Goal: Task Accomplishment & Management: Use online tool/utility

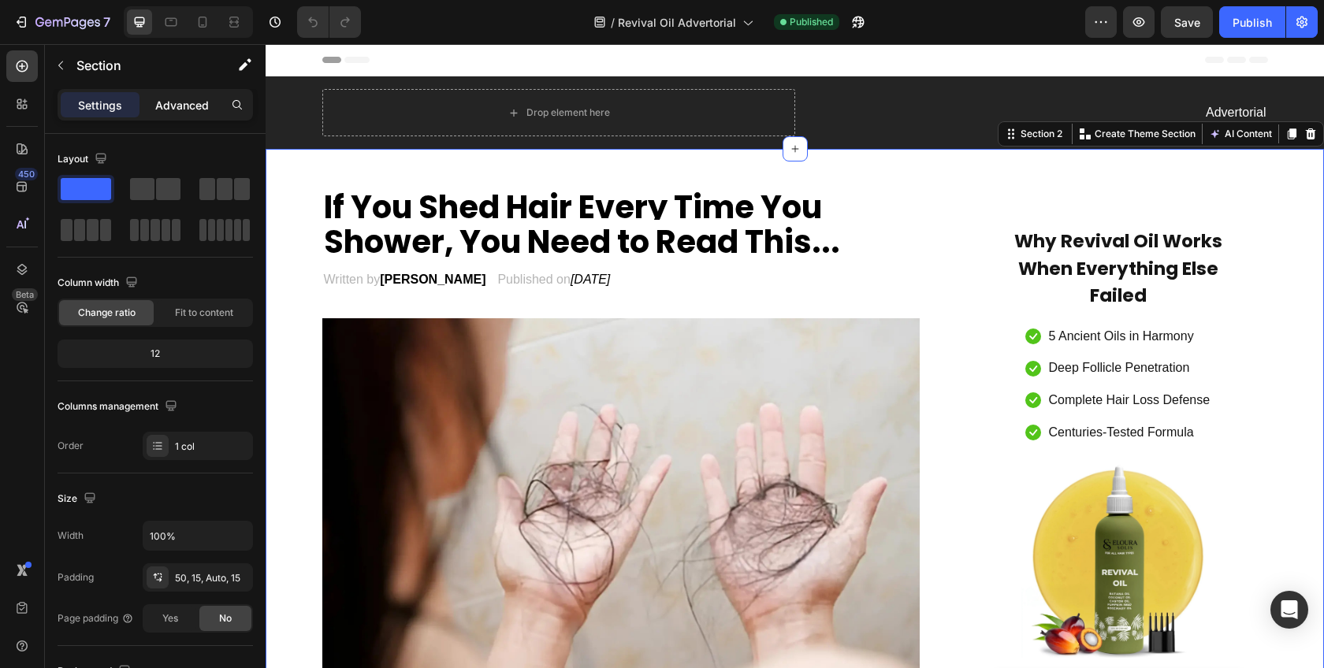
click at [191, 110] on p "Advanced" at bounding box center [182, 105] width 54 height 17
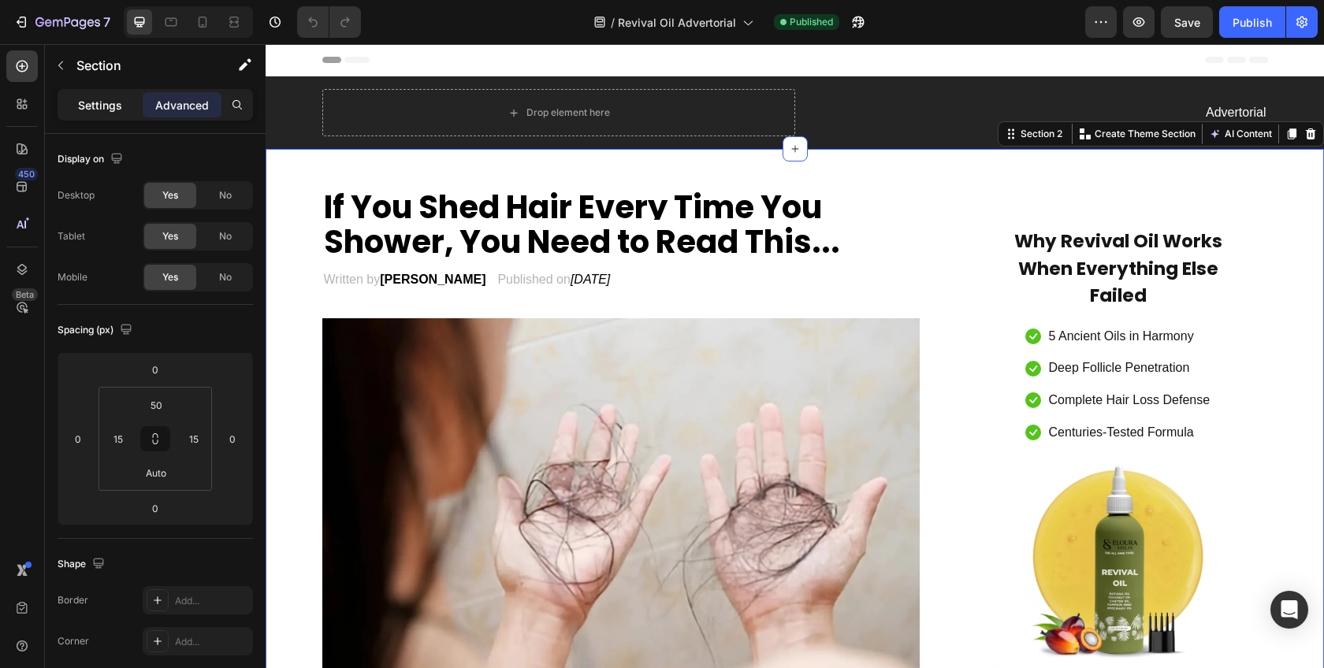
click at [121, 114] on div "Settings" at bounding box center [100, 104] width 79 height 25
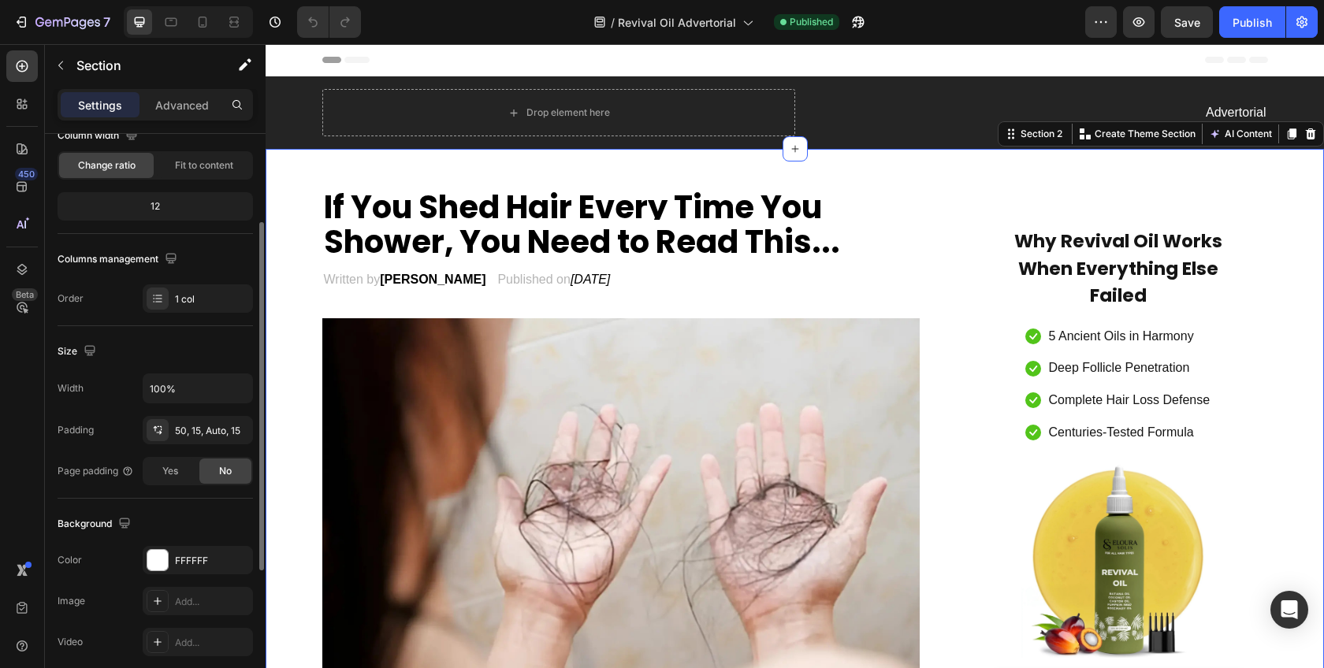
scroll to position [292, 0]
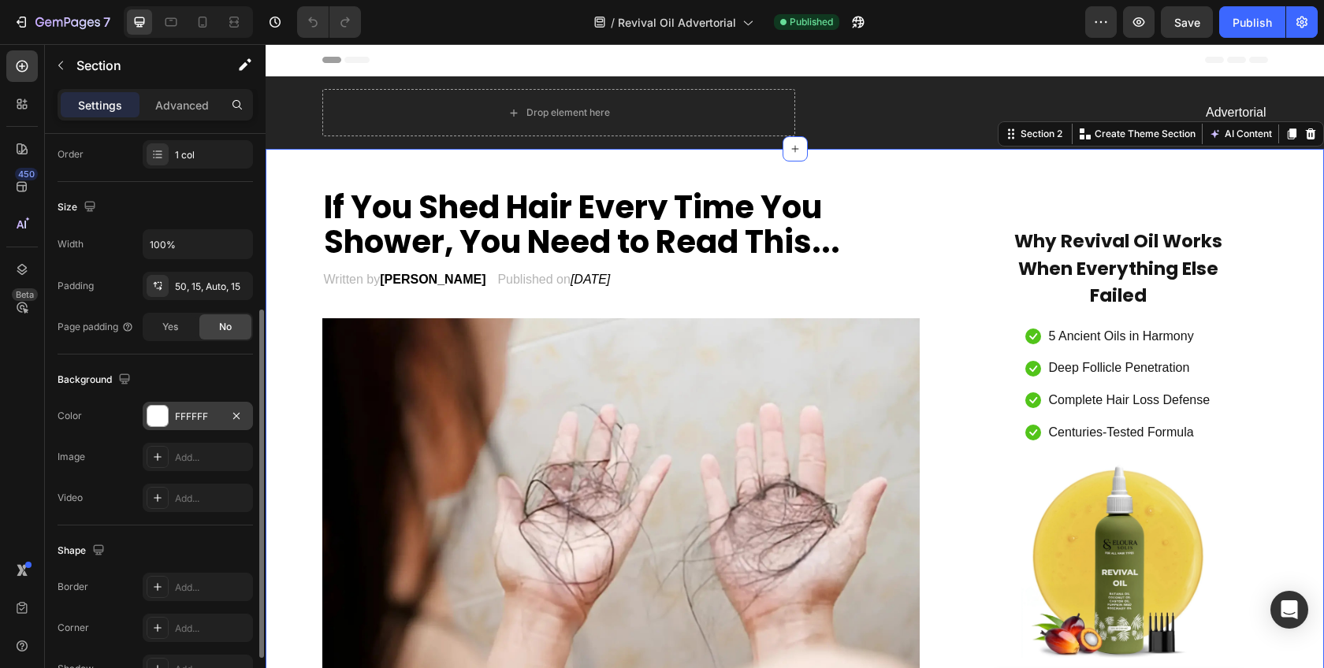
click at [208, 422] on div "FFFFFF" at bounding box center [198, 417] width 46 height 14
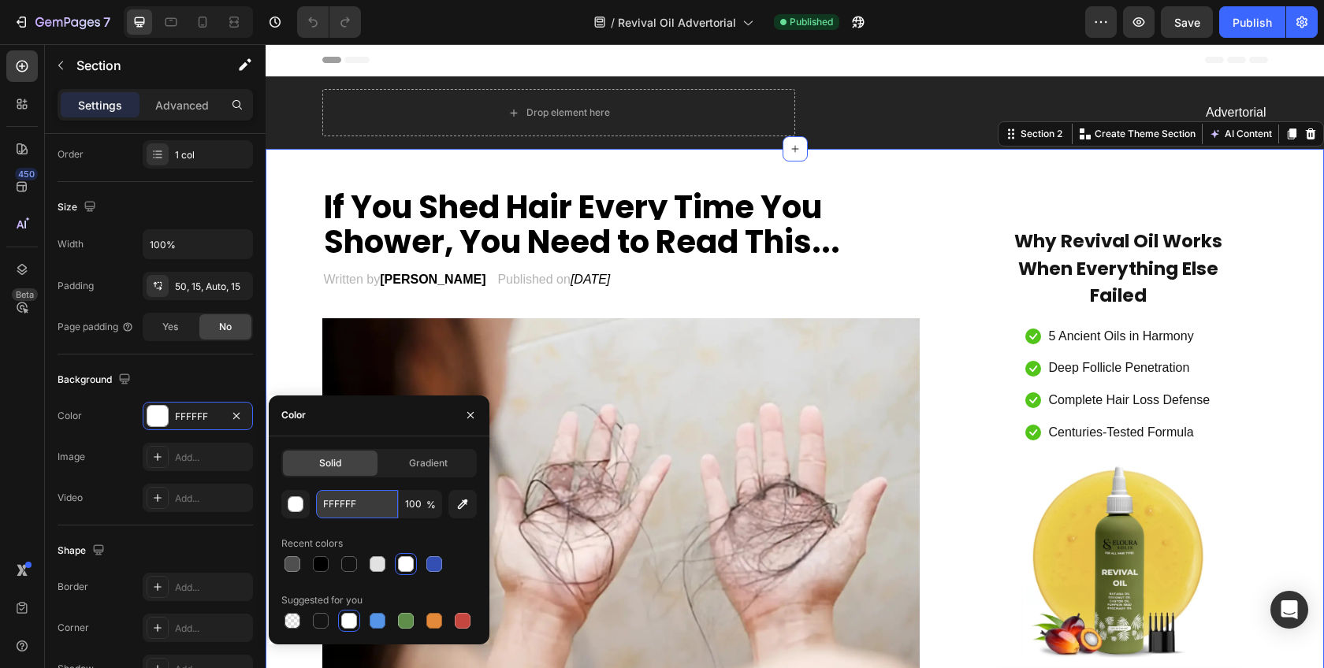
click at [354, 500] on input "FFFFFF" at bounding box center [357, 504] width 82 height 28
paste input "#FAF3E6"
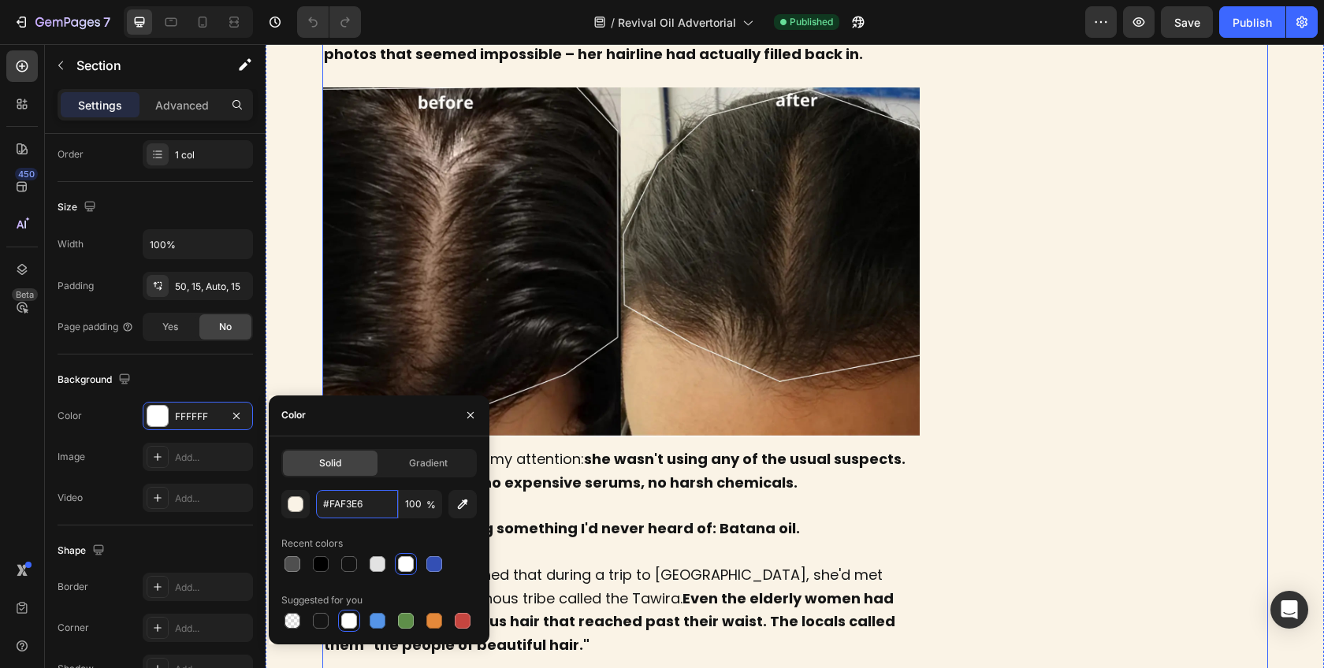
scroll to position [1285, 0]
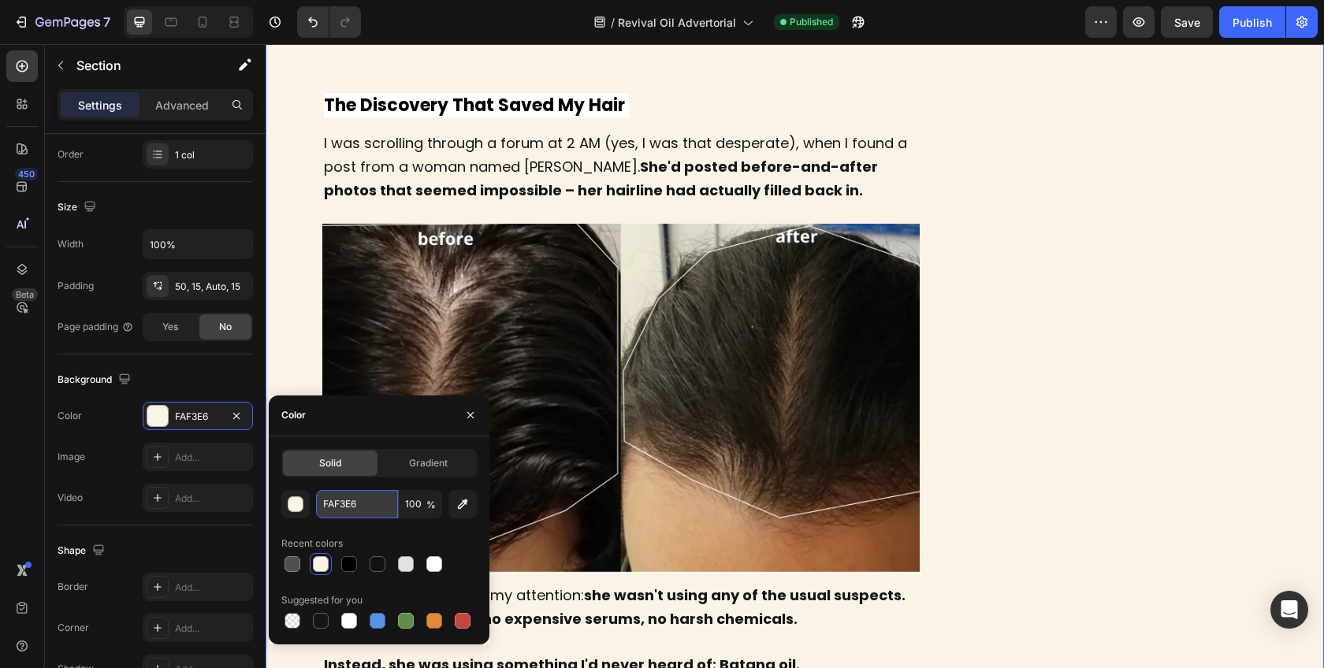
paste input "#1B4332"
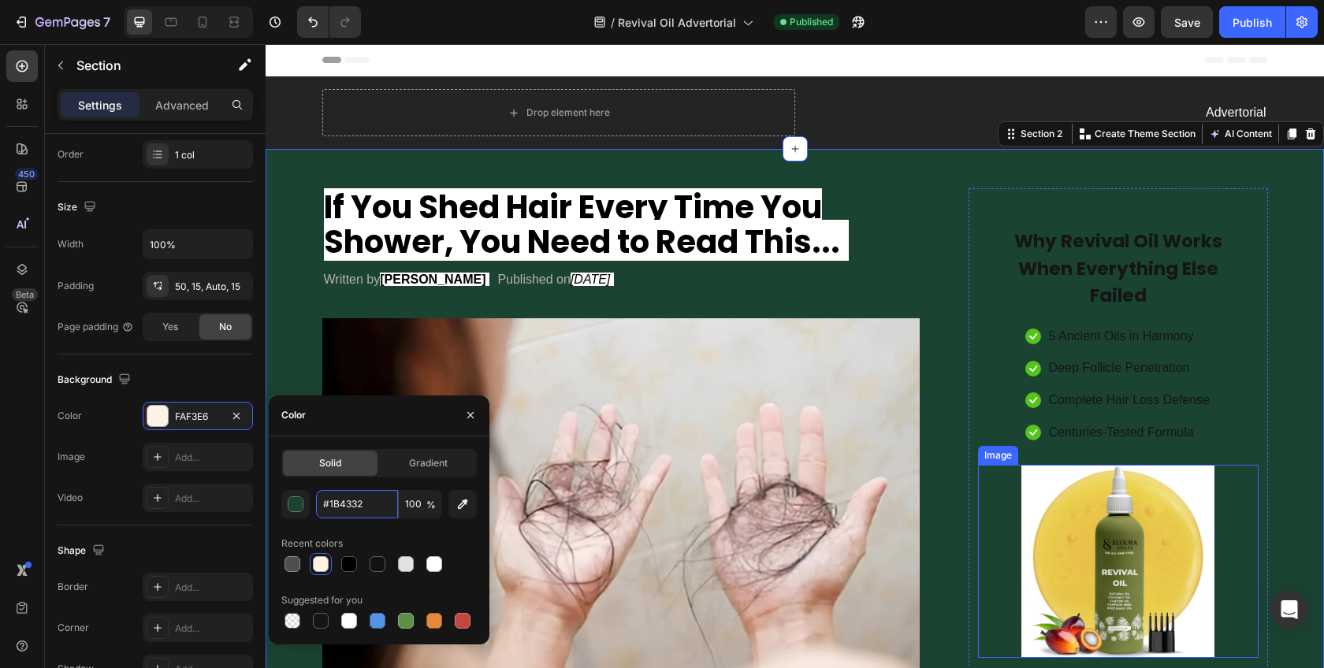
scroll to position [0, 0]
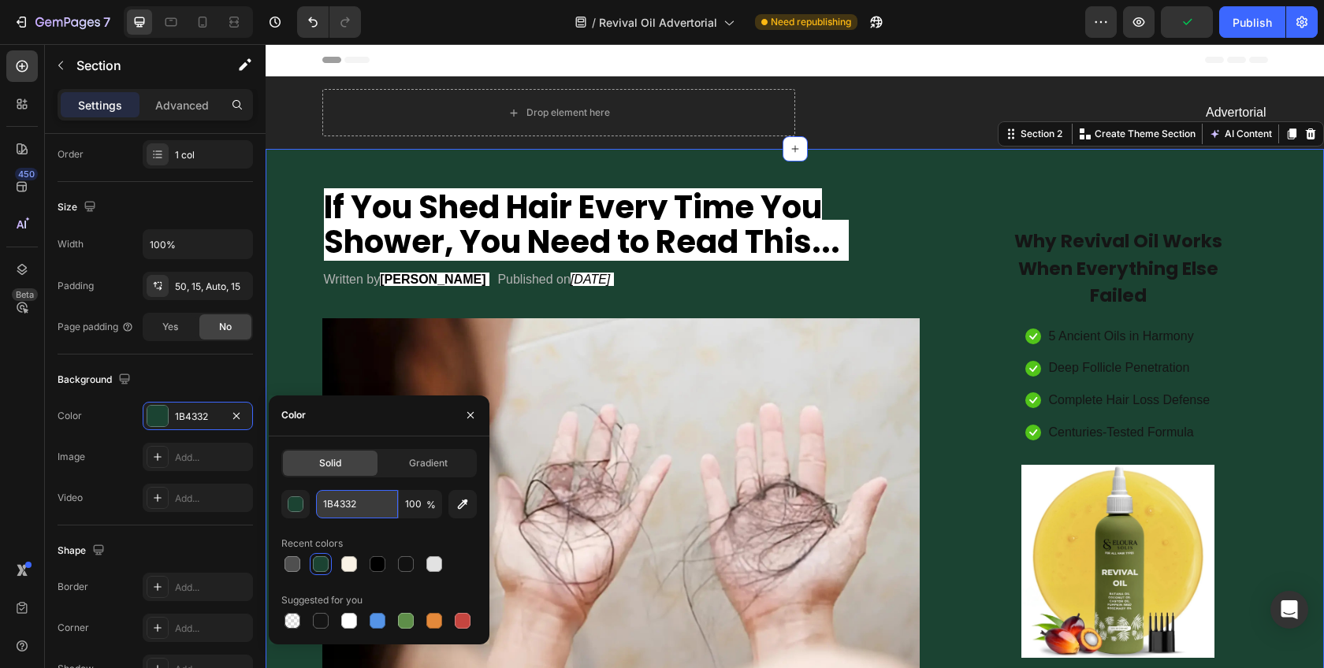
paste input "#FAF3E6"
type input "#FAF3E6"
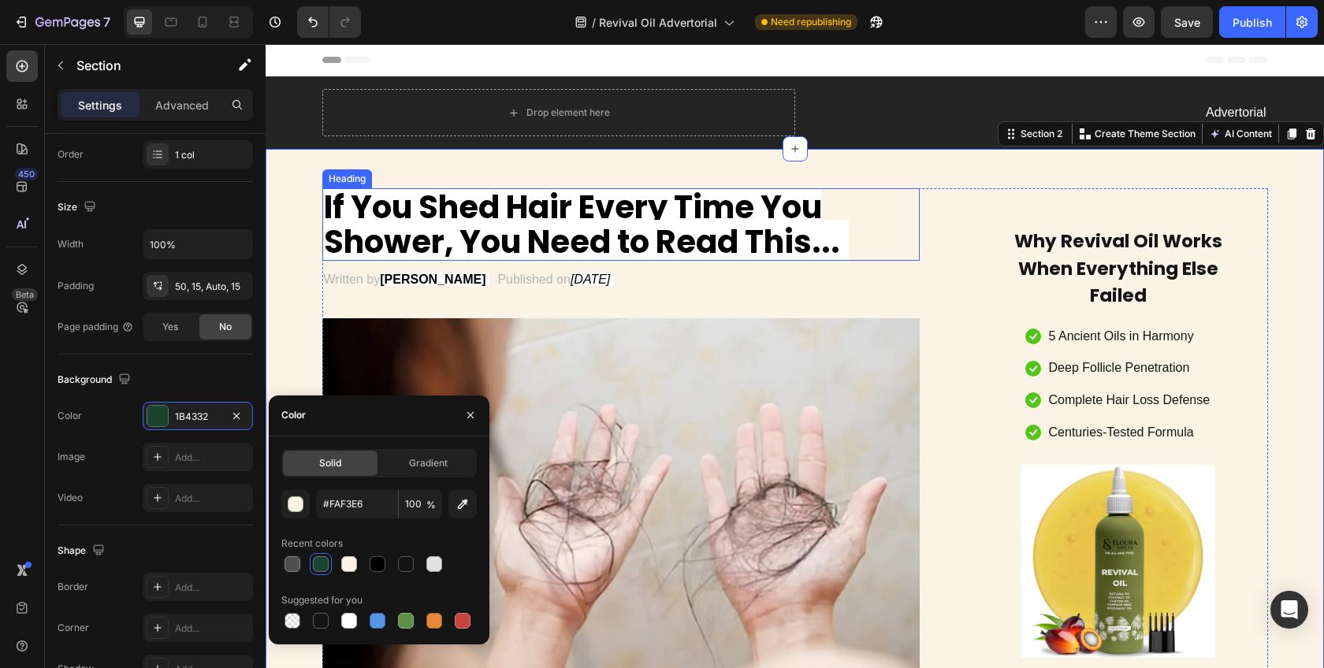
click at [821, 225] on strong "If You Shed Hair Every Time You Shower, You Need to Read This..." at bounding box center [582, 224] width 516 height 79
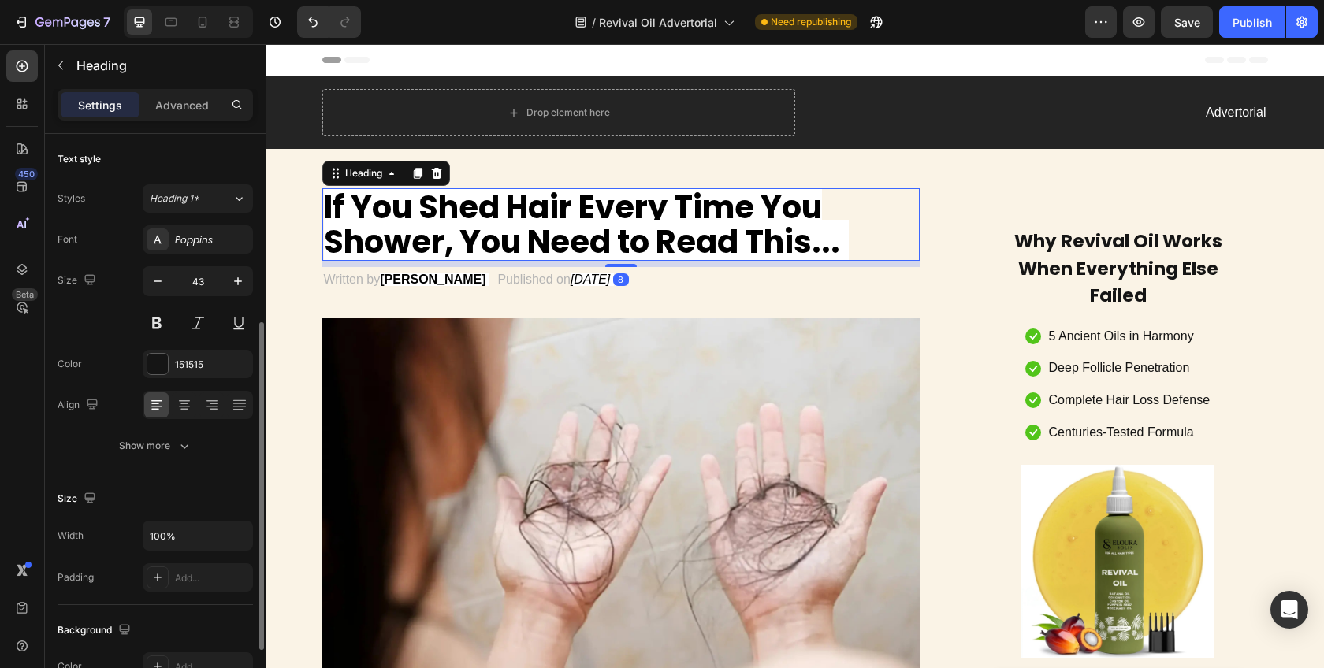
scroll to position [121, 0]
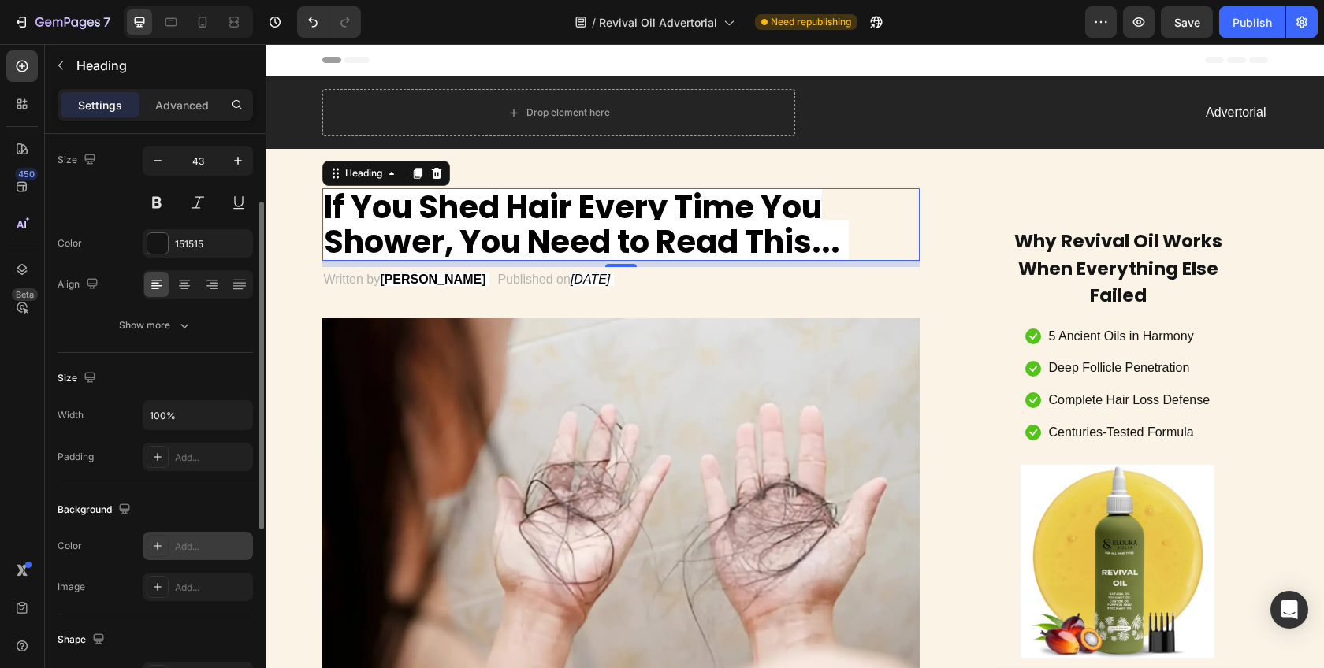
click at [196, 545] on div "Add..." at bounding box center [212, 547] width 74 height 14
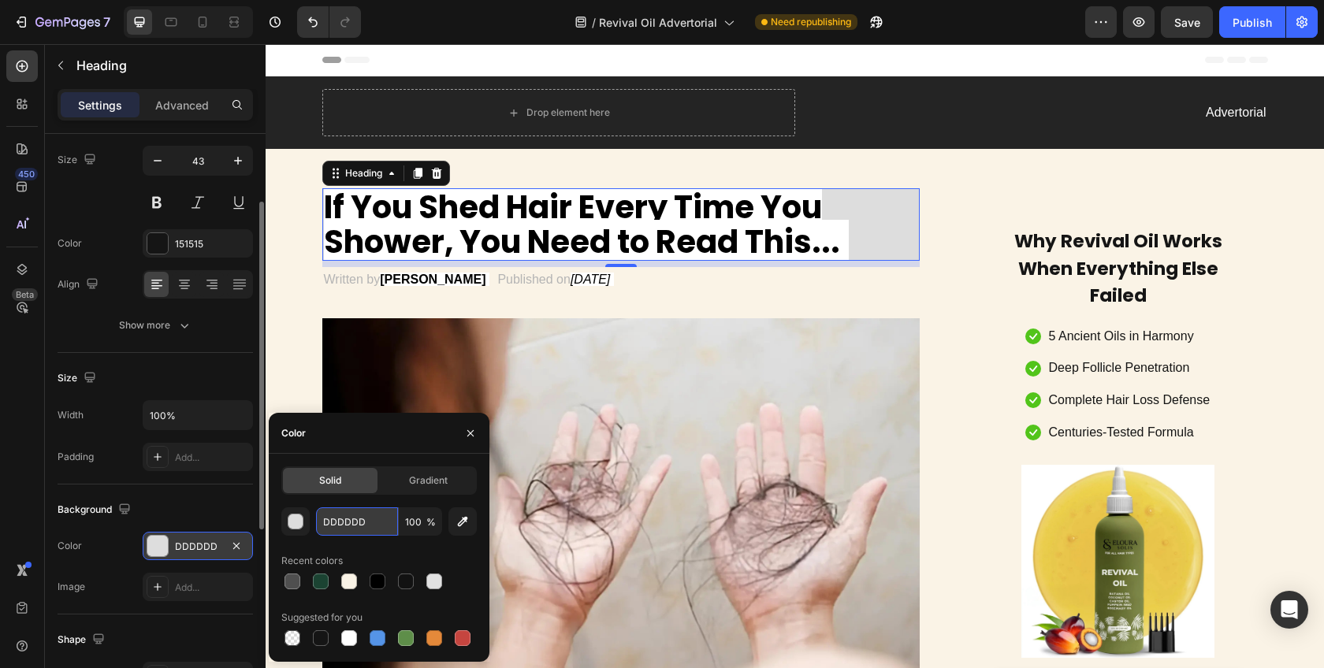
click at [348, 518] on input "DDDDDD" at bounding box center [357, 522] width 82 height 28
paste input "#FAF3E6"
type input "#FAF3E6"
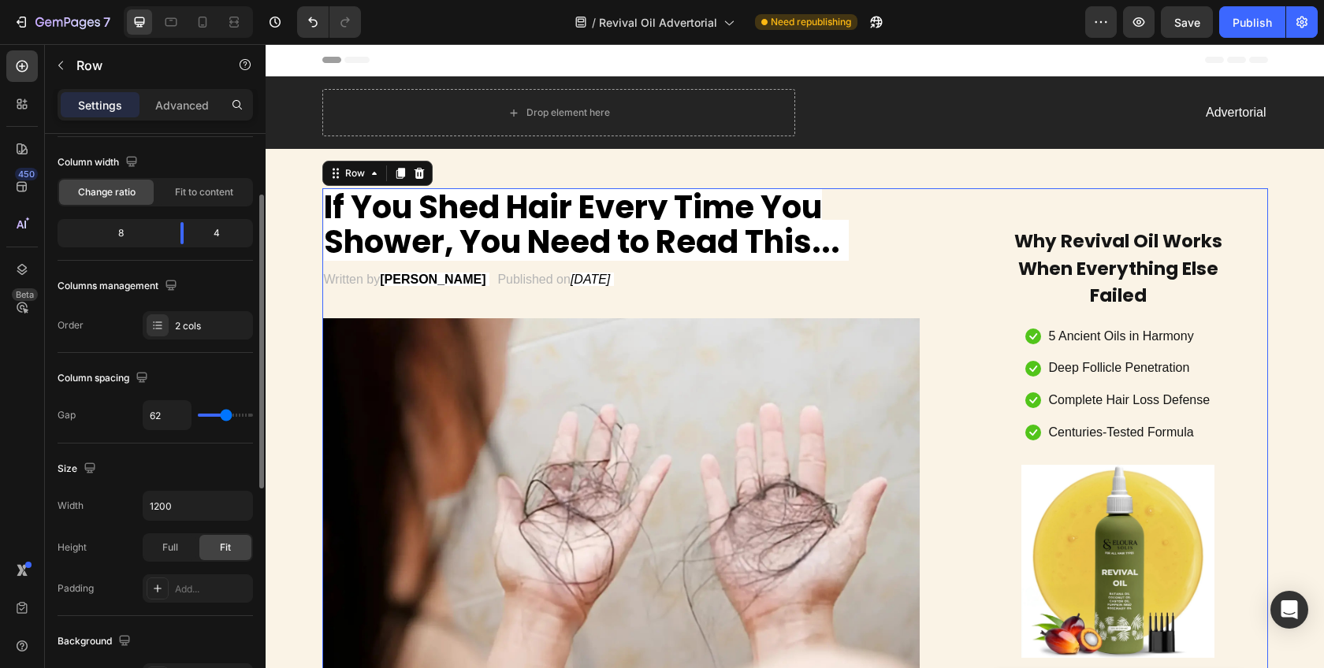
scroll to position [0, 0]
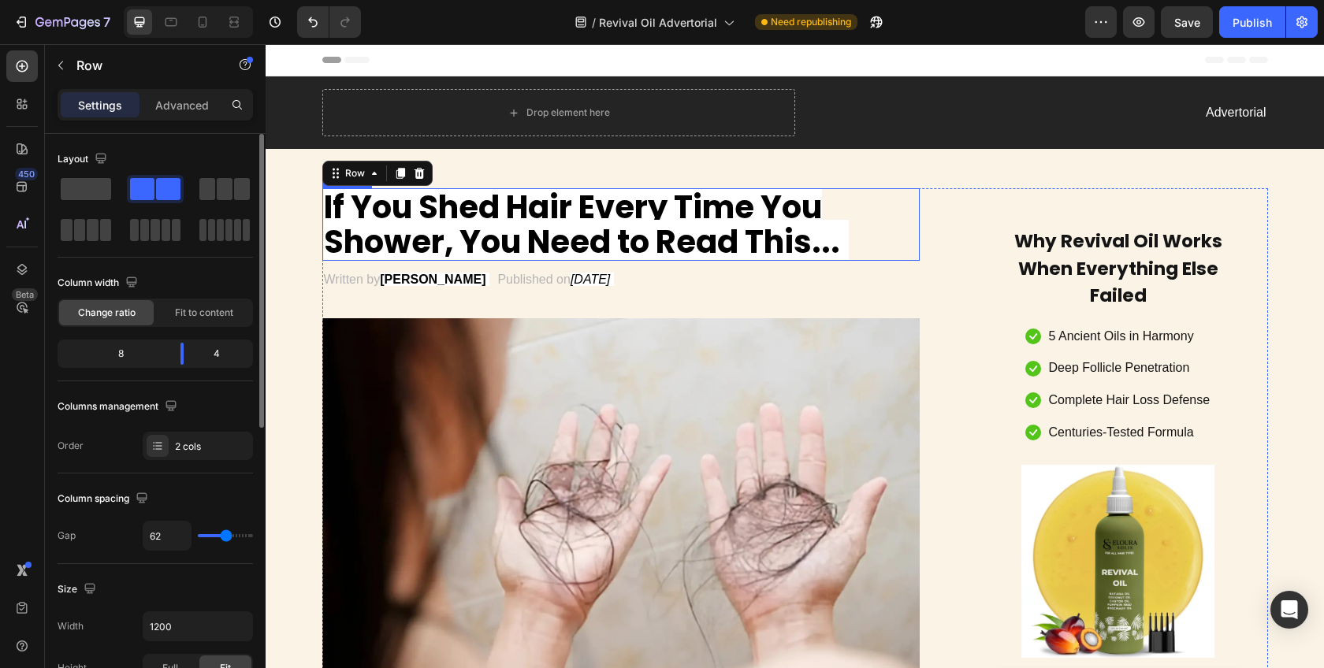
click at [739, 227] on strong "If You Shed Hair Every Time You Shower, You Need to Read This..." at bounding box center [582, 224] width 516 height 79
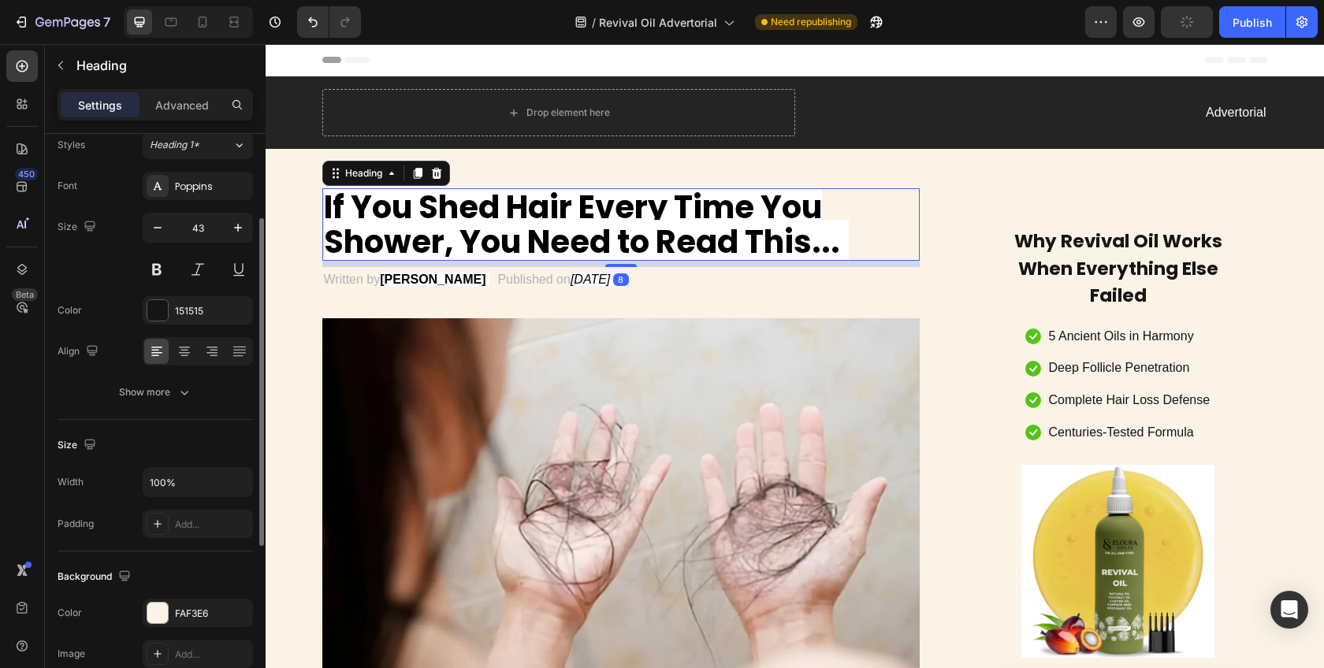
scroll to position [88, 0]
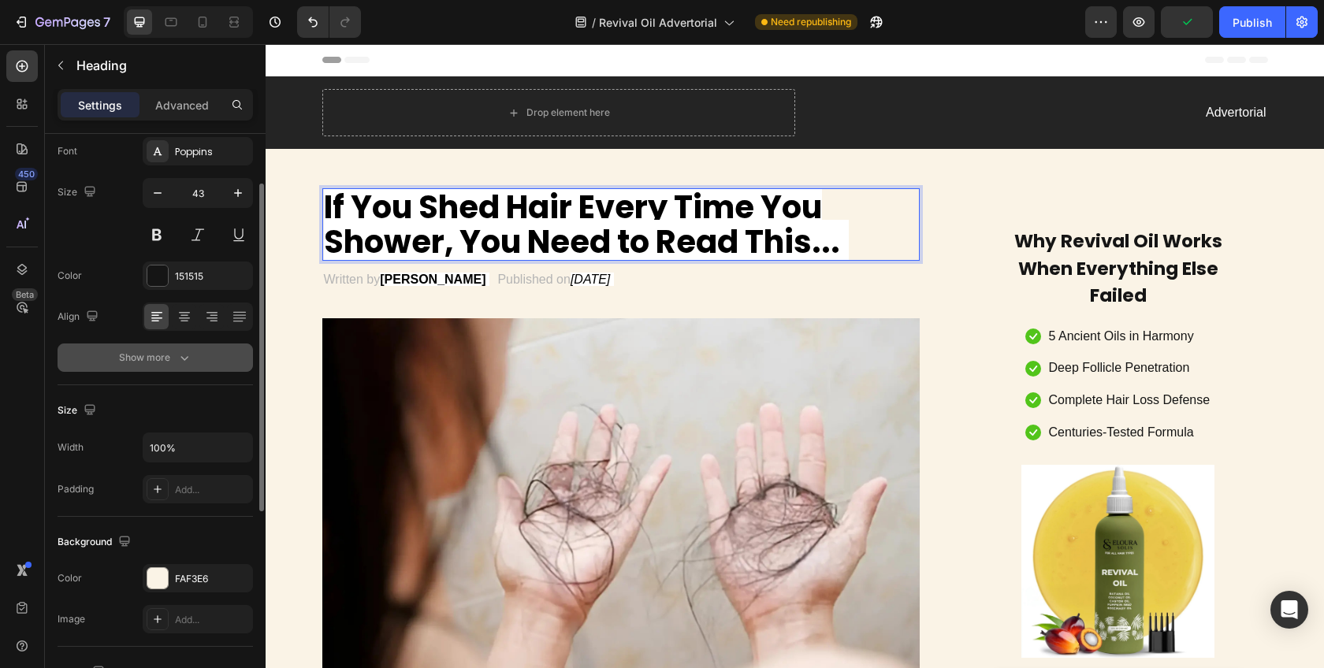
click at [173, 365] on button "Show more" at bounding box center [155, 358] width 195 height 28
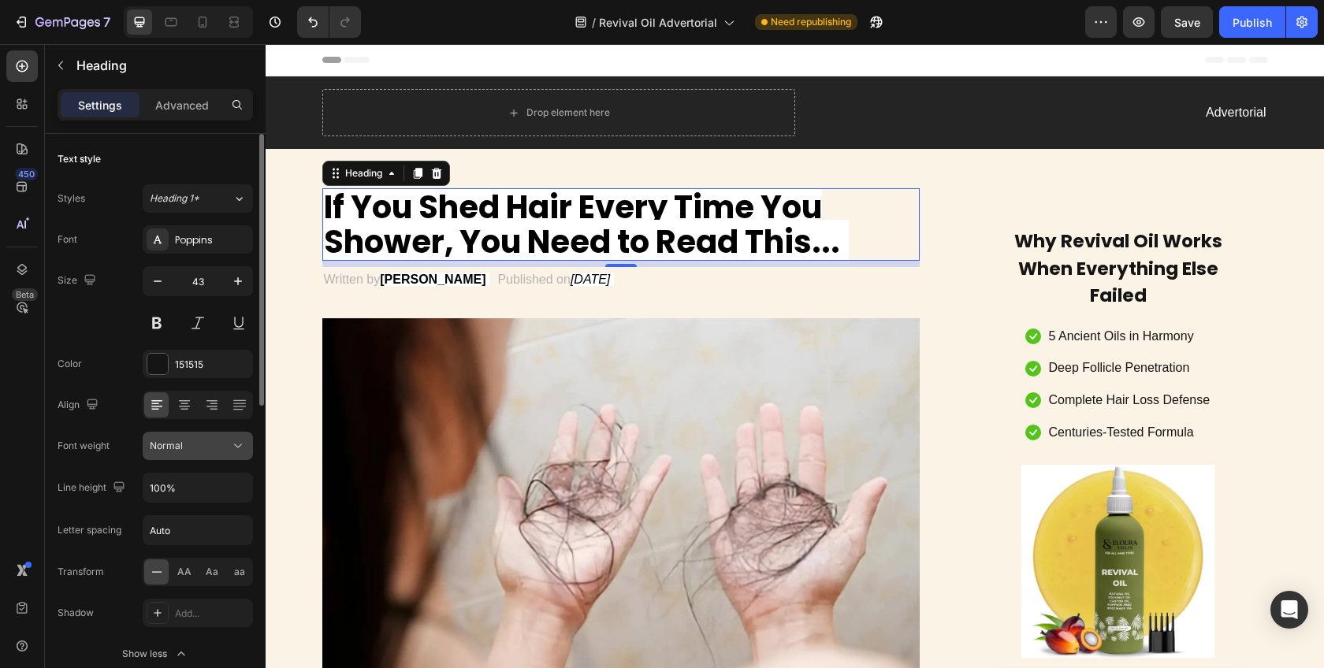
scroll to position [14, 0]
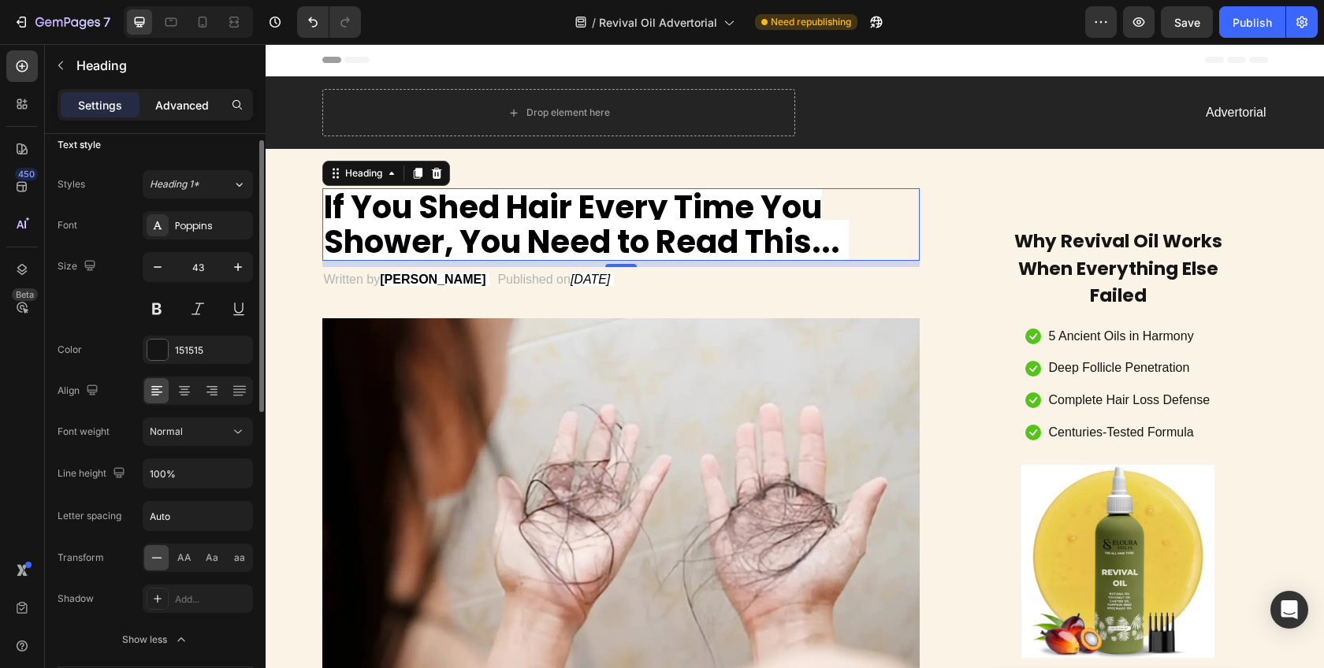
click at [177, 117] on div "Advanced" at bounding box center [182, 104] width 79 height 25
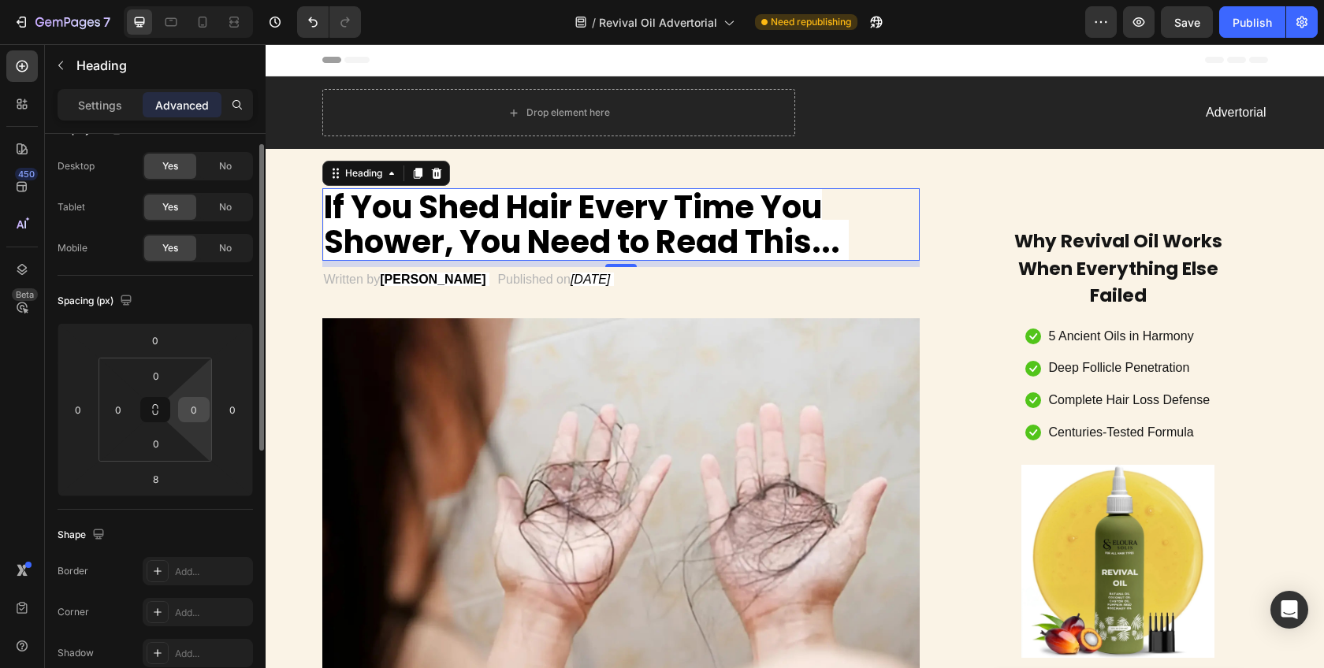
scroll to position [0, 0]
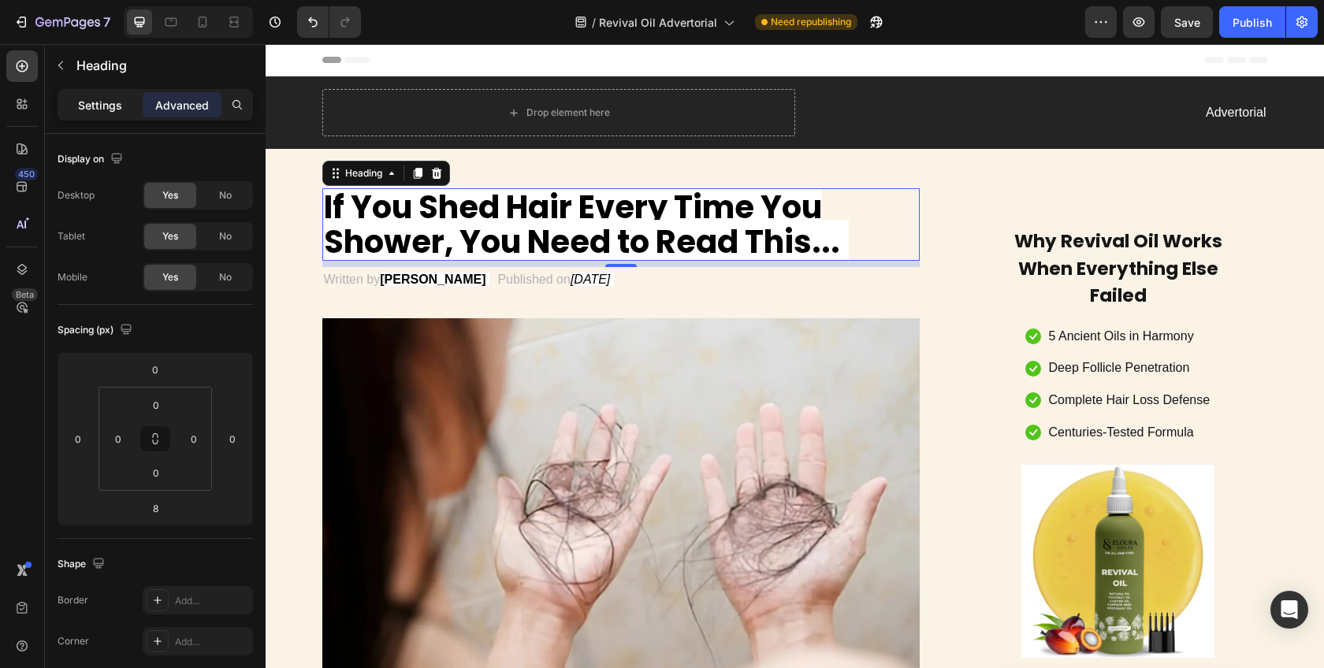
click at [105, 102] on p "Settings" at bounding box center [100, 105] width 44 height 17
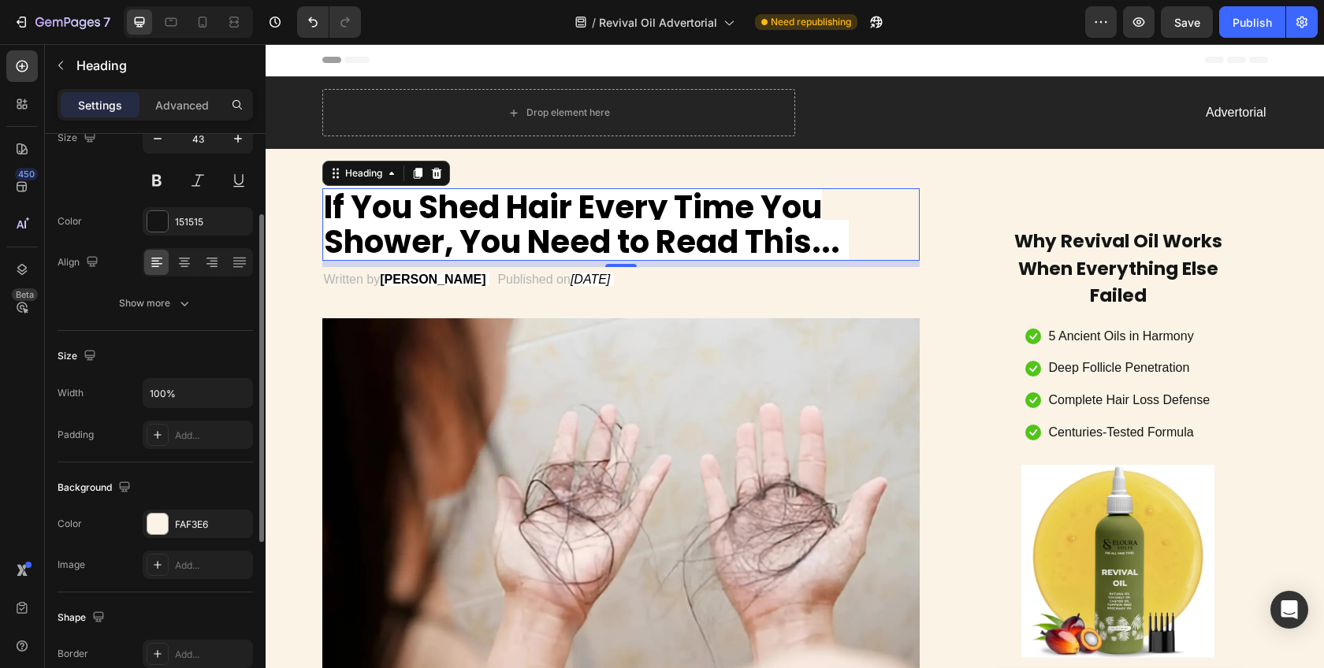
scroll to position [169, 0]
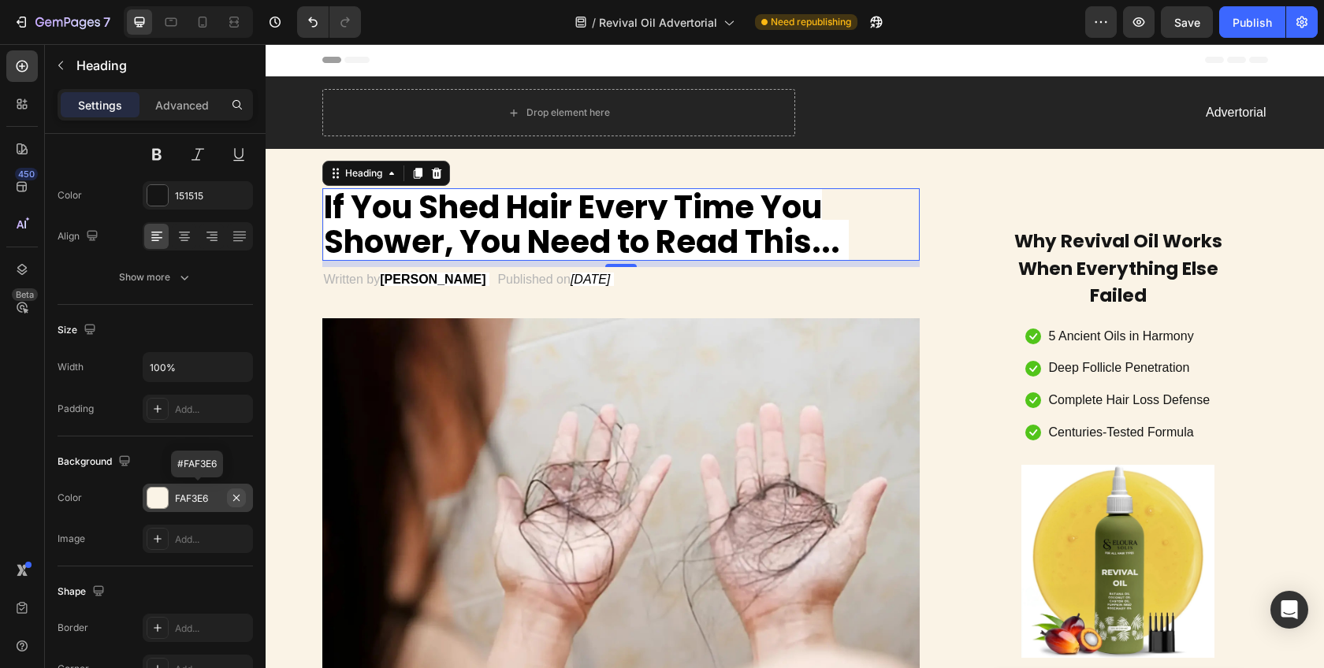
click at [240, 498] on icon "button" at bounding box center [236, 498] width 13 height 13
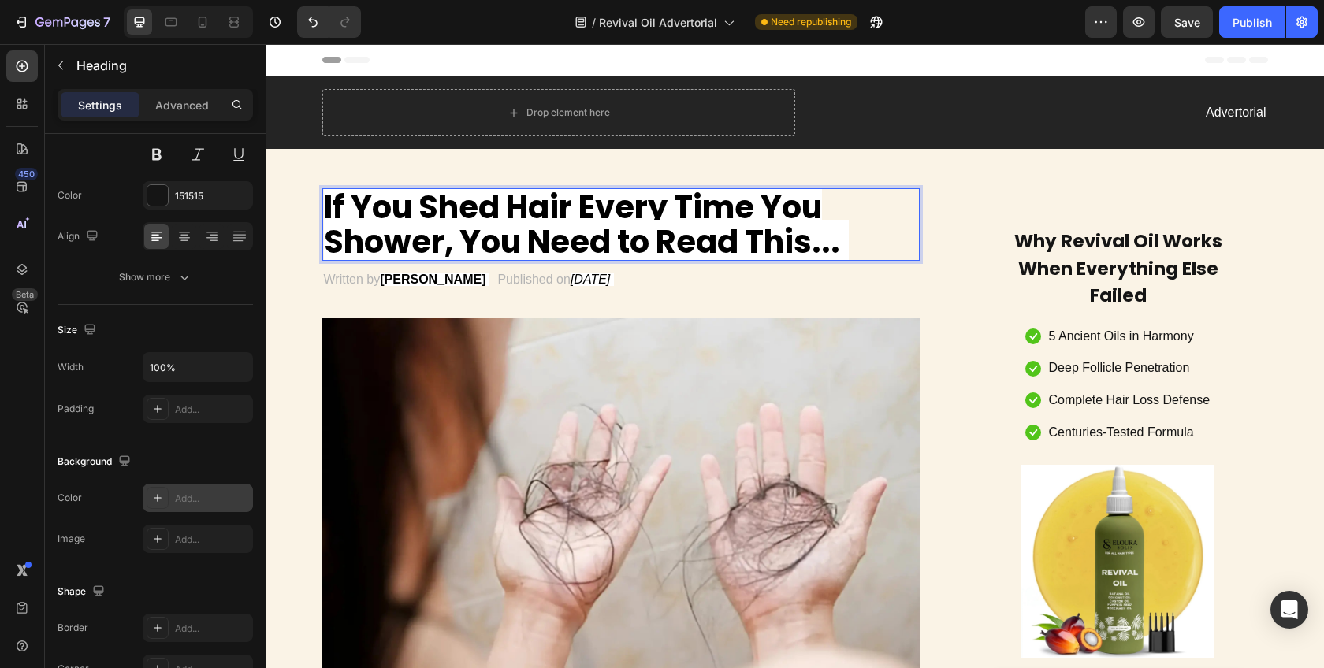
click at [539, 234] on strong "If You Shed Hair Every Time You Shower, You Need to Read This..." at bounding box center [582, 224] width 516 height 79
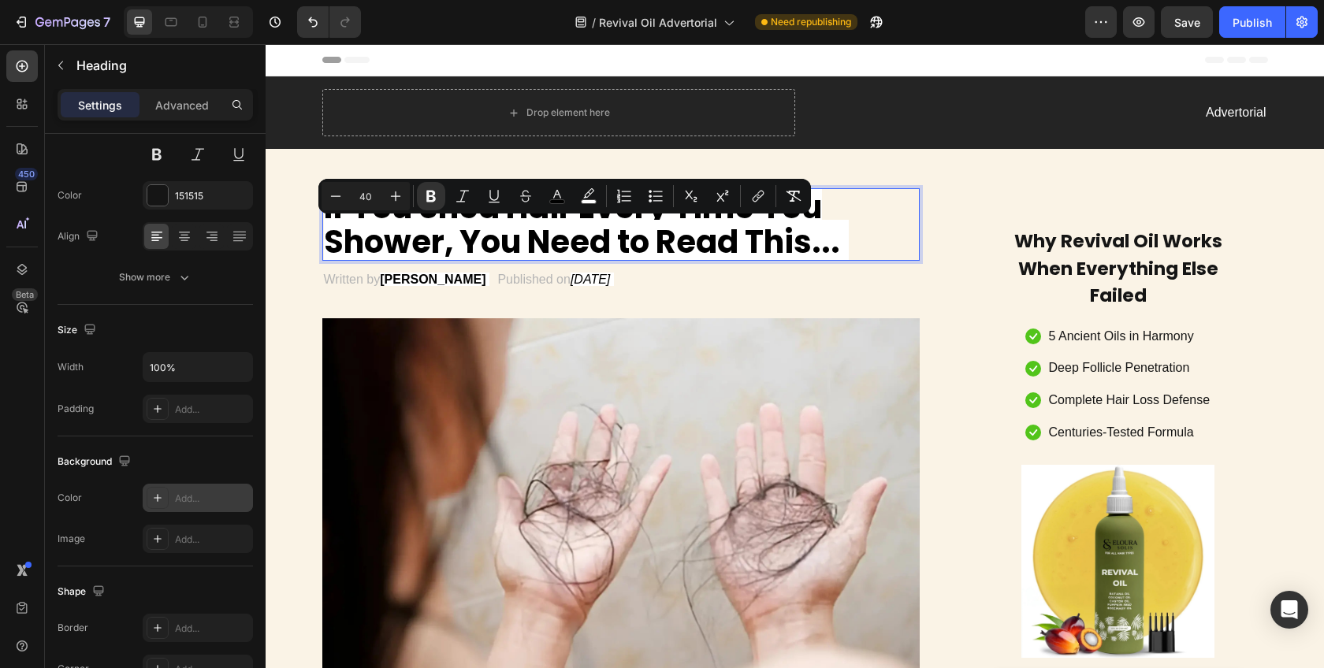
click at [791, 238] on strong "If You Shed Hair Every Time You Shower, You Need to Read This..." at bounding box center [582, 224] width 516 height 79
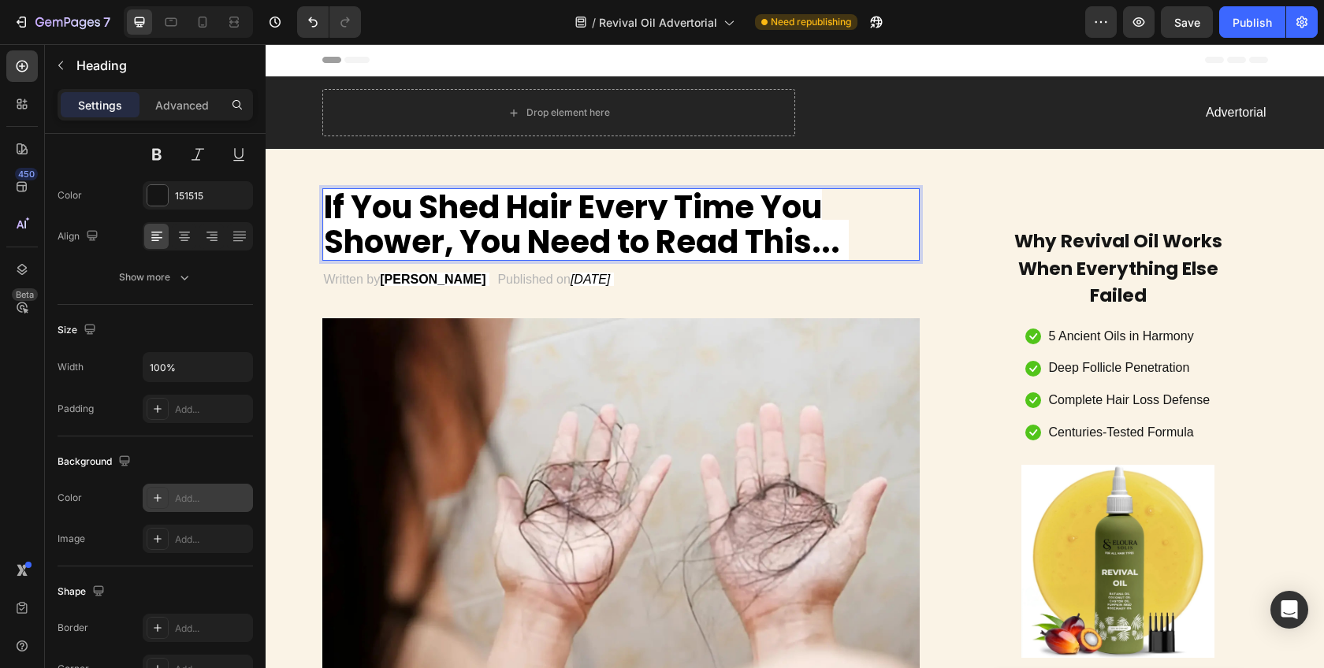
click at [835, 228] on strong "If You Shed Hair Every Time You Shower, You Need to Read This..." at bounding box center [582, 224] width 516 height 79
click at [851, 229] on p "If You Shed Hair Every Time You Shower, You Need to Read This..." at bounding box center [621, 224] width 595 height 69
click at [799, 213] on strong "If You Shed Hair Every Time You Shower, You Need to Read This..." at bounding box center [582, 224] width 516 height 79
click at [815, 211] on strong "If You Shed Hair Every Time You Shower, You Need to Read This..." at bounding box center [582, 224] width 516 height 79
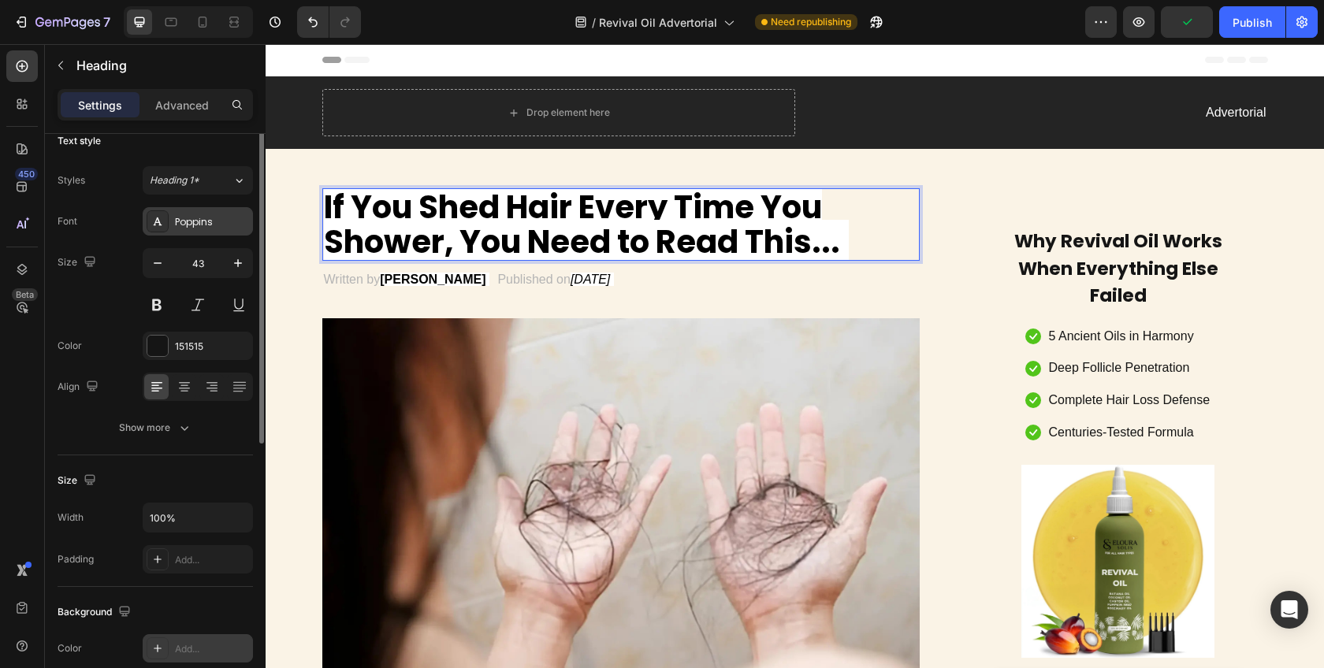
scroll to position [0, 0]
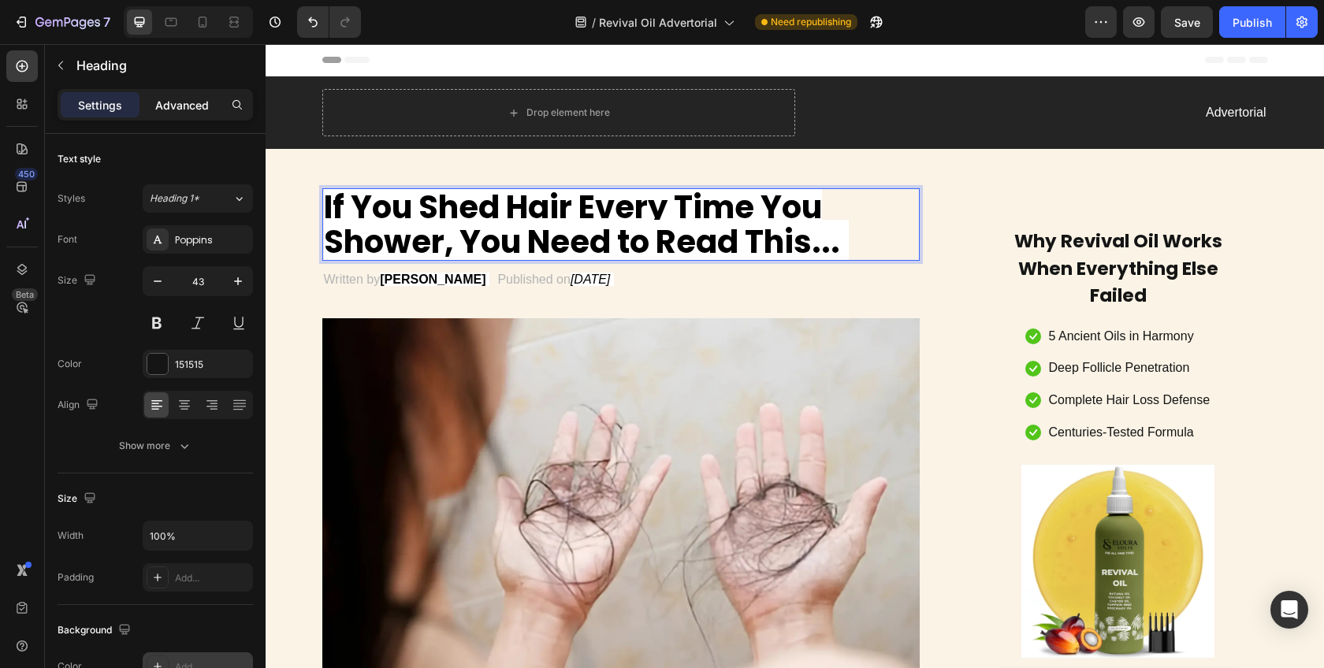
click at [193, 108] on p "Advanced" at bounding box center [182, 105] width 54 height 17
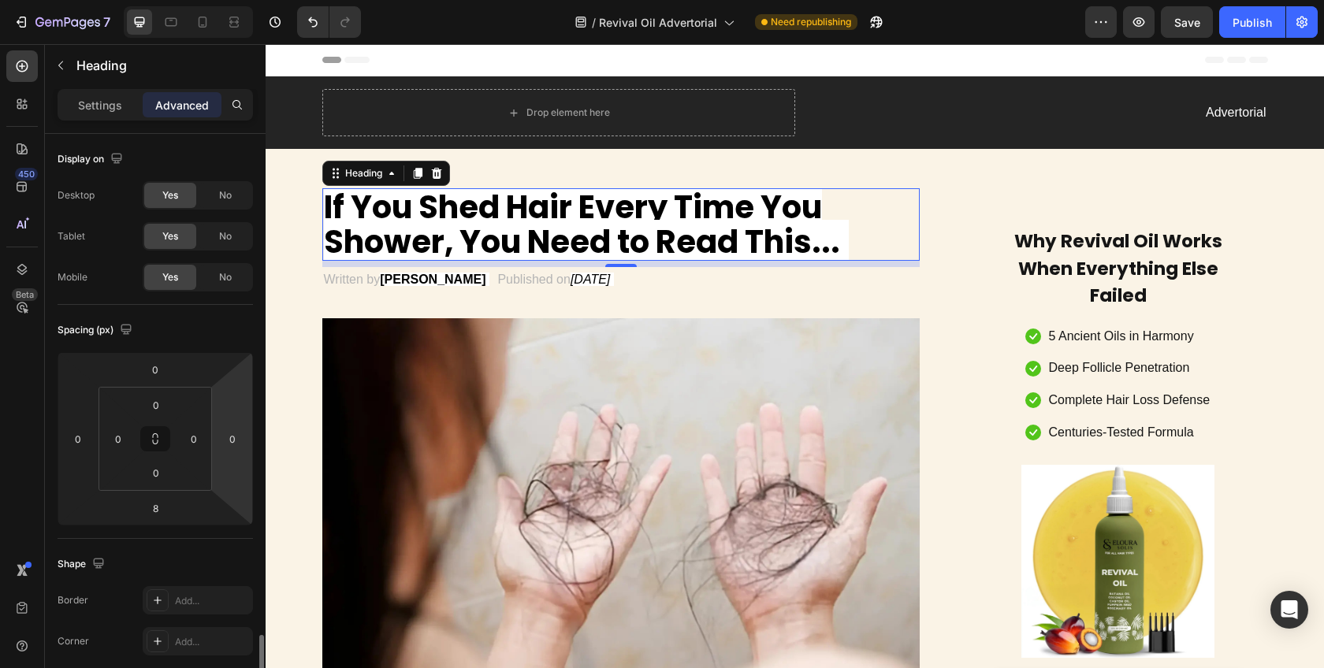
scroll to position [328, 0]
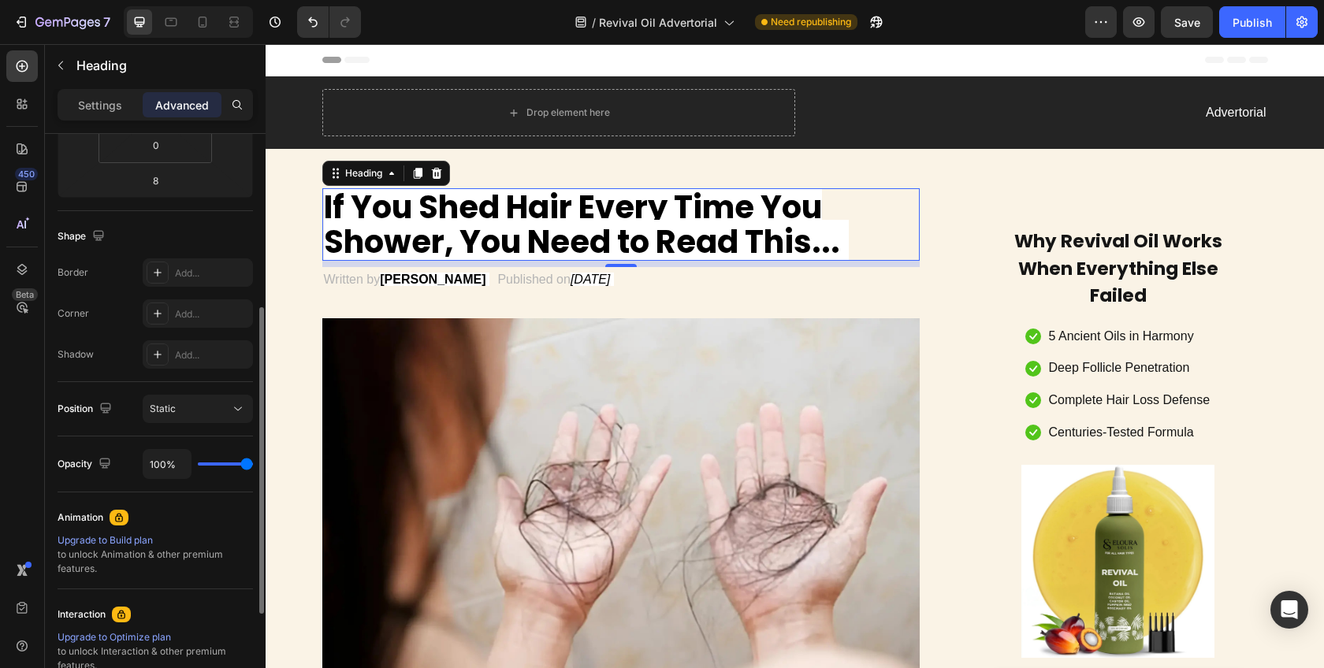
drag, startPoint x: 233, startPoint y: 465, endPoint x: 201, endPoint y: 469, distance: 32.6
click at [186, 466] on div "100%" at bounding box center [198, 464] width 110 height 30
drag, startPoint x: 232, startPoint y: 467, endPoint x: 200, endPoint y: 470, distance: 31.6
click at [200, 470] on div "100%" at bounding box center [198, 464] width 110 height 30
type input "38%"
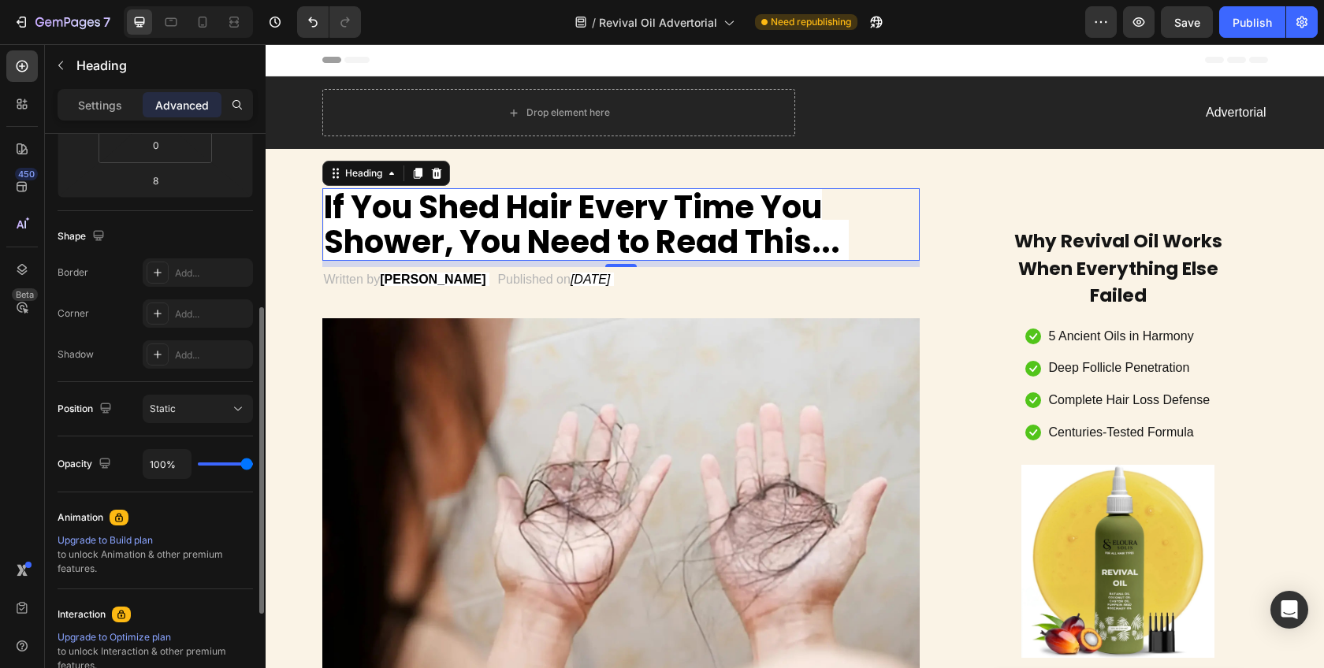
type input "38"
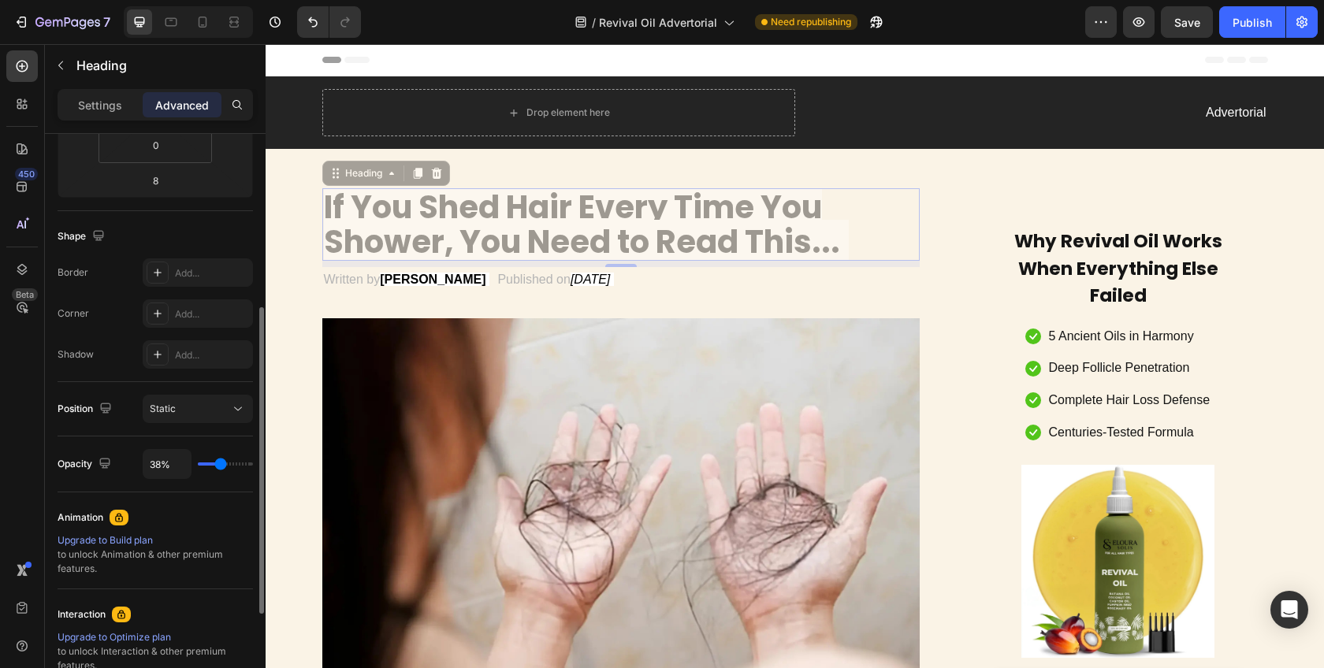
type input "37%"
type input "37"
type input "27%"
type input "27"
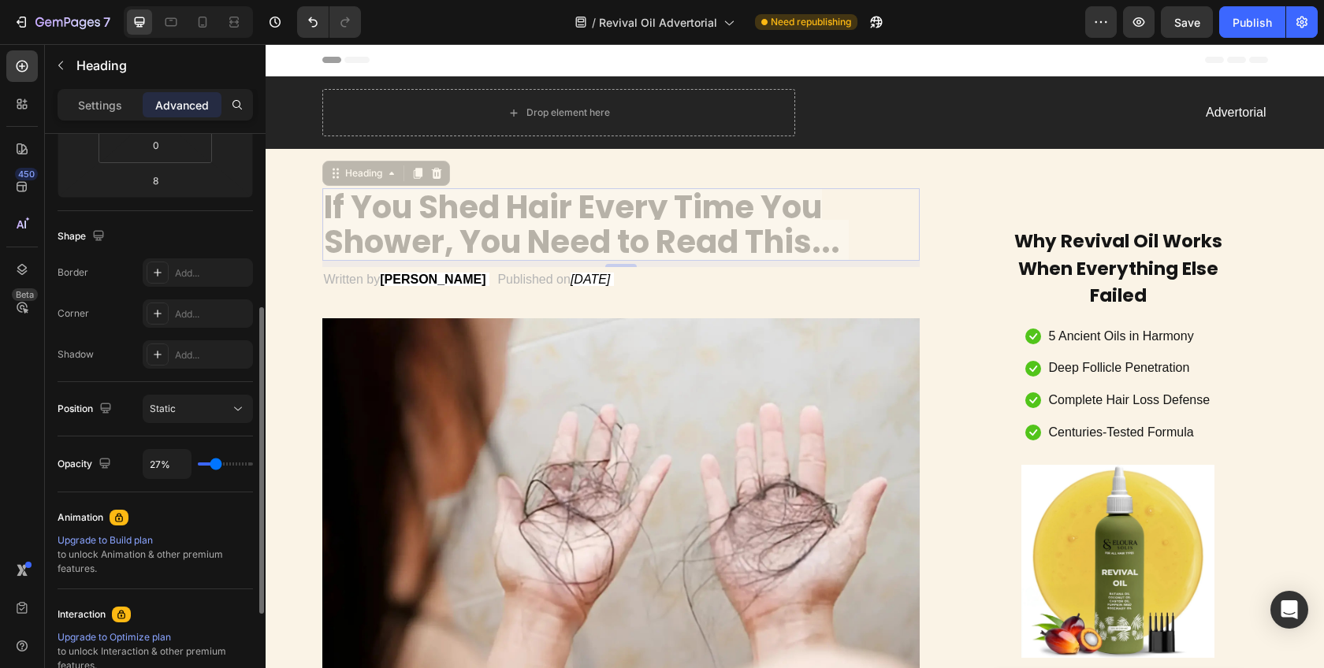
type input "85%"
type input "85"
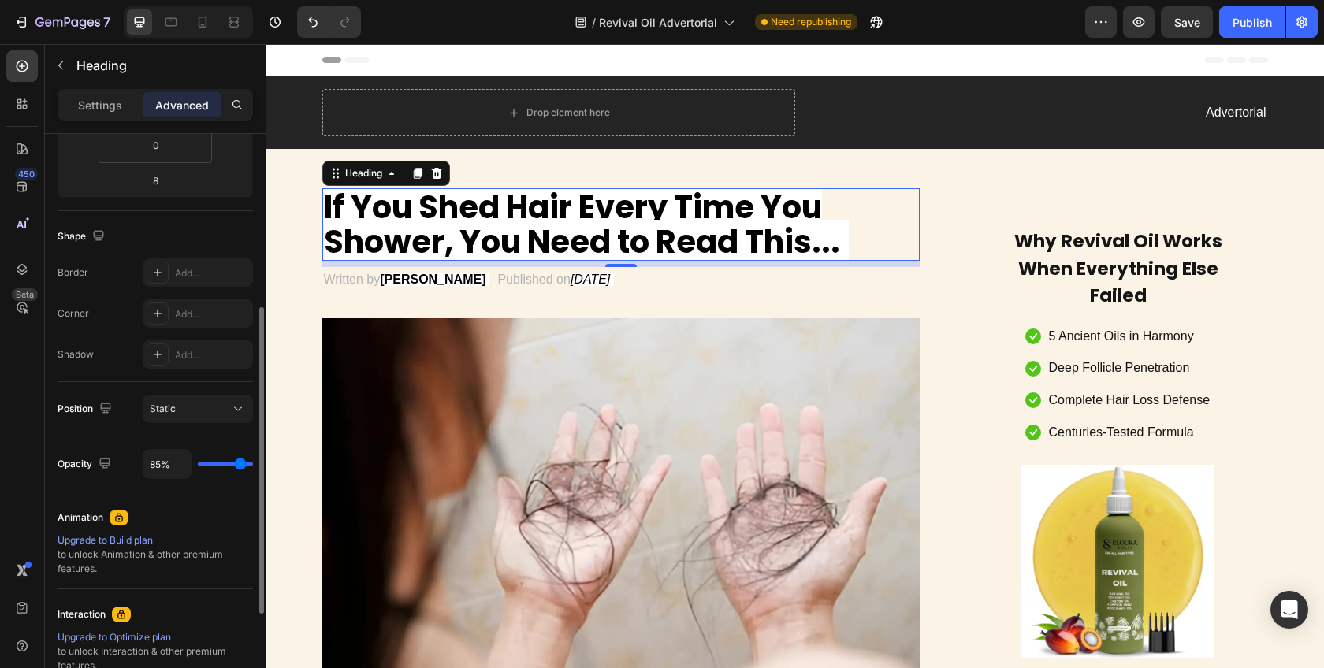
type input "100%"
type input "100"
drag, startPoint x: 248, startPoint y: 468, endPoint x: 290, endPoint y: 470, distance: 41.8
click at [253, 466] on input "range" at bounding box center [225, 464] width 55 height 3
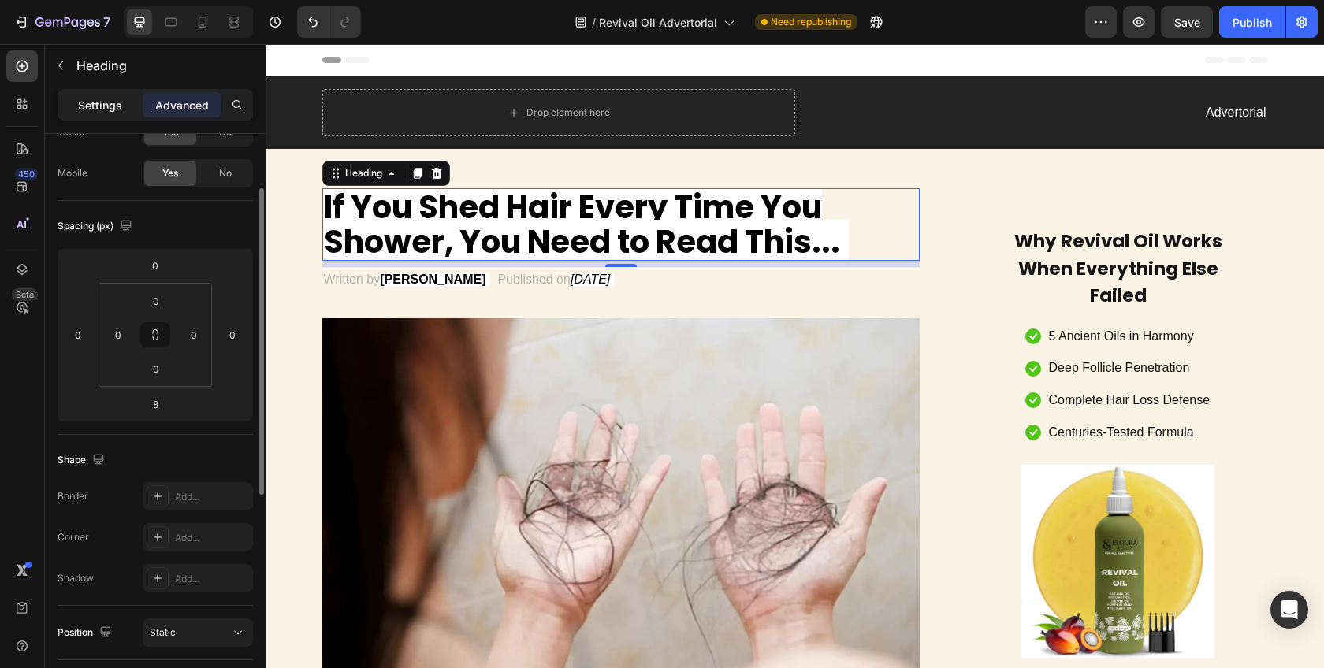
scroll to position [0, 0]
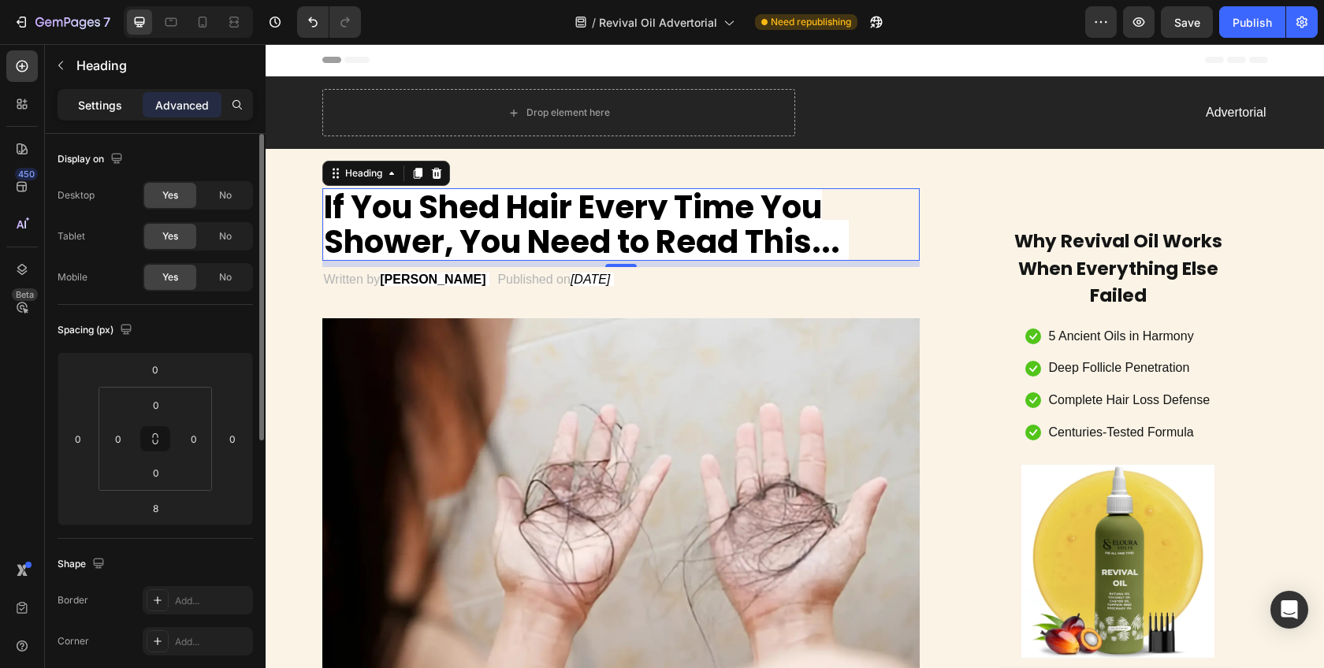
click at [114, 97] on p "Settings" at bounding box center [100, 105] width 44 height 17
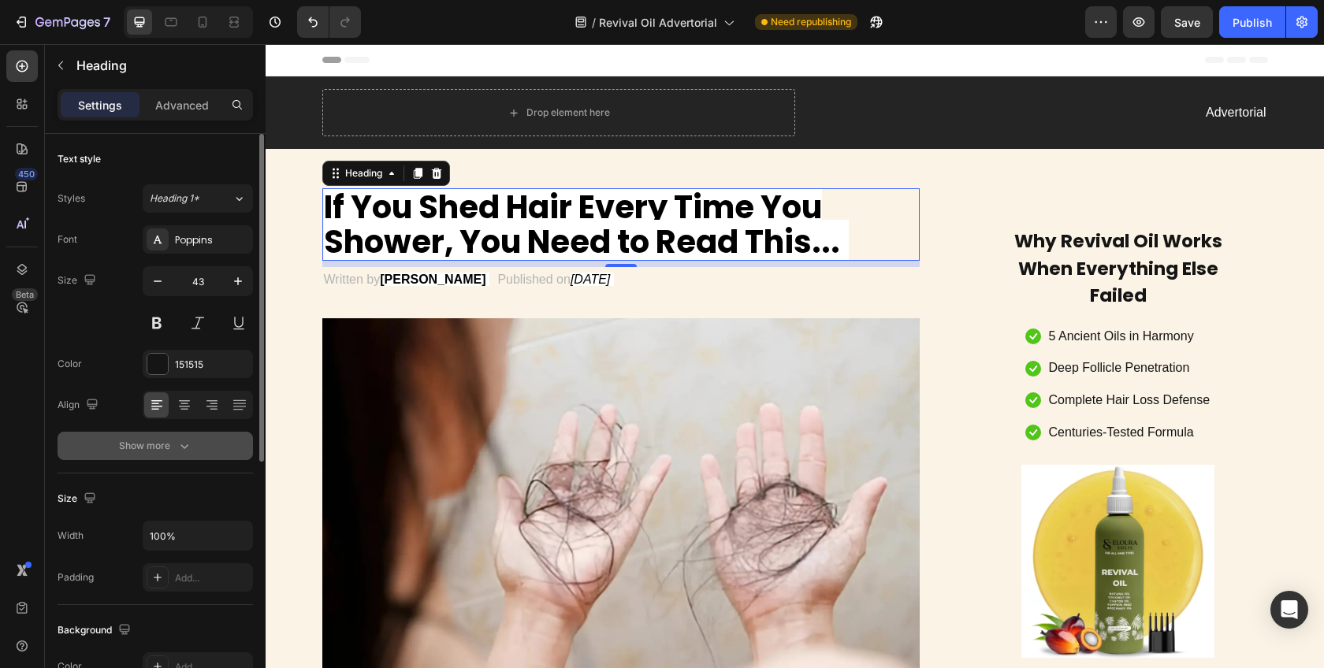
click at [170, 449] on div "Show more" at bounding box center [155, 446] width 73 height 16
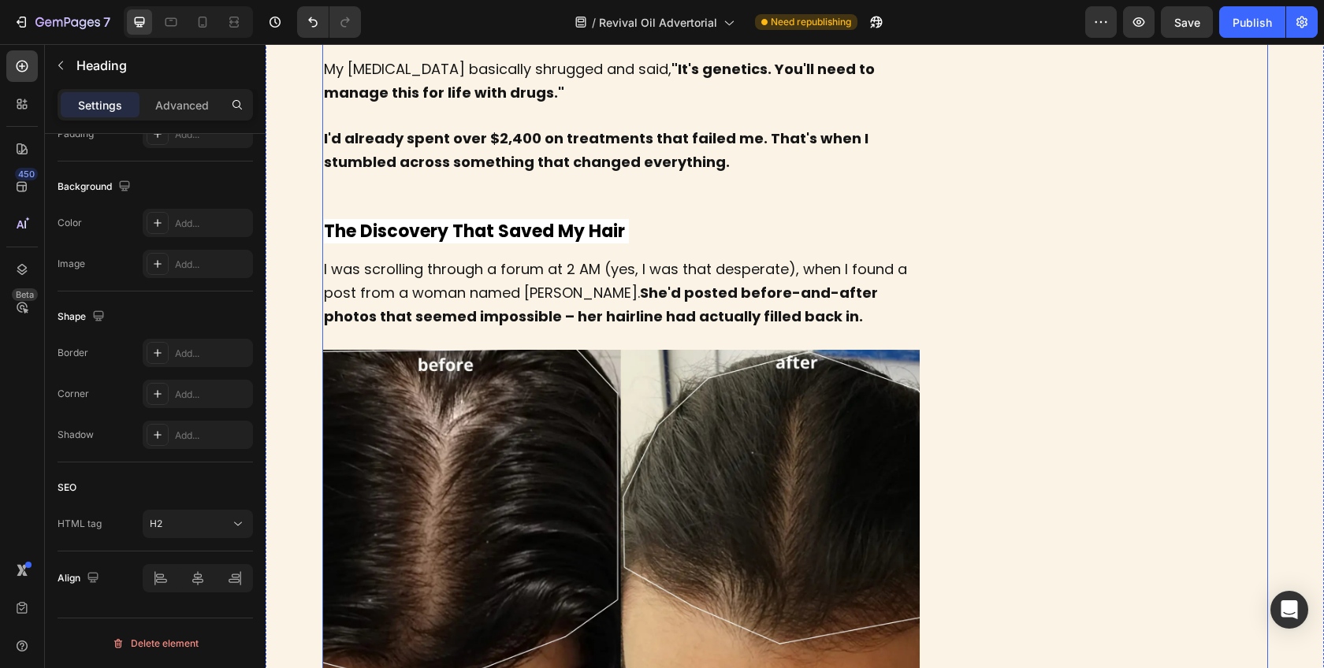
scroll to position [1327, 0]
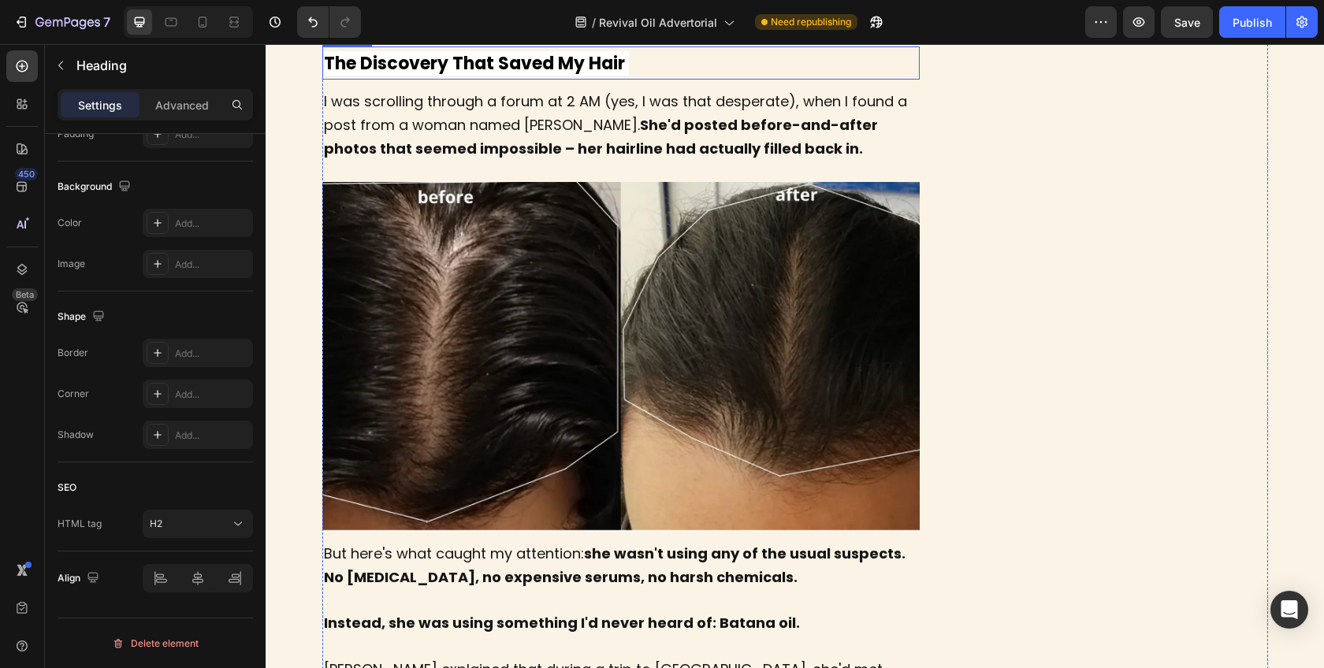
click at [575, 76] on strong "The Discovery That Saved My Hair" at bounding box center [474, 63] width 301 height 24
click at [565, 76] on strong "The Discovery That Saved My Hair" at bounding box center [474, 63] width 301 height 24
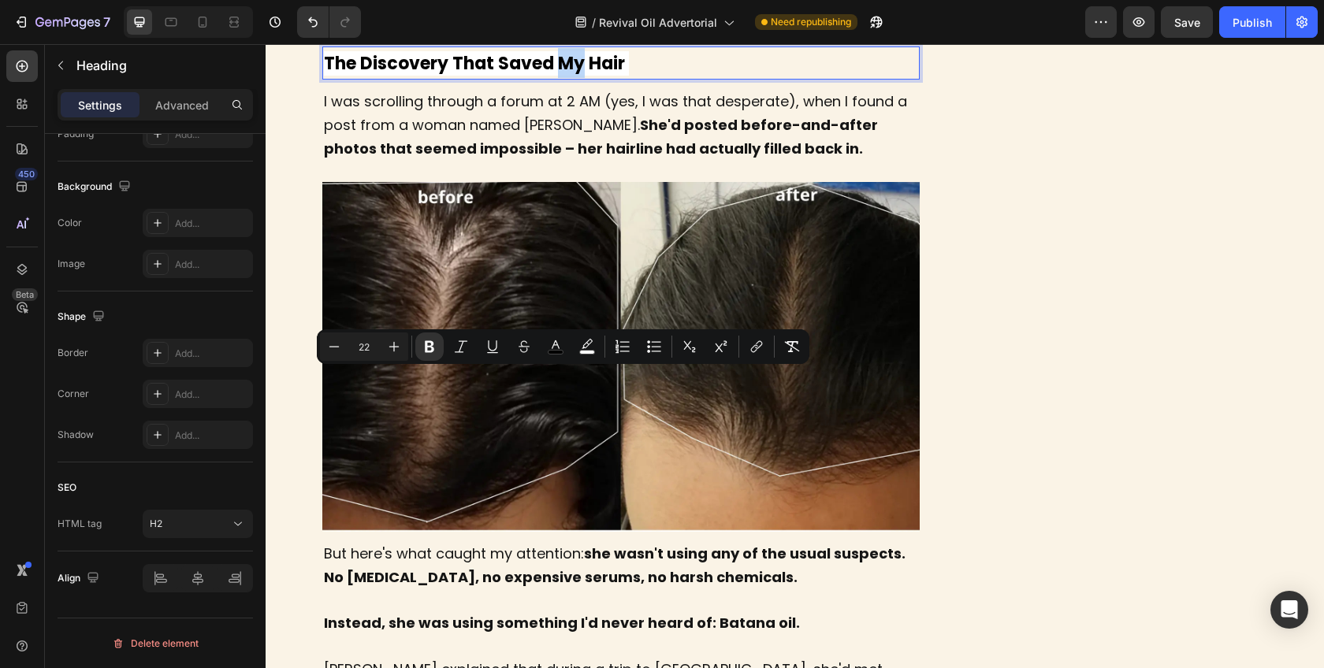
click at [531, 76] on strong "The Discovery That Saved My Hair" at bounding box center [474, 63] width 301 height 24
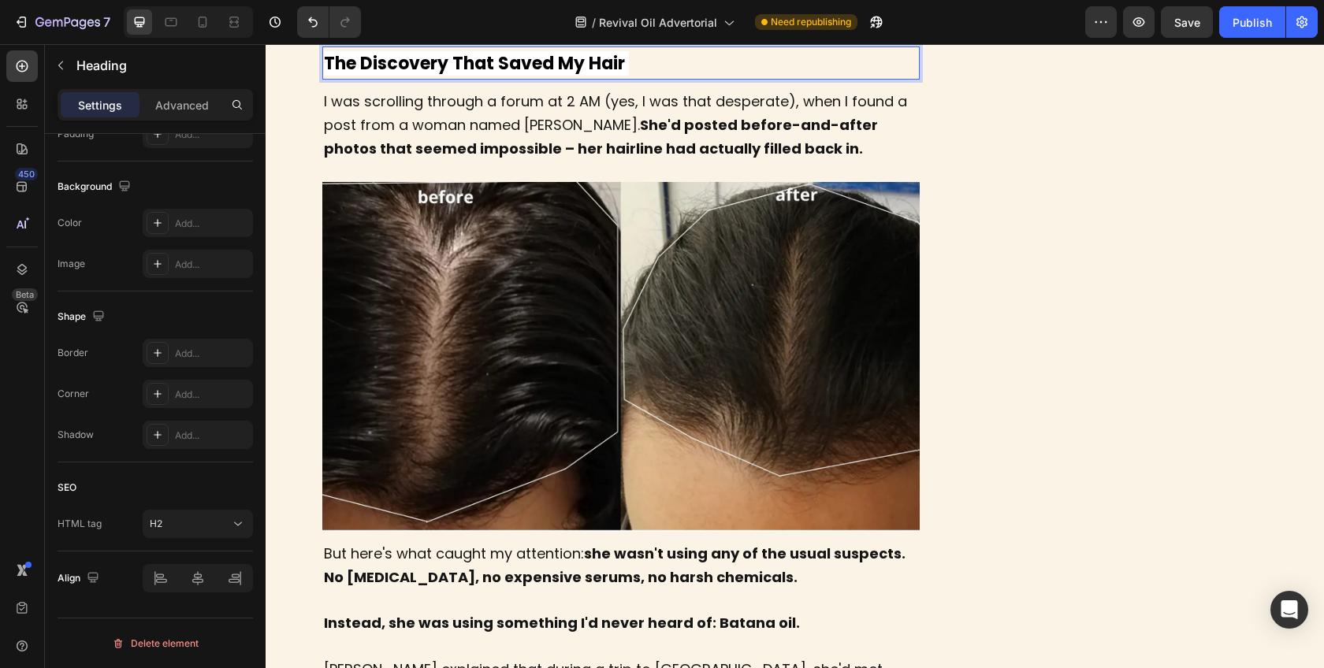
click at [538, 76] on strong "The Discovery That Saved My Hair" at bounding box center [474, 63] width 301 height 24
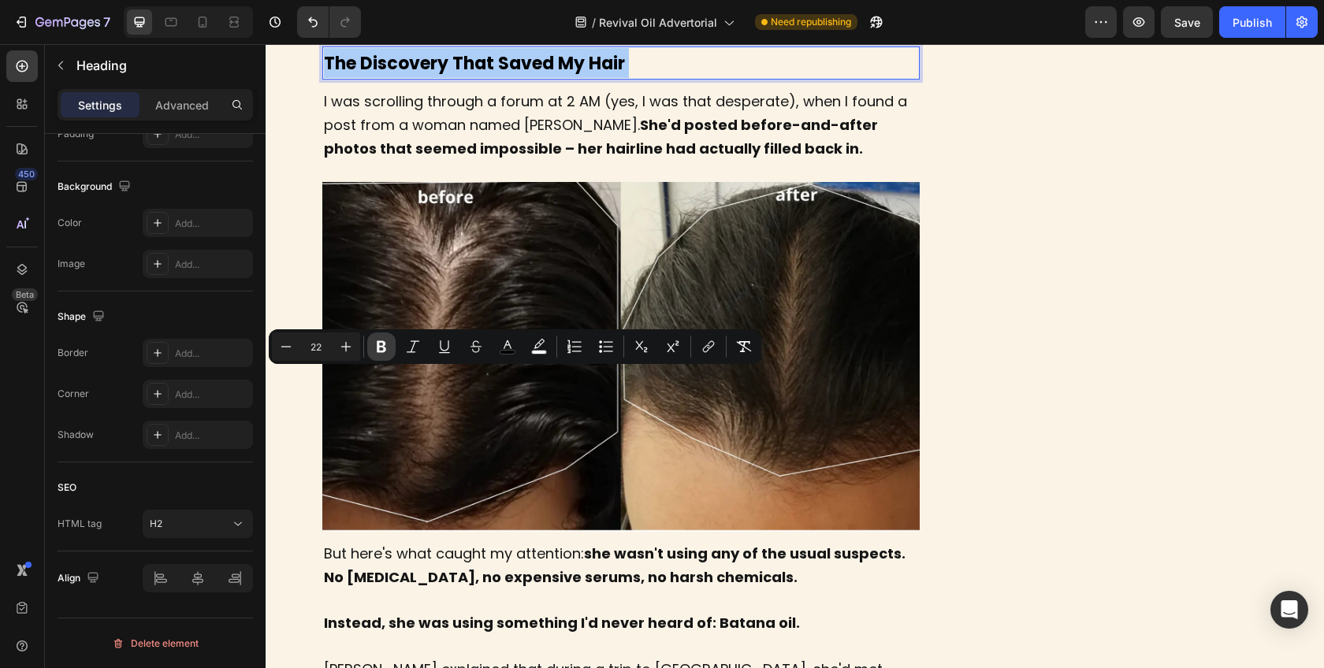
click at [389, 351] on icon "Editor contextual toolbar" at bounding box center [382, 347] width 16 height 16
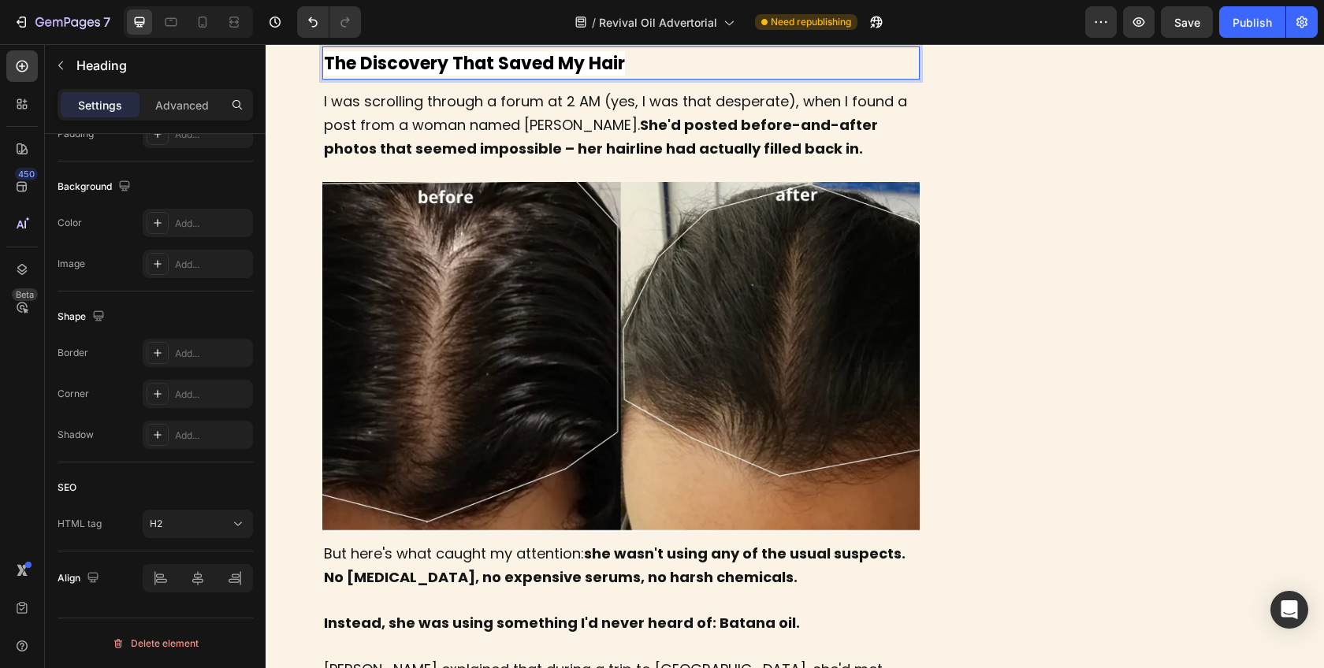
click at [404, 76] on span "The Discovery That Saved My Hair" at bounding box center [474, 63] width 301 height 24
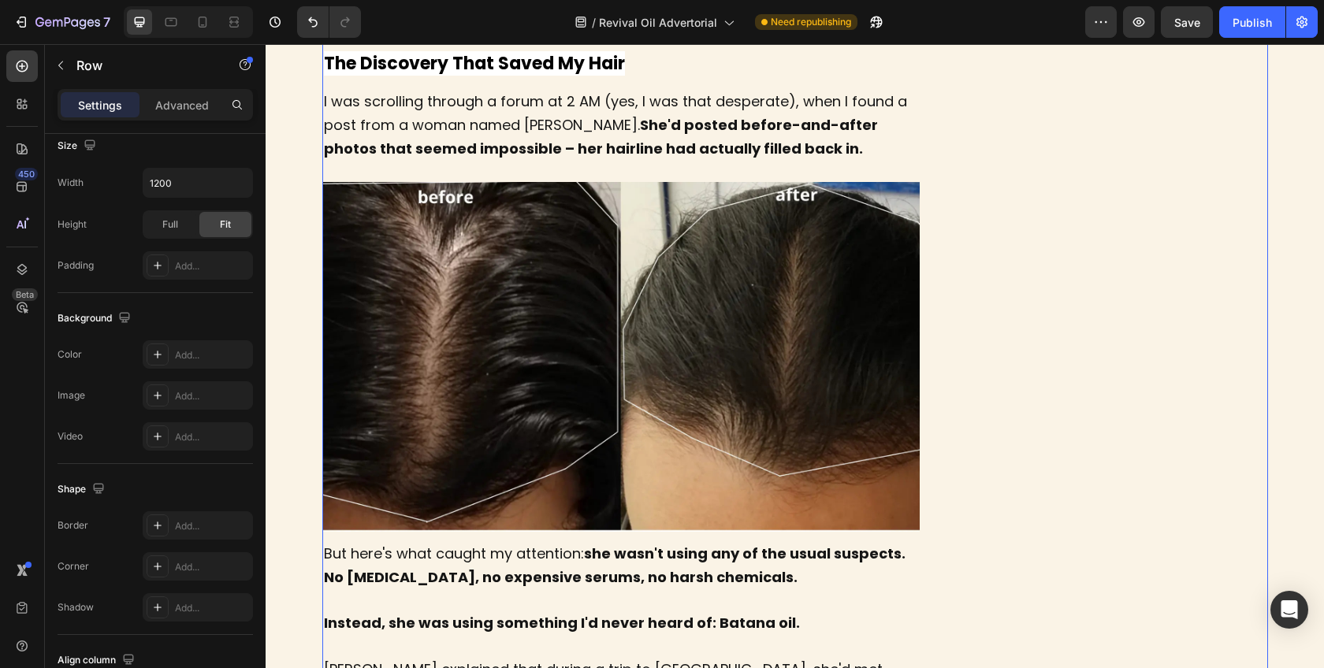
scroll to position [0, 0]
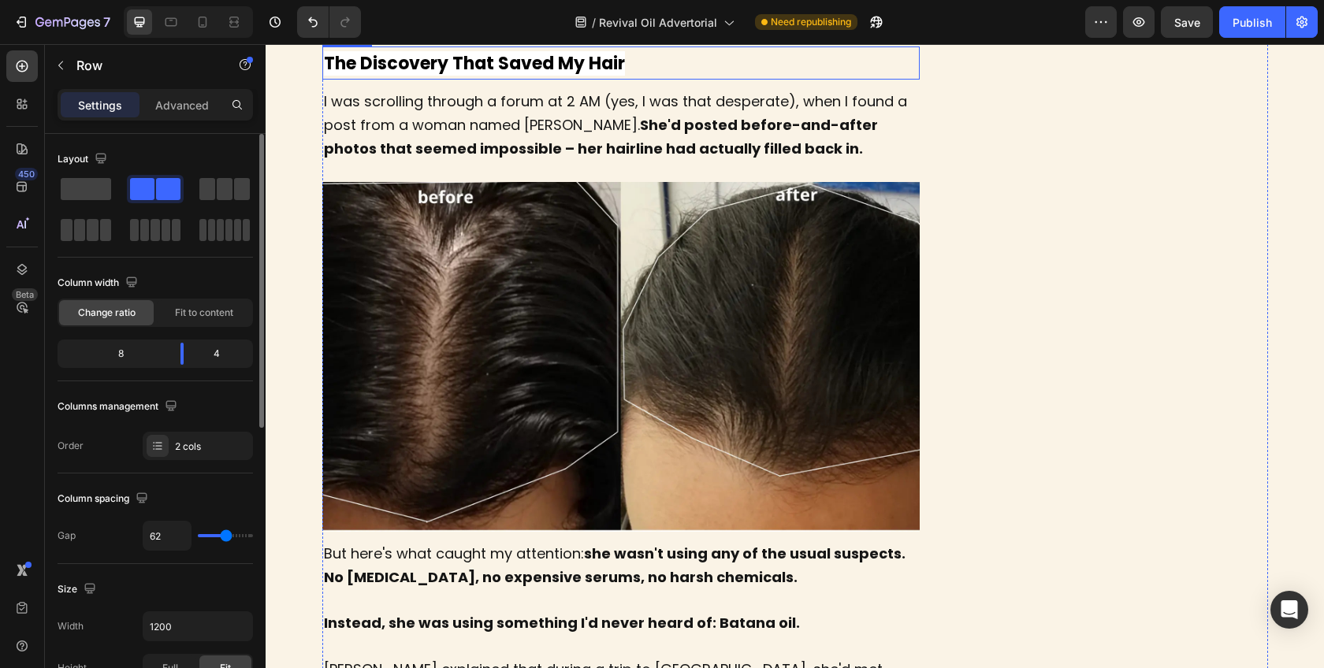
click at [493, 76] on span "The Discovery That Saved My Hair" at bounding box center [474, 63] width 301 height 24
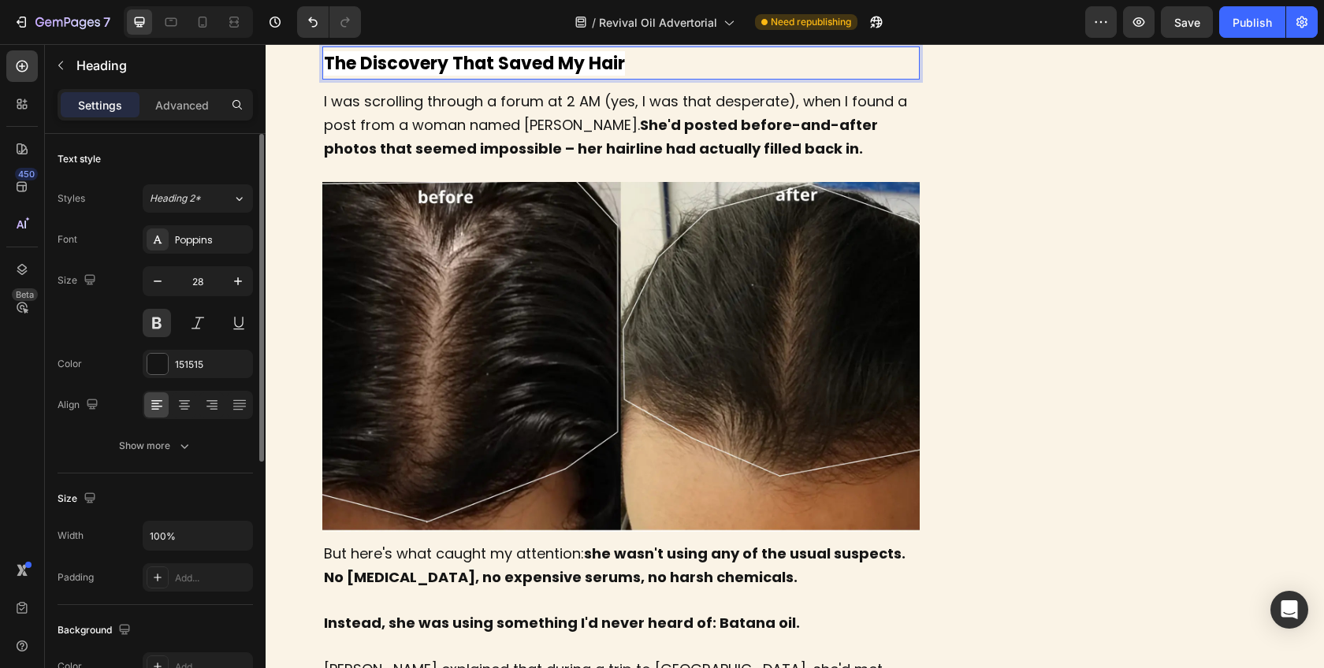
click at [493, 76] on span "The Discovery That Saved My Hair" at bounding box center [474, 63] width 301 height 24
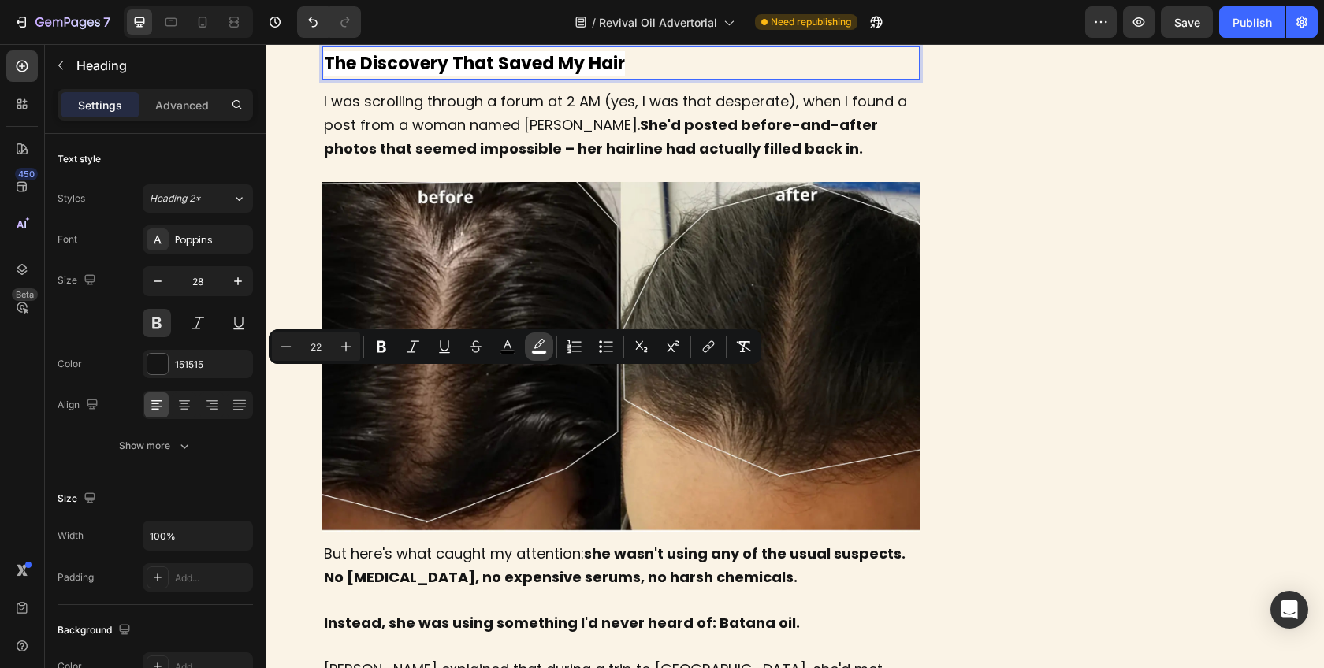
click at [546, 348] on icon "Editor contextual toolbar" at bounding box center [539, 347] width 16 height 16
type input "FFFFFF"
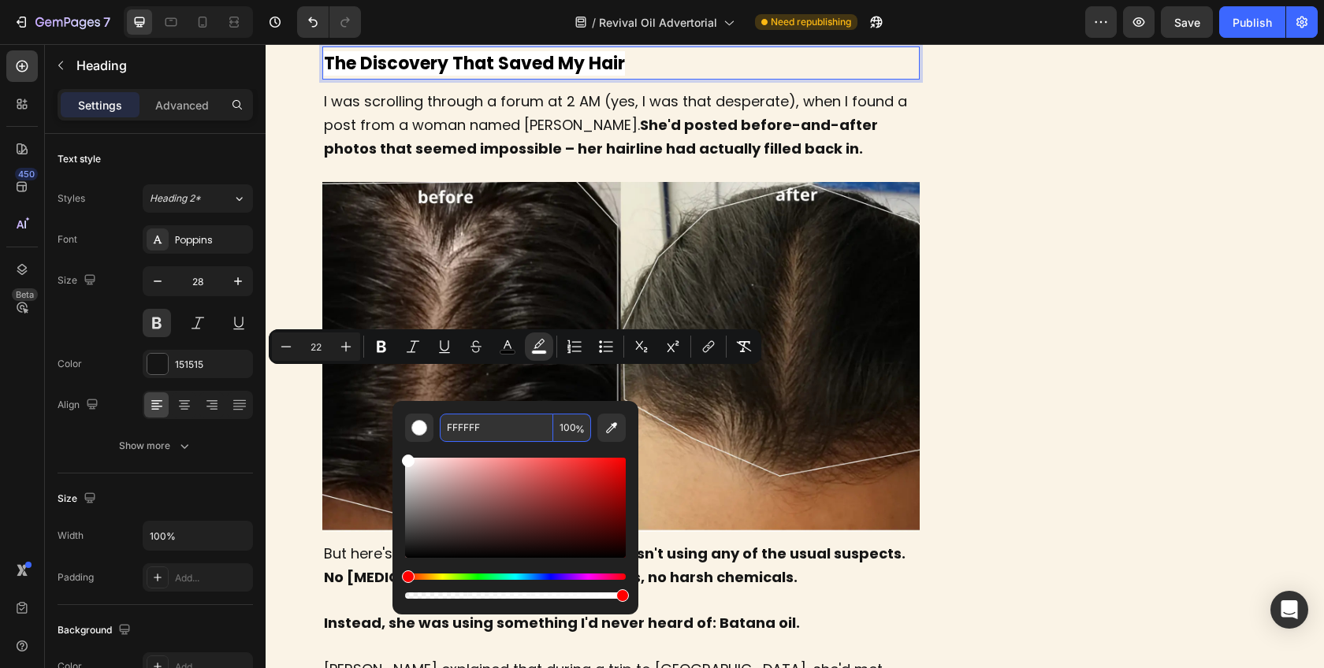
click at [478, 430] on input "FFFFFF" at bounding box center [497, 428] width 114 height 28
paste input "#FAF3E6"
type input "FAF3E6"
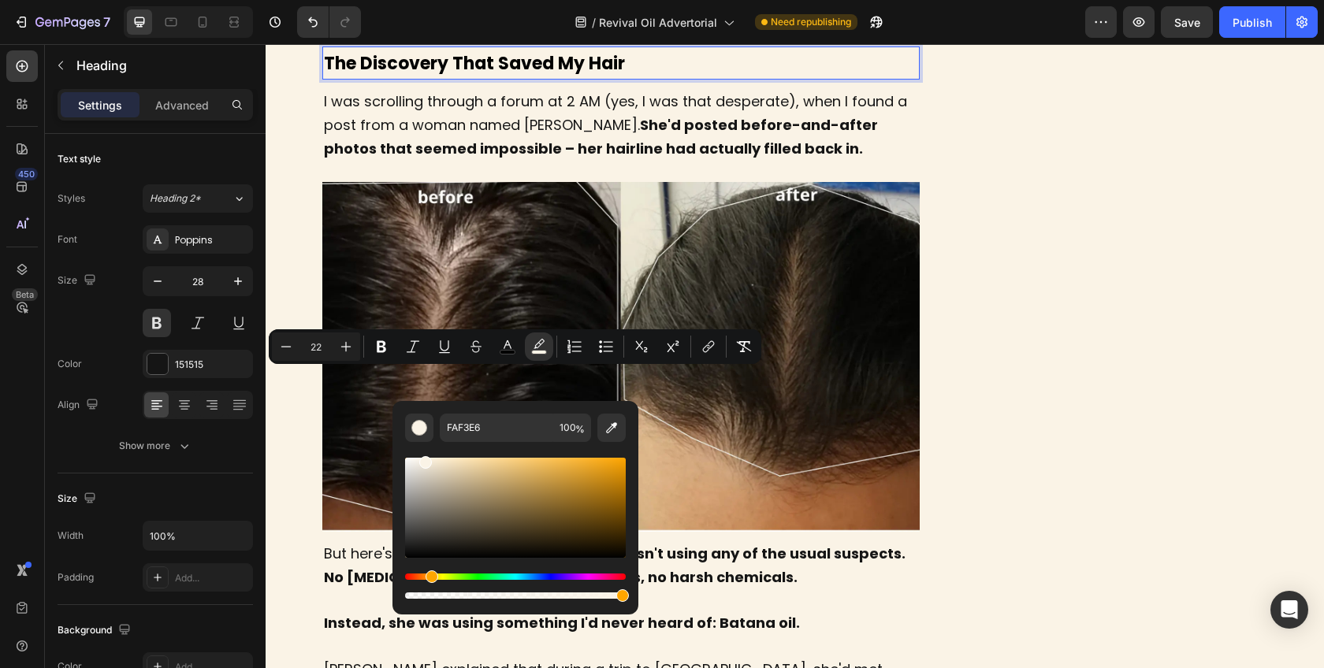
click at [681, 78] on p "The Discovery That Saved My Hair" at bounding box center [621, 63] width 595 height 30
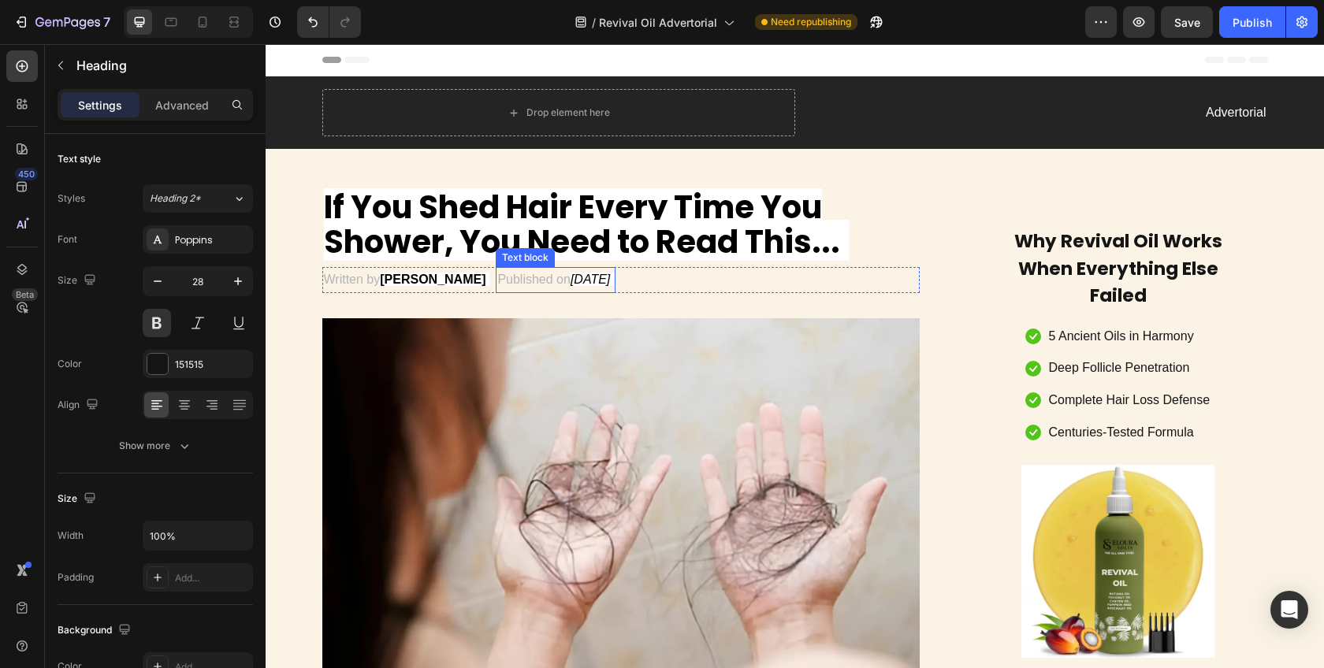
click at [605, 236] on strong "If You Shed Hair Every Time You Shower, You Need to Read This..." at bounding box center [582, 224] width 516 height 79
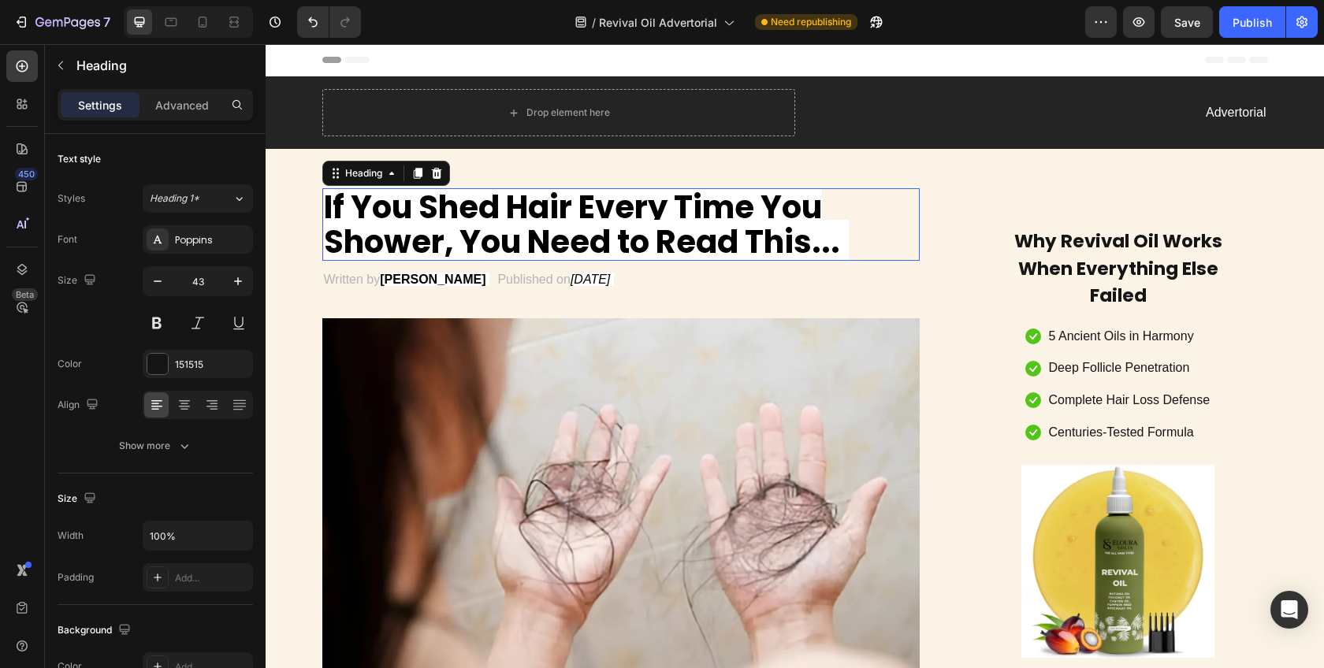
click at [605, 236] on strong "If You Shed Hair Every Time You Shower, You Need to Read This..." at bounding box center [582, 224] width 516 height 79
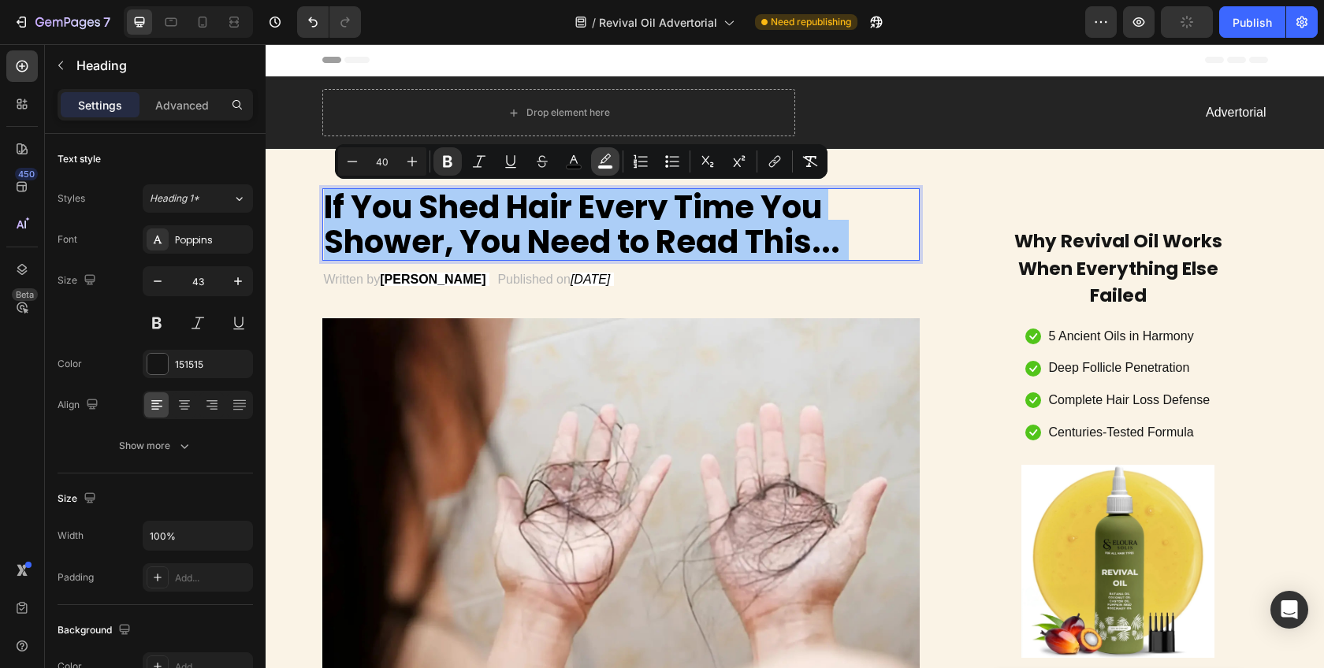
click at [601, 166] on rect "Editor contextual toolbar" at bounding box center [605, 168] width 15 height 4
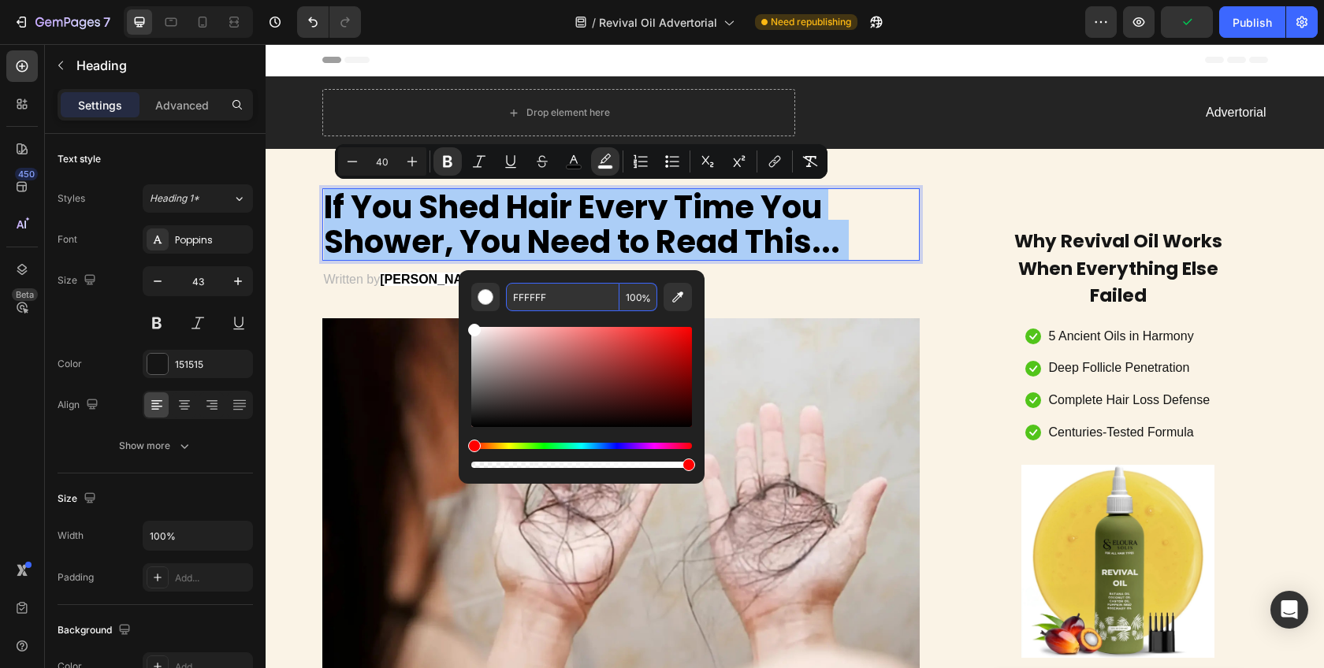
click at [564, 296] on input "FFFFFF" at bounding box center [563, 297] width 114 height 28
paste input "#FAF3E6"
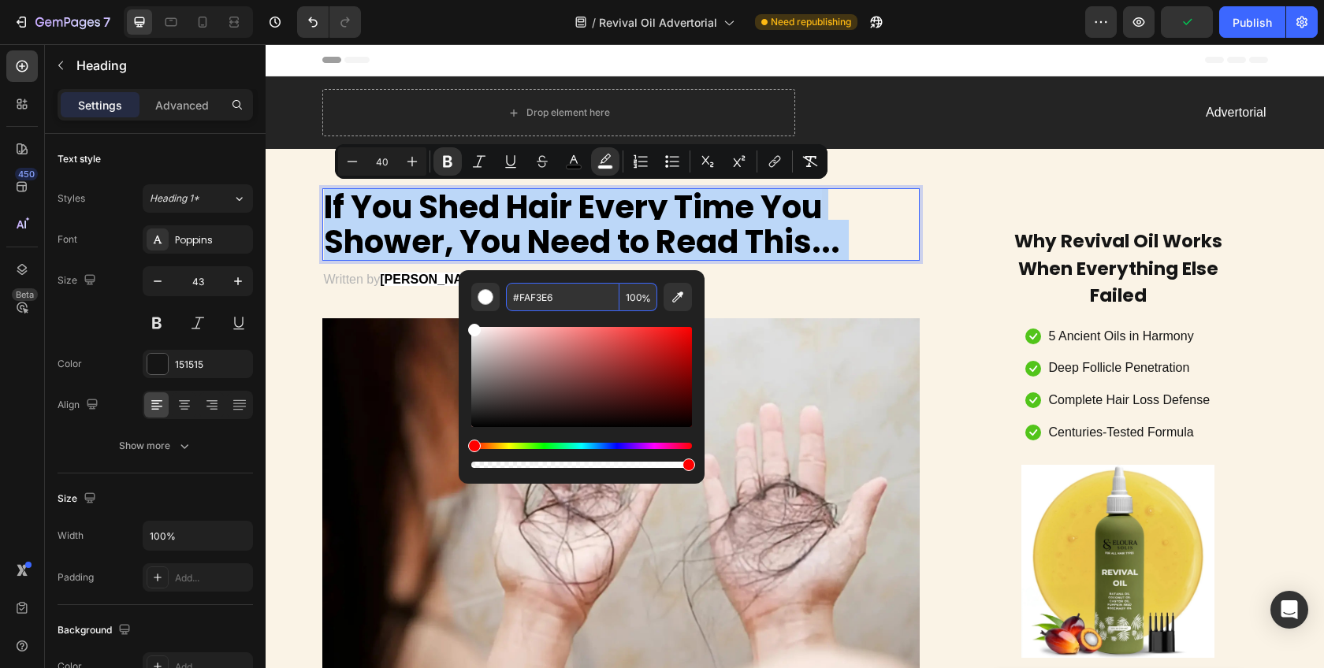
type input "FAF3E6"
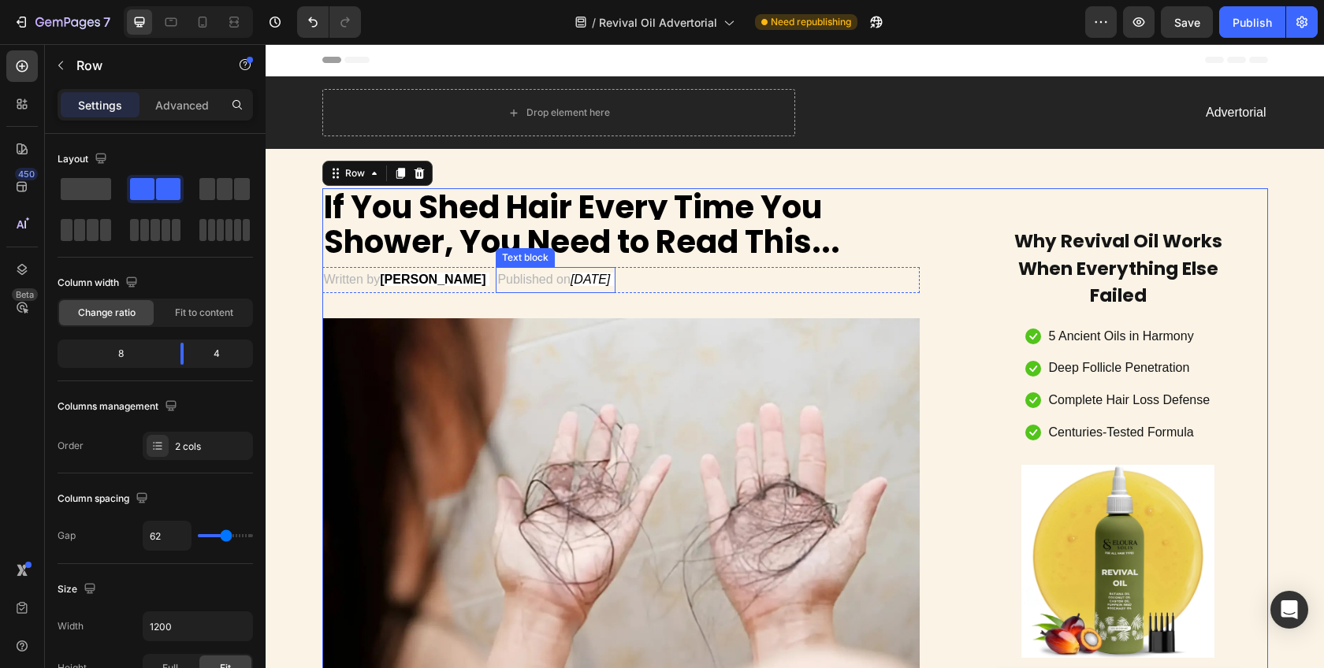
click at [613, 287] on p "Published on [DATE]" at bounding box center [555, 280] width 116 height 23
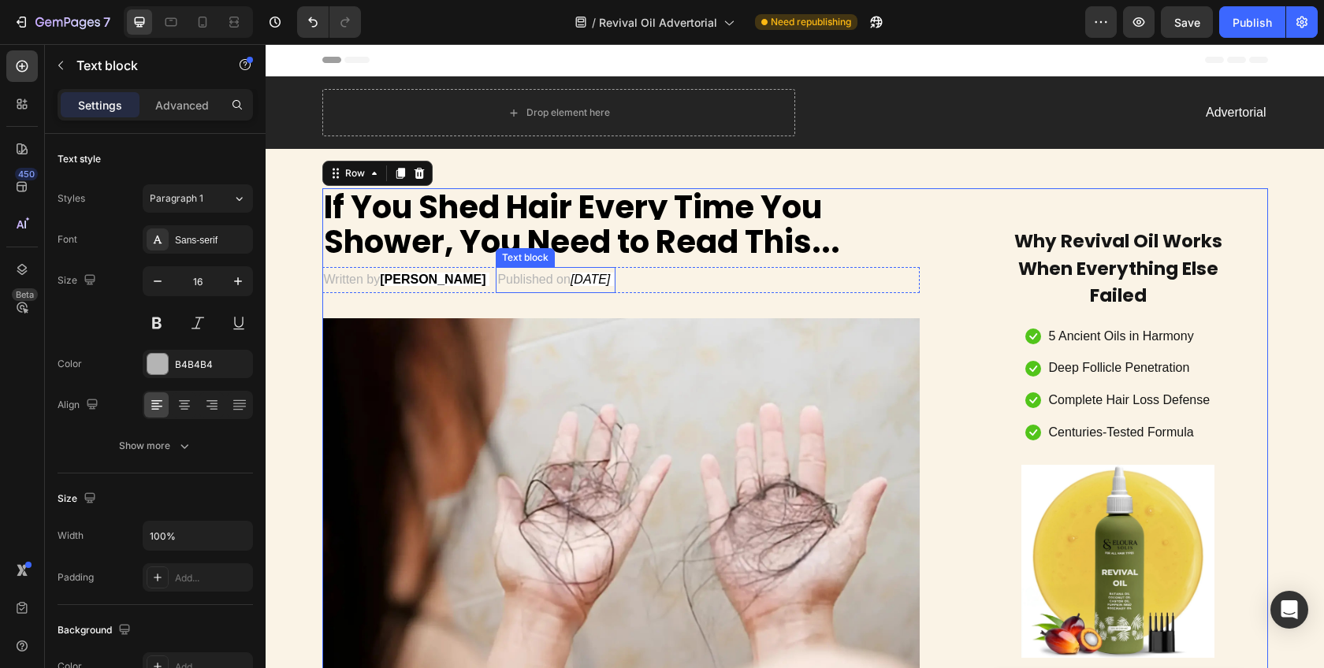
click at [613, 287] on p "Published on [DATE]" at bounding box center [555, 280] width 116 height 23
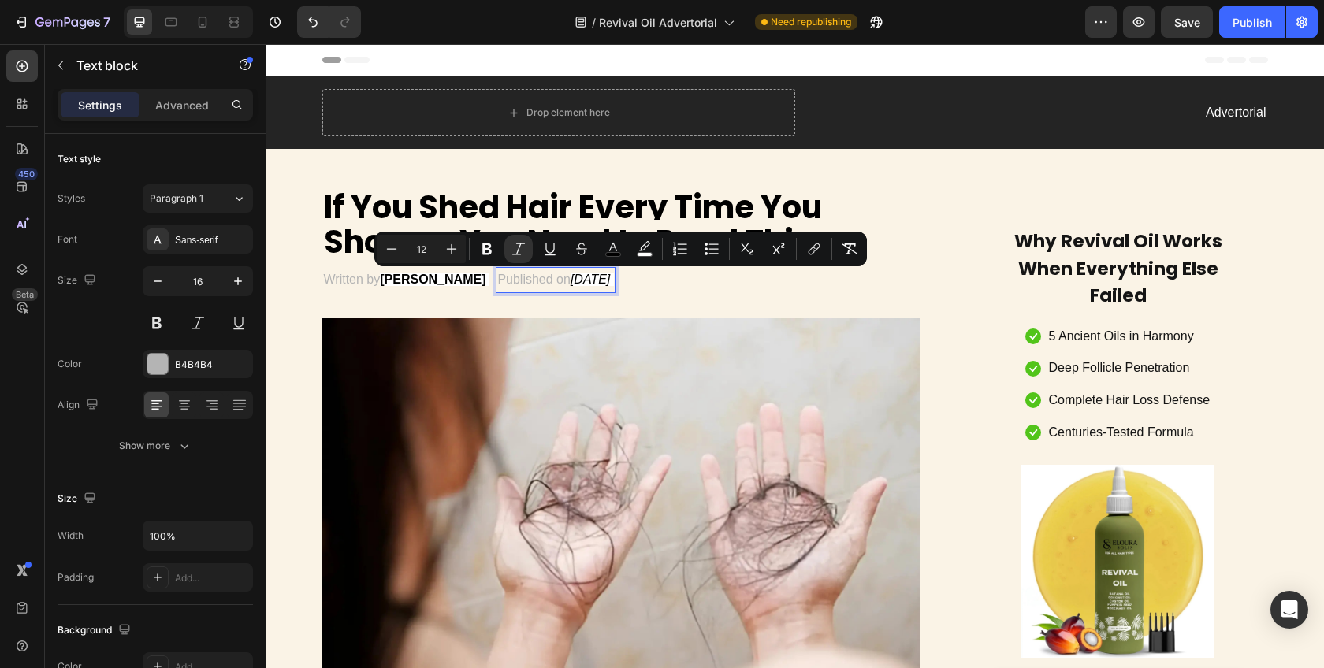
click at [613, 287] on p "Published on [DATE]" at bounding box center [555, 280] width 116 height 23
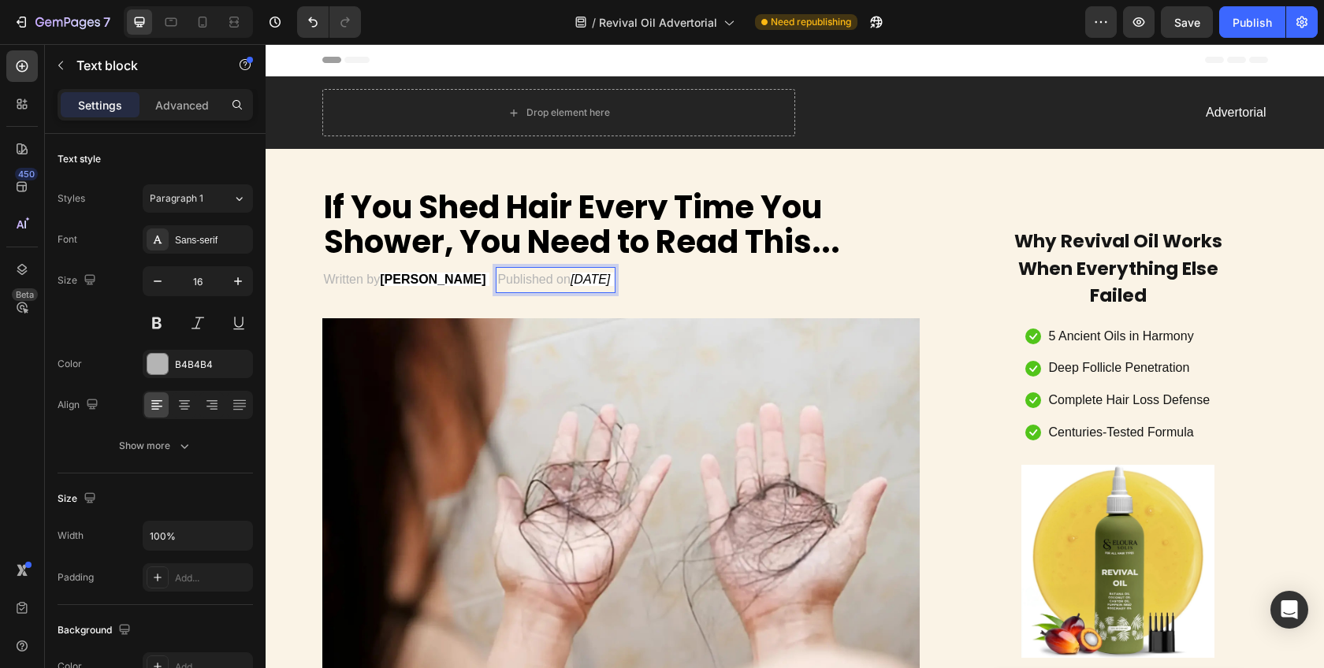
click at [613, 287] on p "Published on [DATE]" at bounding box center [555, 280] width 116 height 23
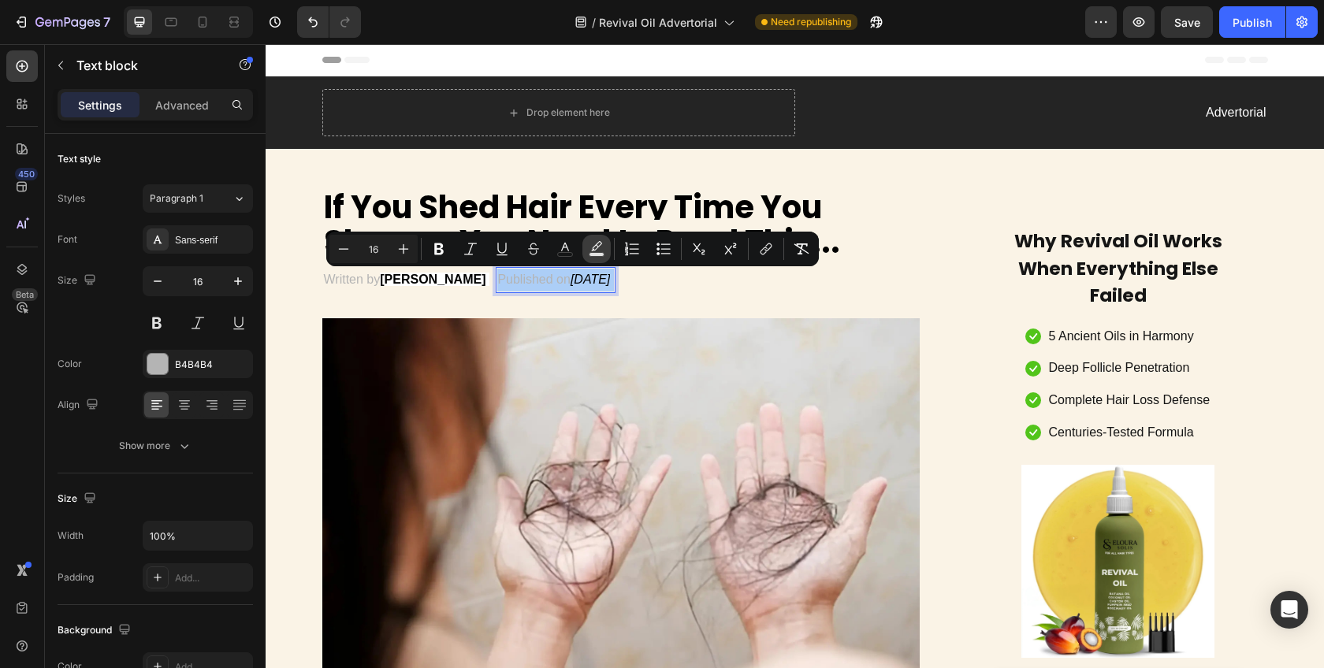
click at [602, 253] on rect "Editor contextual toolbar" at bounding box center [597, 255] width 15 height 4
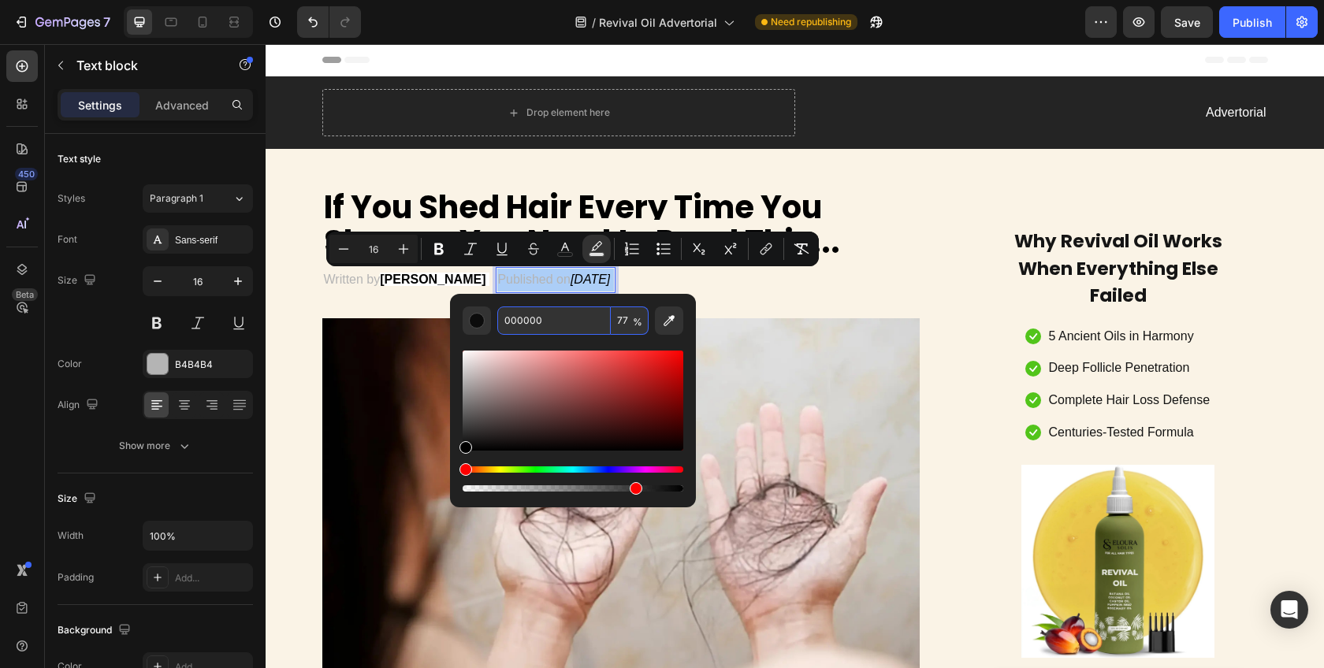
click at [603, 319] on input "000000" at bounding box center [554, 321] width 114 height 28
paste input "#FAF3E6"
type input "FAF3E6"
type input "100"
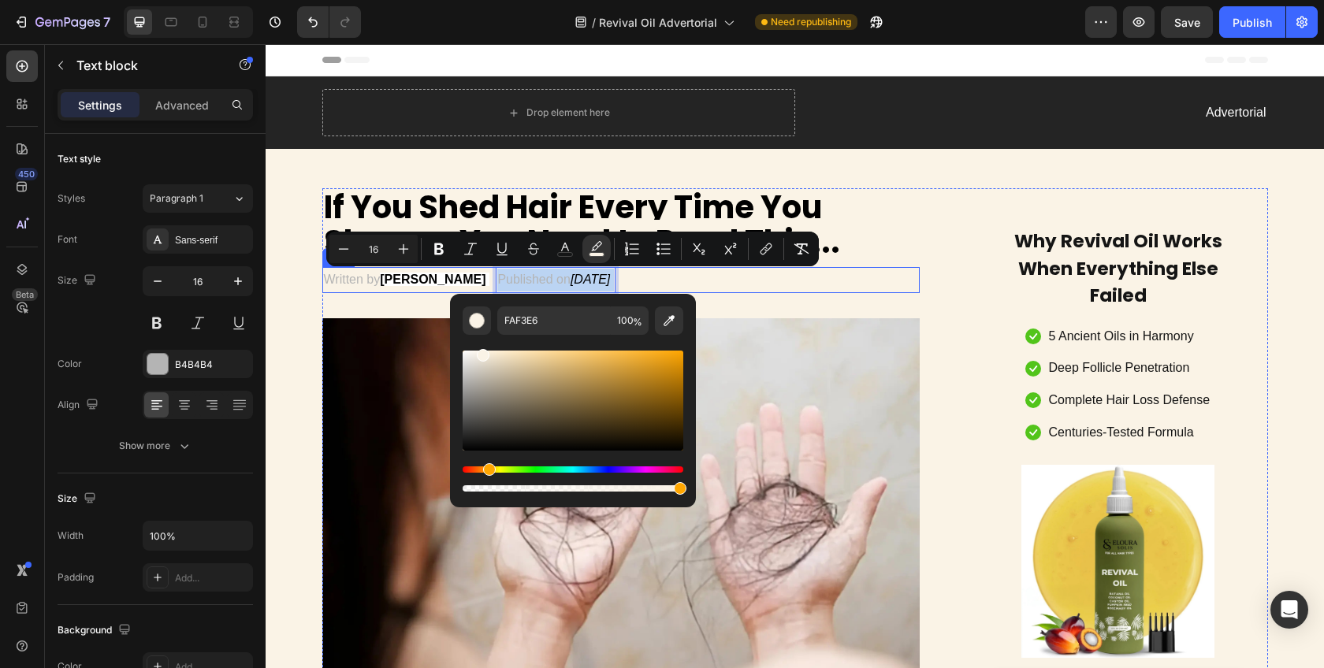
click at [731, 291] on div "Written by [PERSON_NAME] Text block Published on [DATE] Text block 0 Row" at bounding box center [621, 280] width 598 height 26
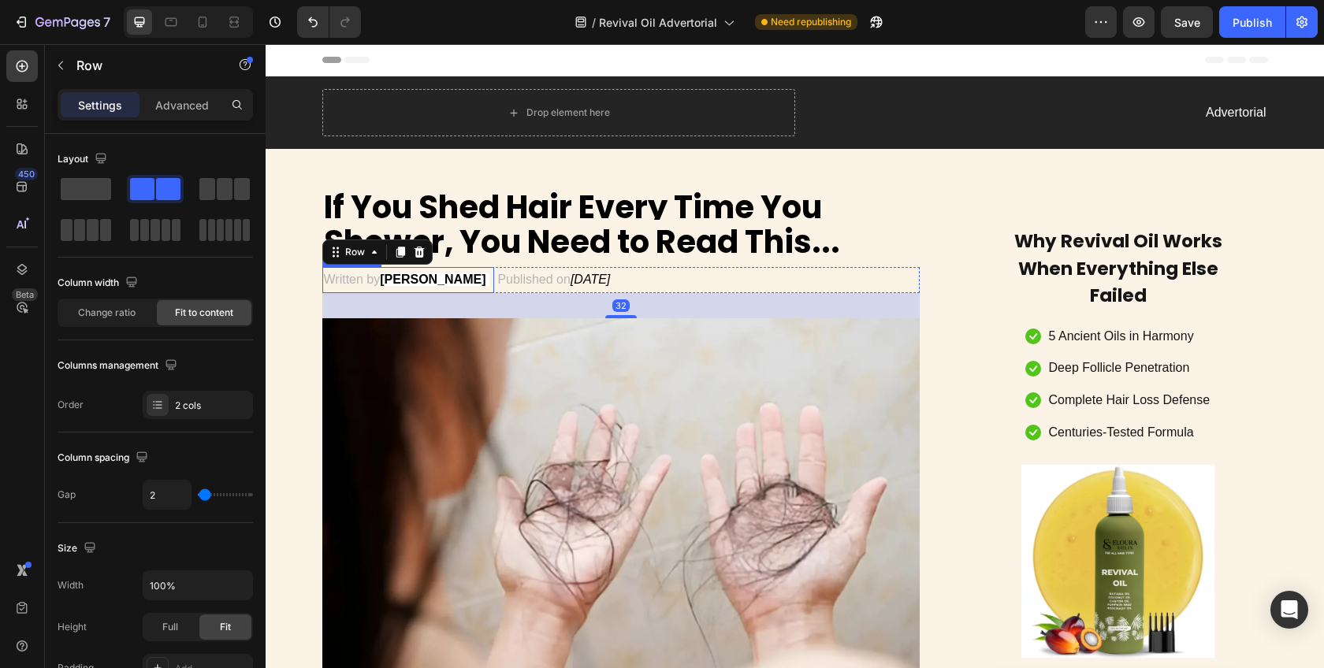
click at [441, 282] on strong "[PERSON_NAME]" at bounding box center [433, 279] width 106 height 13
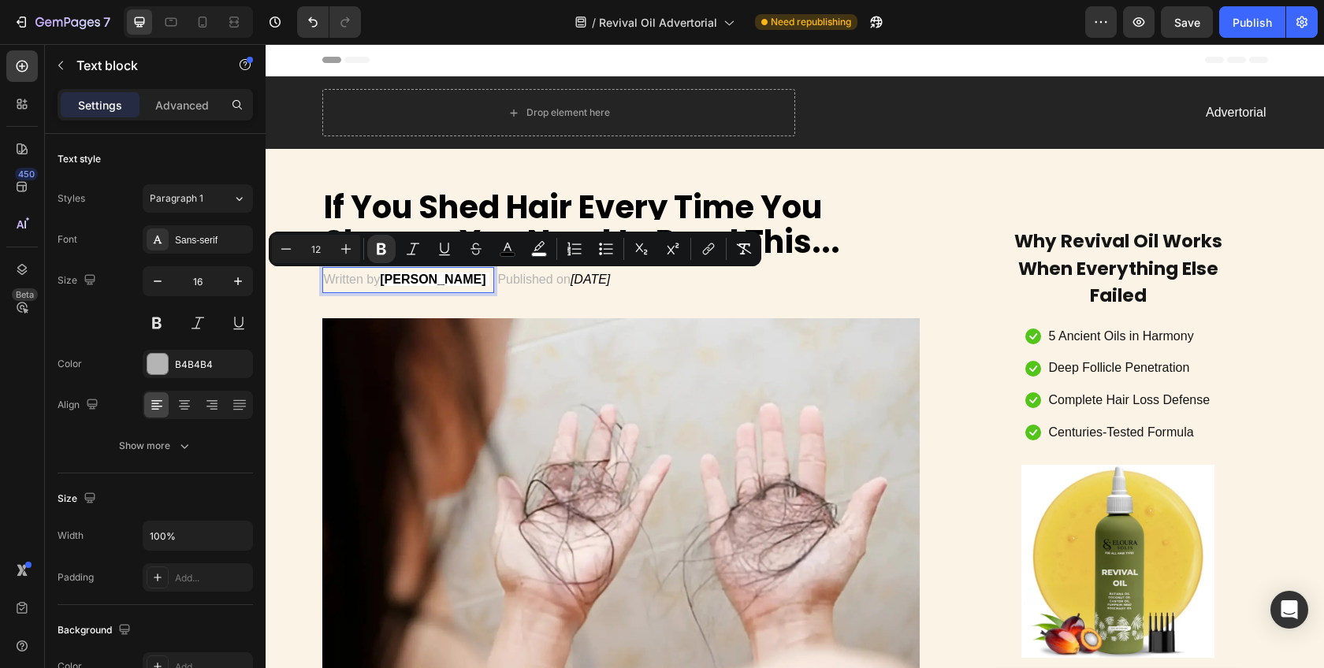
click at [441, 282] on strong "[PERSON_NAME]" at bounding box center [433, 279] width 106 height 13
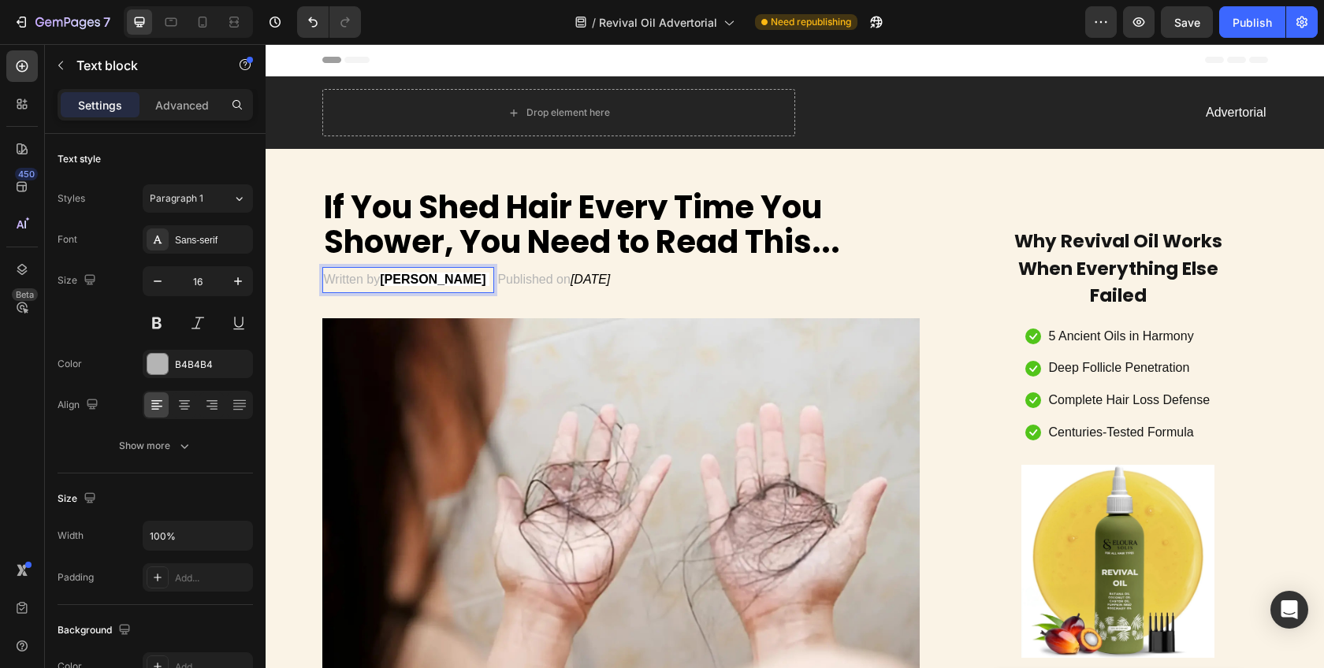
click at [441, 282] on strong "[PERSON_NAME]" at bounding box center [433, 279] width 106 height 13
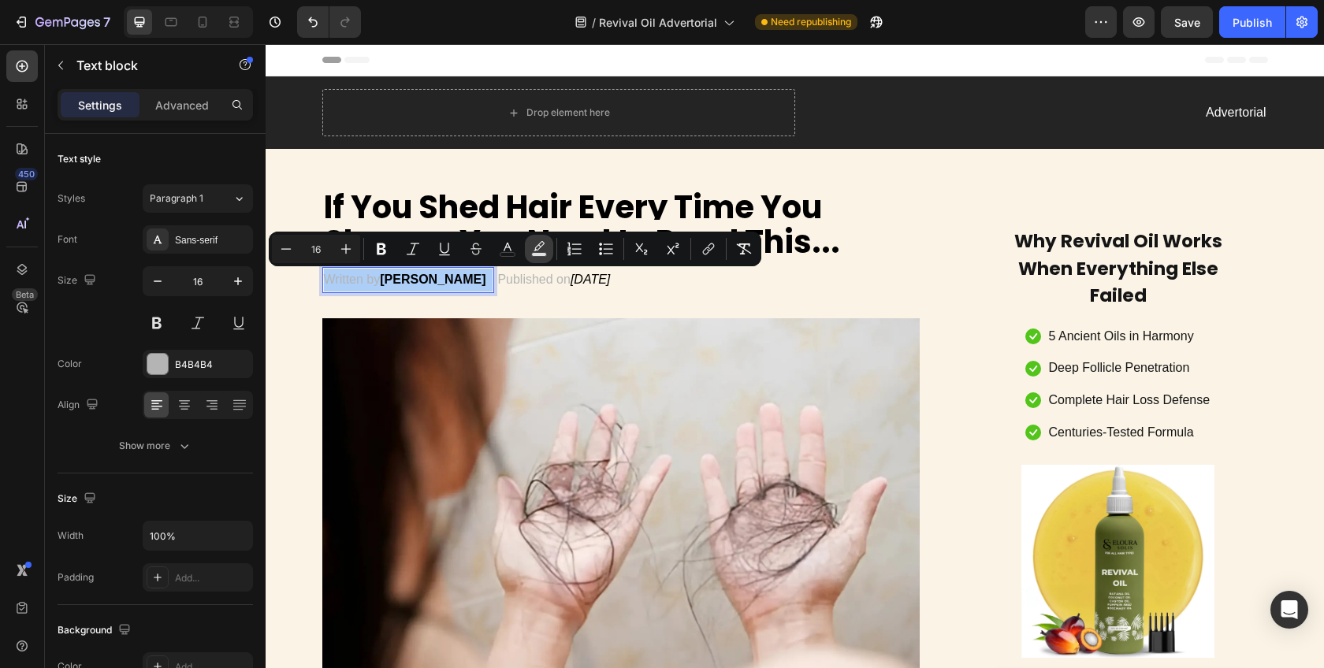
click at [531, 246] on icon "Editor contextual toolbar" at bounding box center [539, 249] width 16 height 16
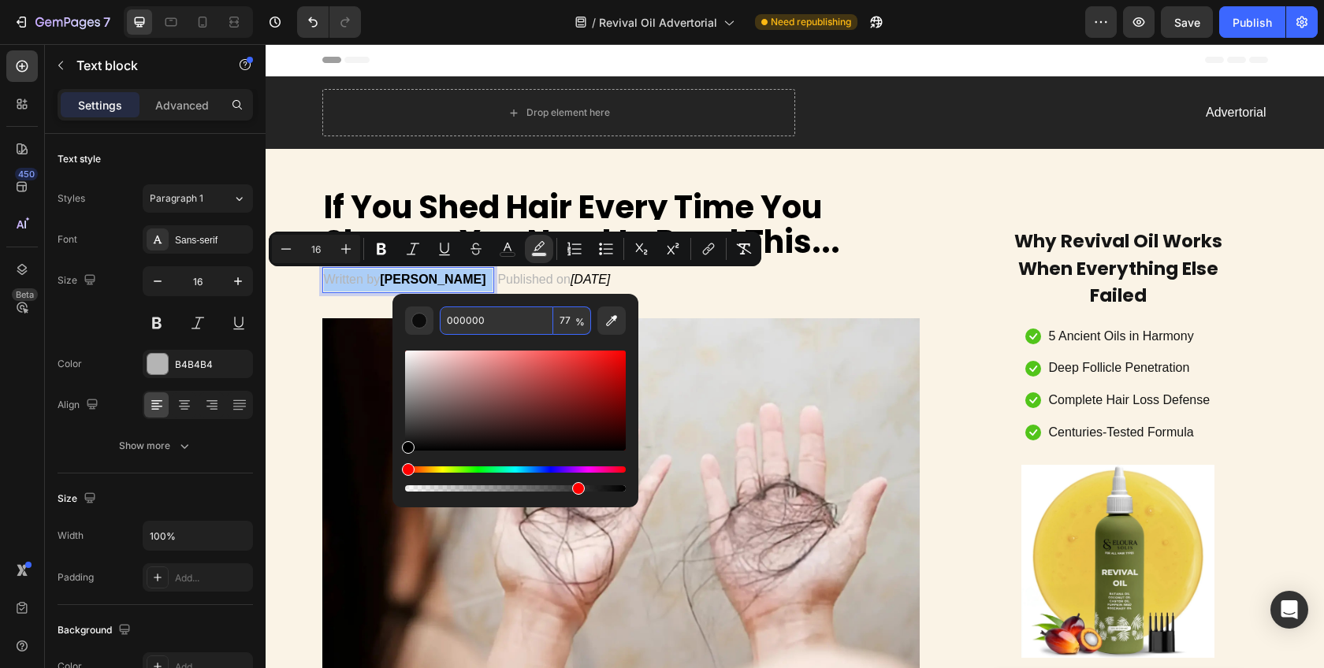
click at [523, 319] on input "000000" at bounding box center [497, 321] width 114 height 28
paste input "#FAF3E6"
type input "#FAF3E6"
click at [732, 285] on div "Written by [PERSON_NAME] Text block 0 Published on [DATE] Text block Row" at bounding box center [621, 280] width 598 height 26
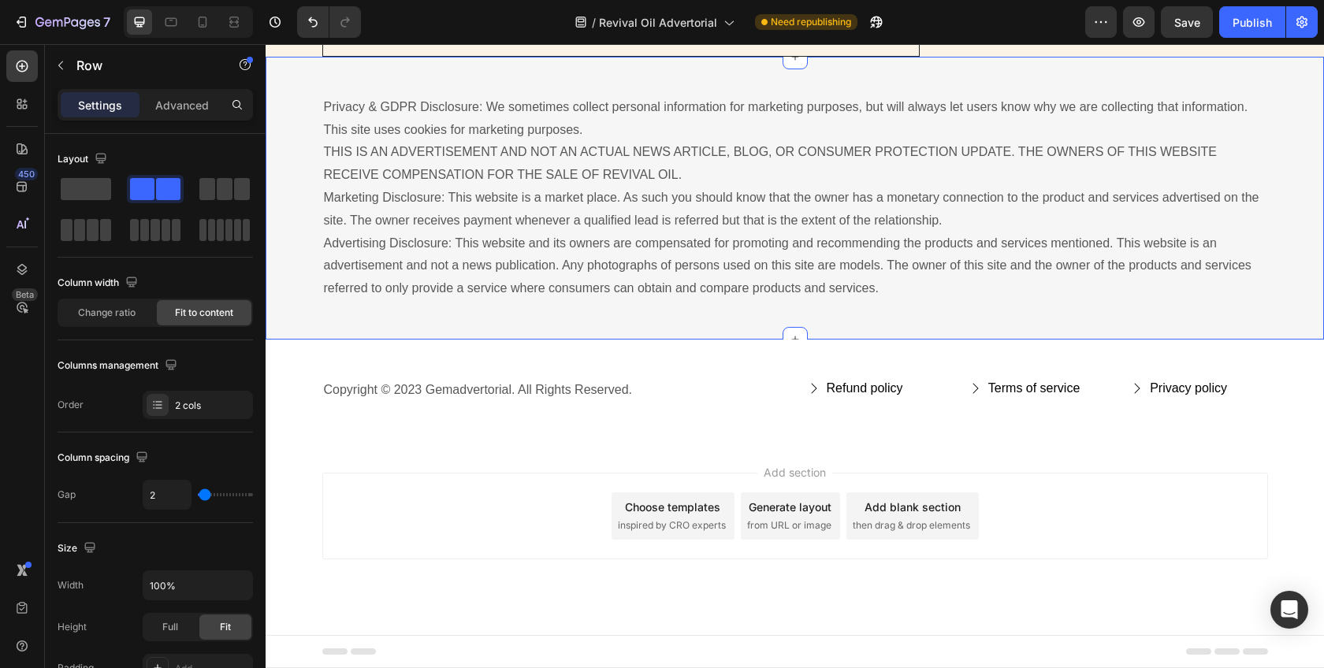
scroll to position [8158, 0]
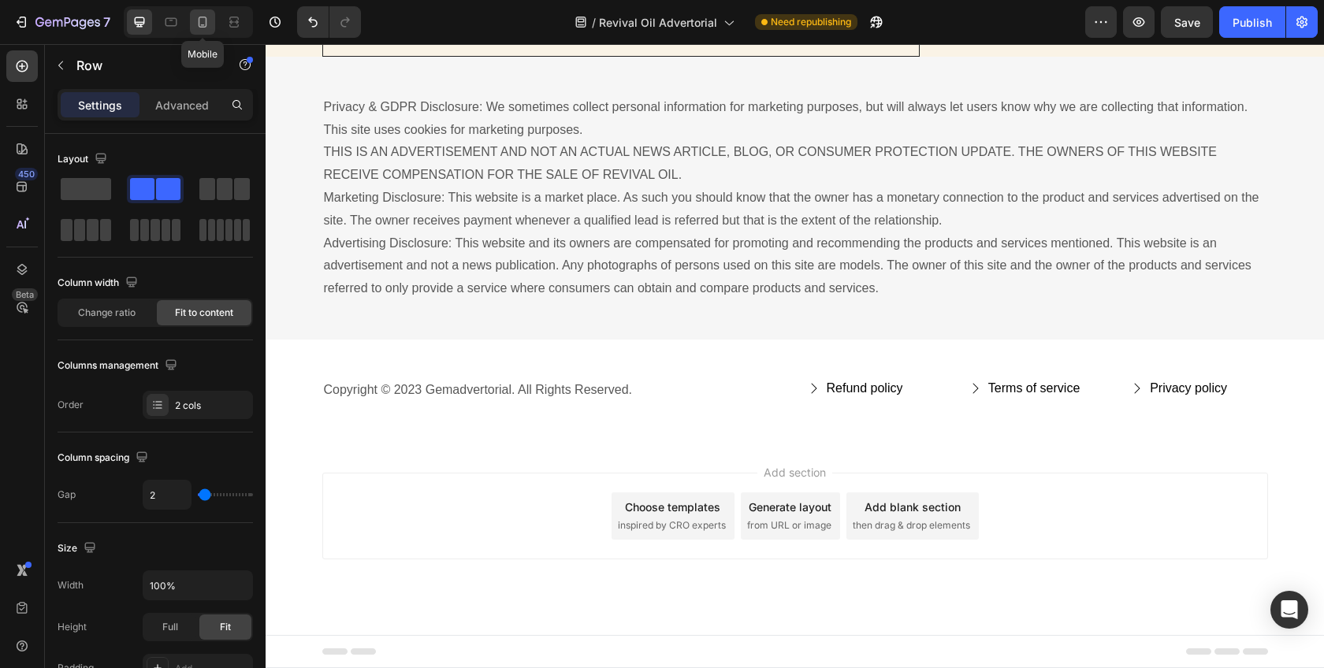
click at [207, 28] on icon at bounding box center [203, 22] width 16 height 16
type input "0"
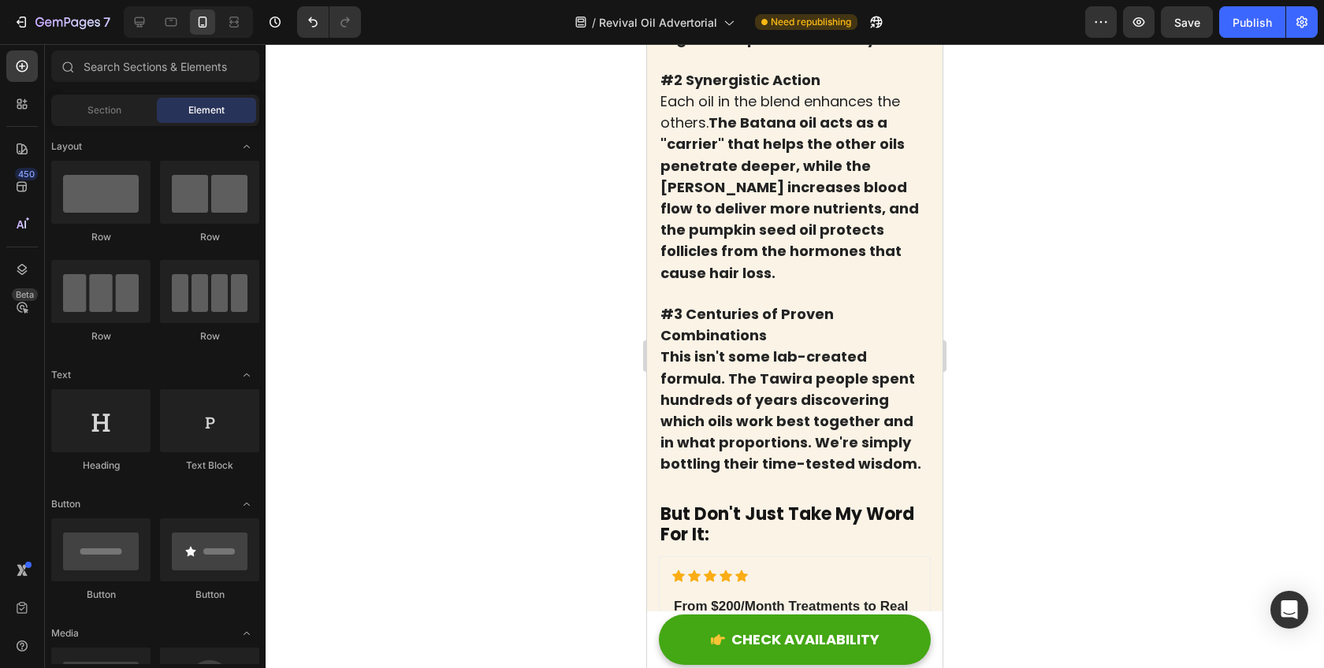
scroll to position [6069, 0]
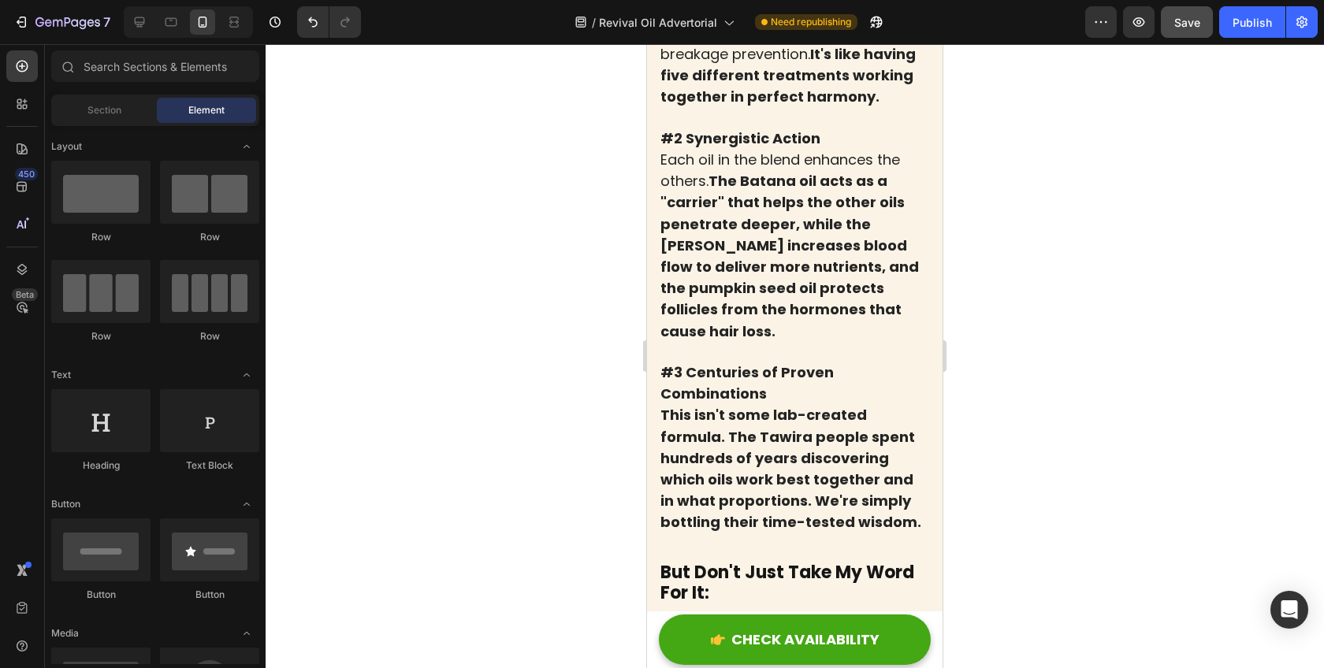
click at [1182, 24] on span "Save" at bounding box center [1187, 22] width 26 height 13
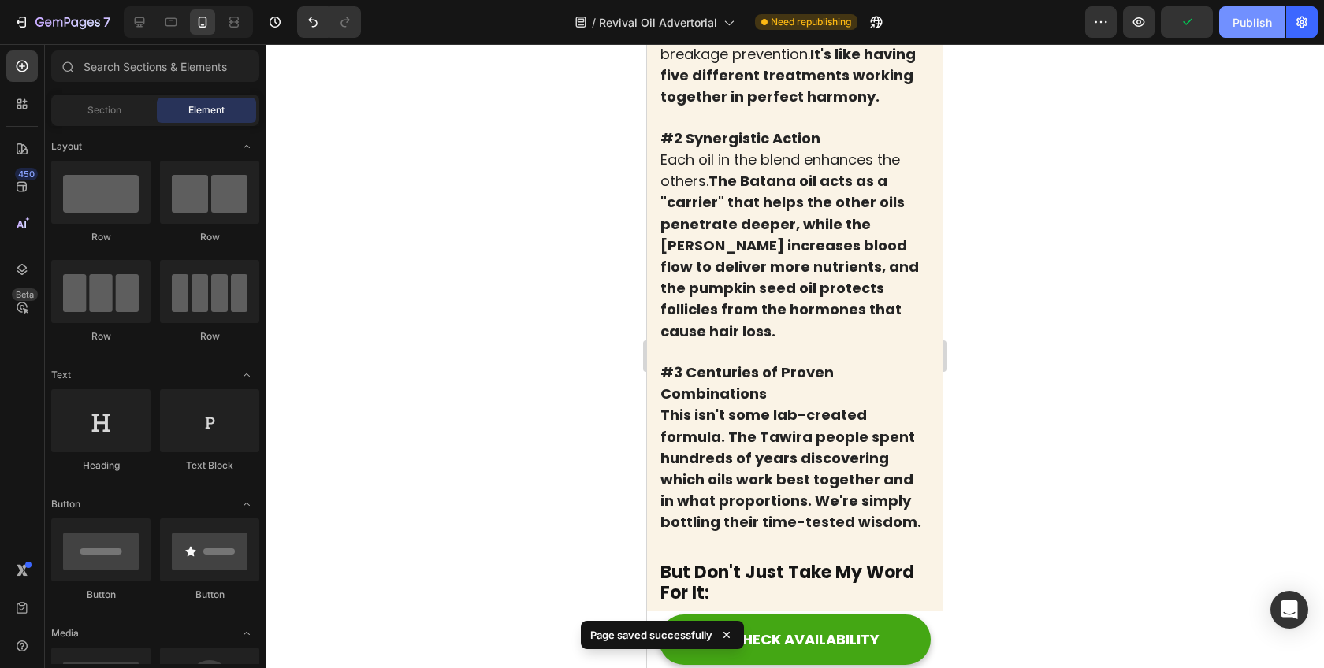
click at [1245, 22] on div "Publish" at bounding box center [1252, 22] width 39 height 17
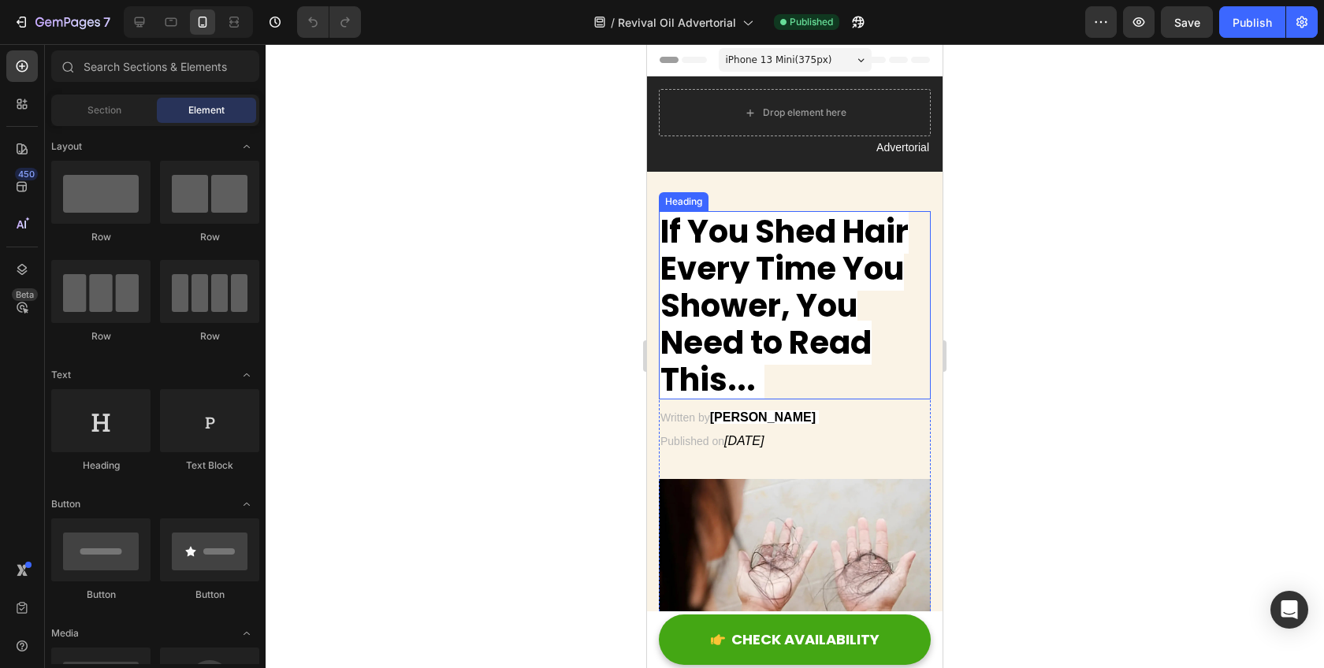
click at [791, 269] on strong "If You Shed Hair Every Time You Shower, You Need to Read This..." at bounding box center [785, 306] width 248 height 192
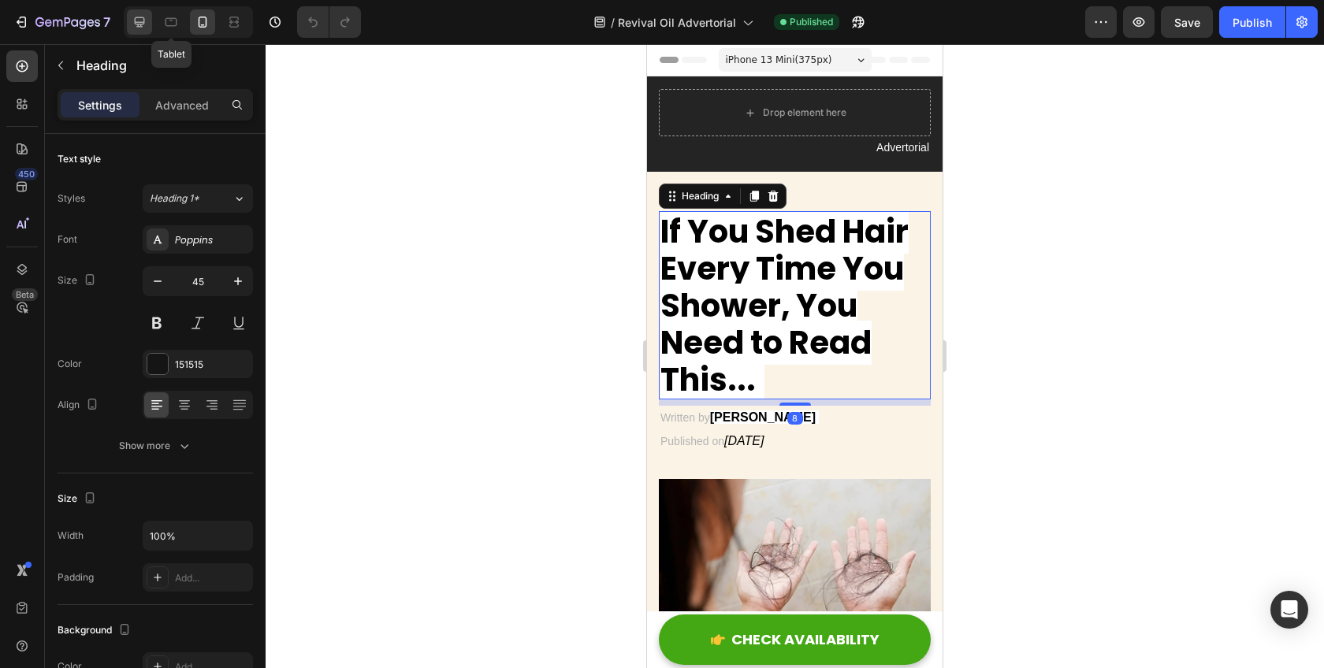
click at [131, 20] on div at bounding box center [139, 21] width 25 height 25
type input "43"
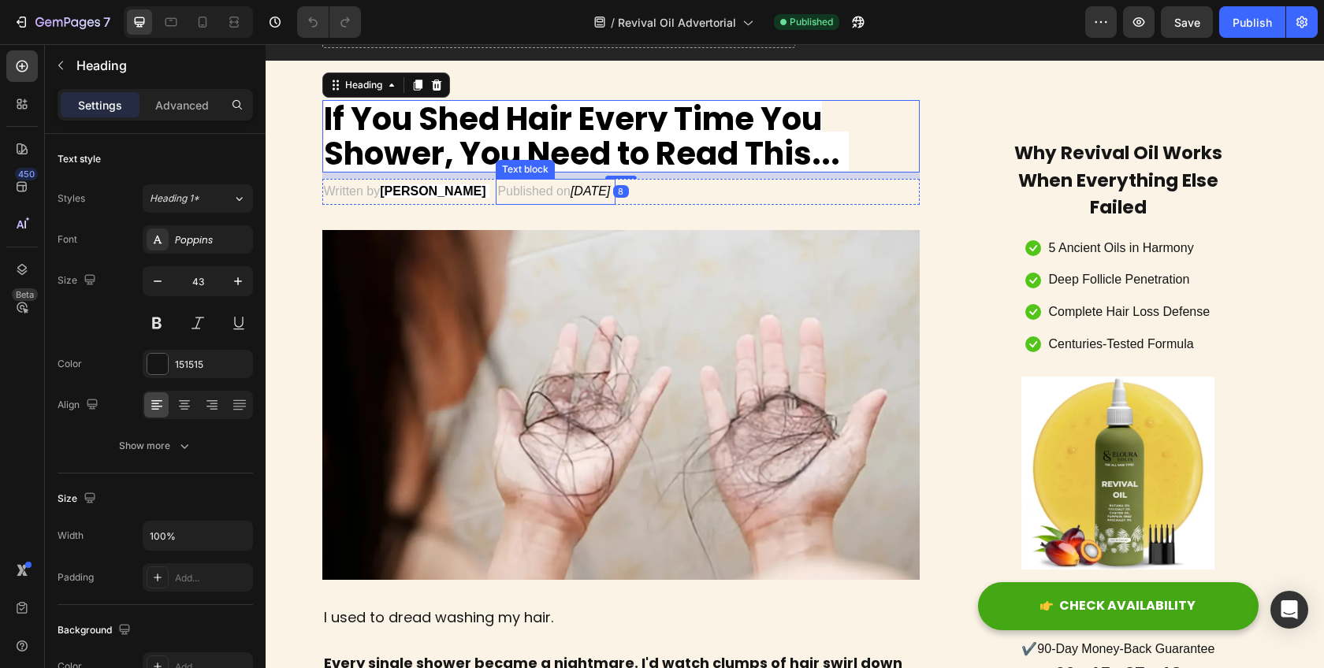
scroll to position [89, 0]
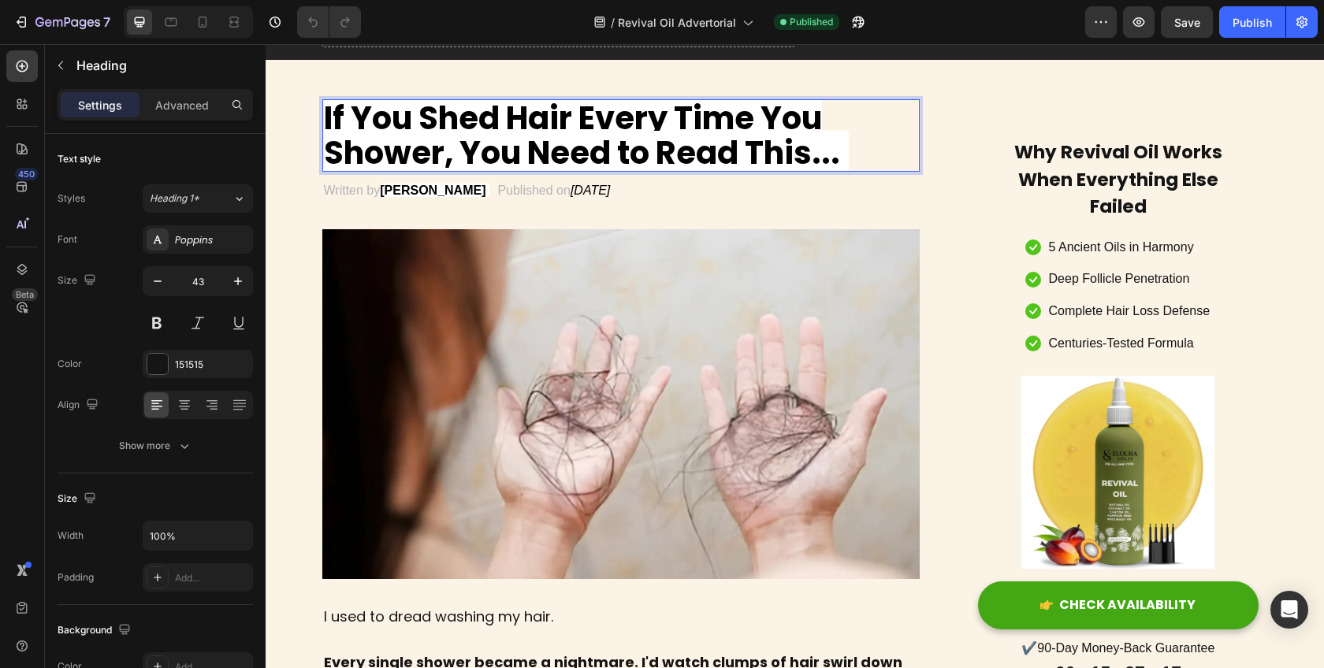
click at [617, 135] on strong "If You Shed Hair Every Time You Shower, You Need to Read This..." at bounding box center [582, 135] width 516 height 79
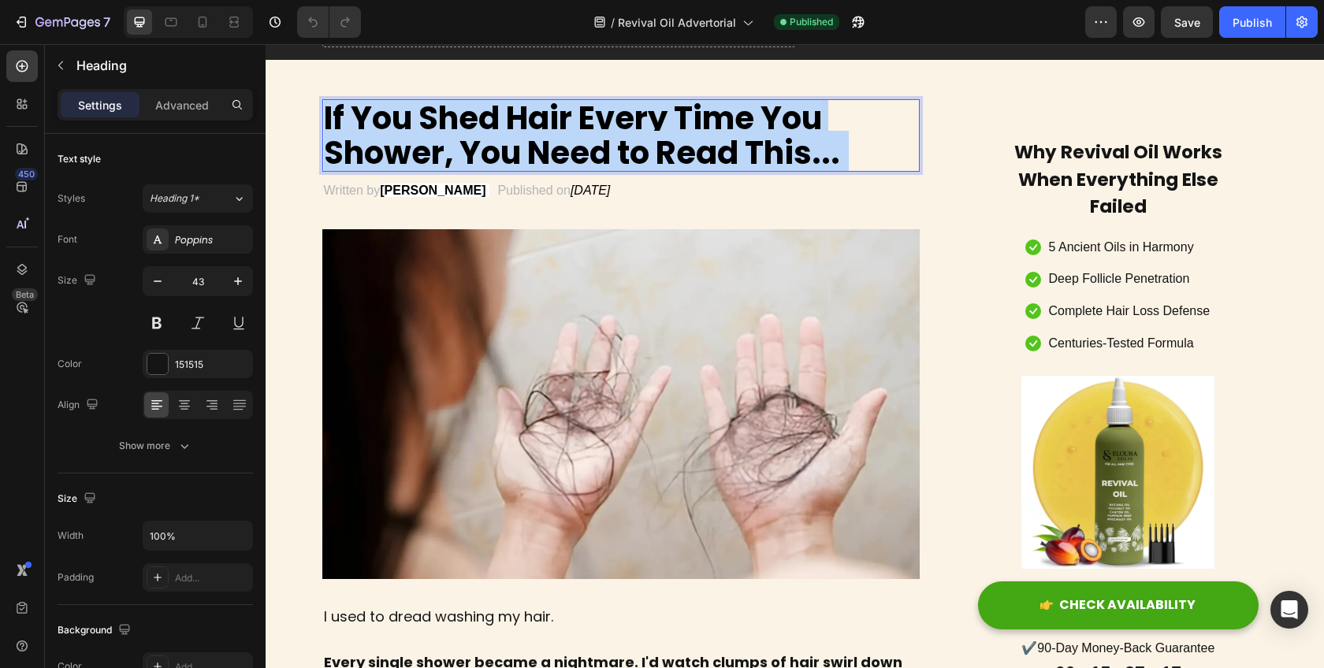
click at [617, 135] on strong "If You Shed Hair Every Time You Shower, You Need to Read This..." at bounding box center [582, 135] width 516 height 79
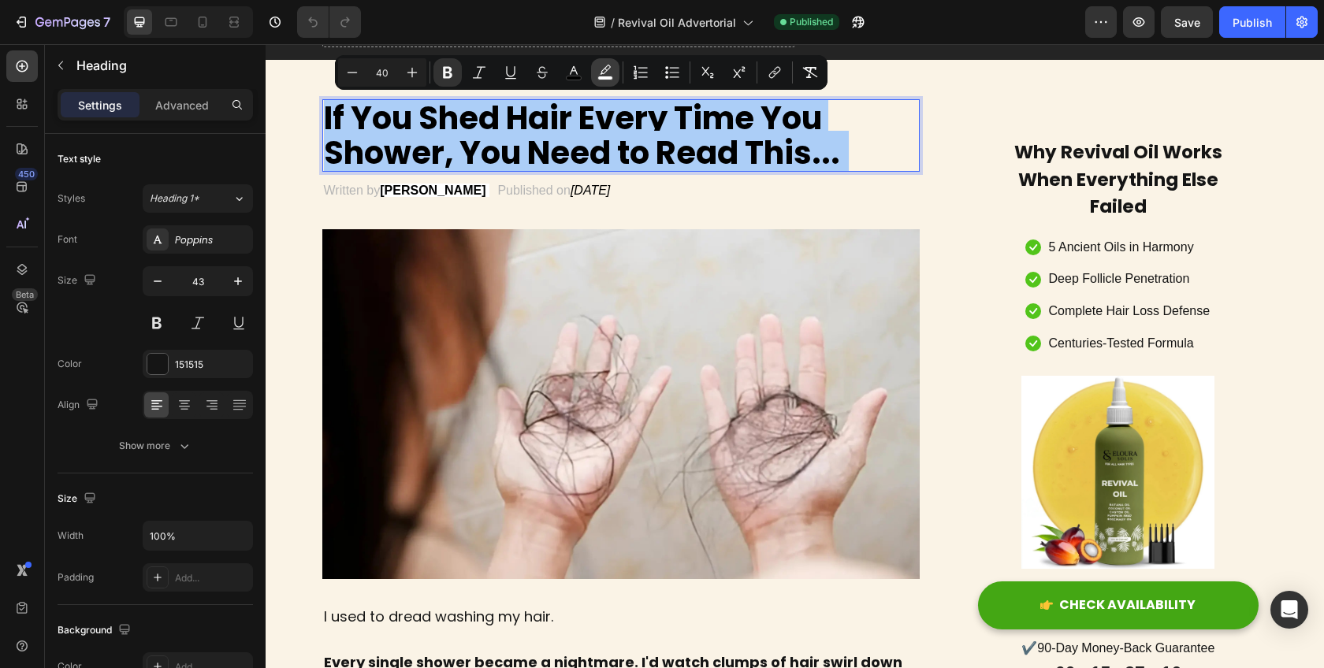
click at [616, 80] on button "color" at bounding box center [605, 72] width 28 height 28
type input "FFFFFF"
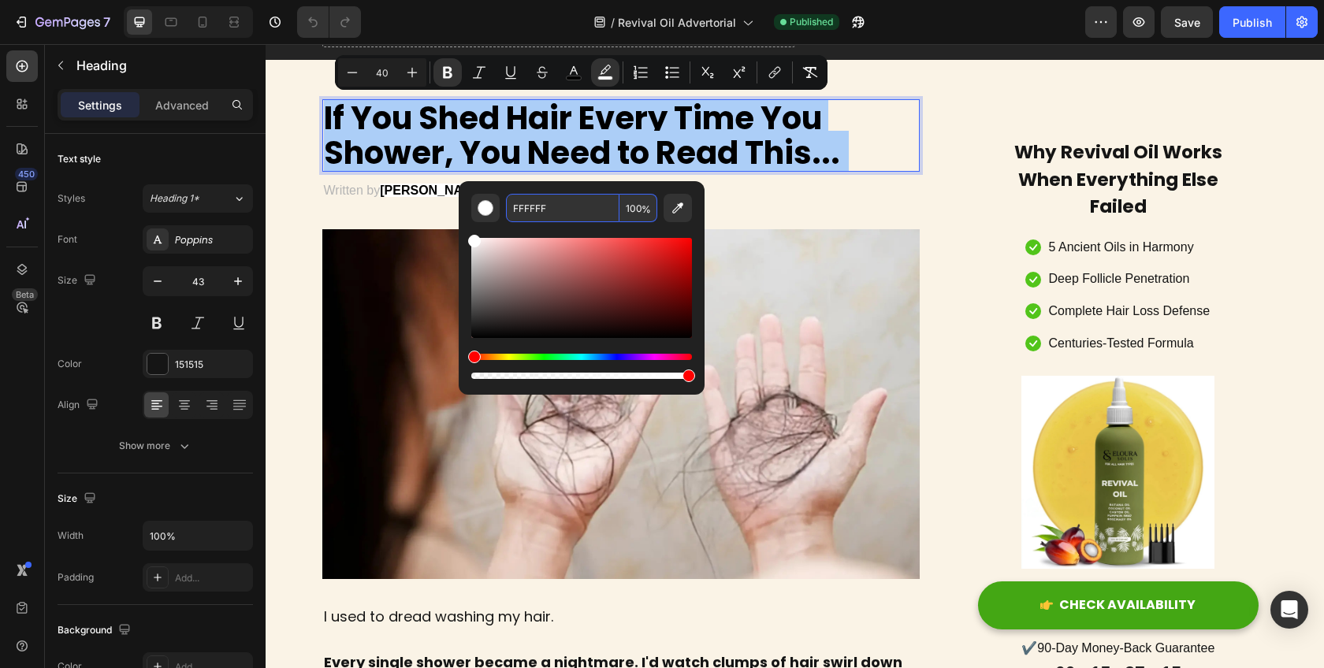
click at [551, 206] on input "FFFFFF" at bounding box center [563, 208] width 114 height 28
paste input "#FAF3E6"
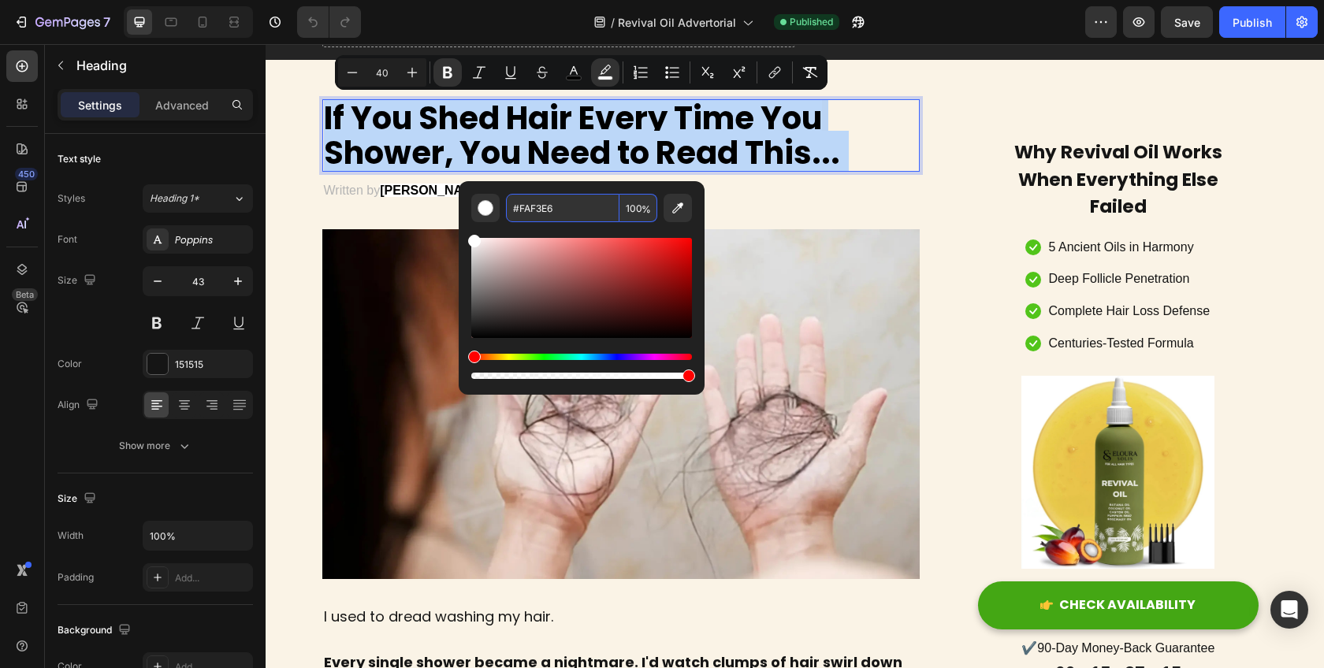
type input "FAF3E6"
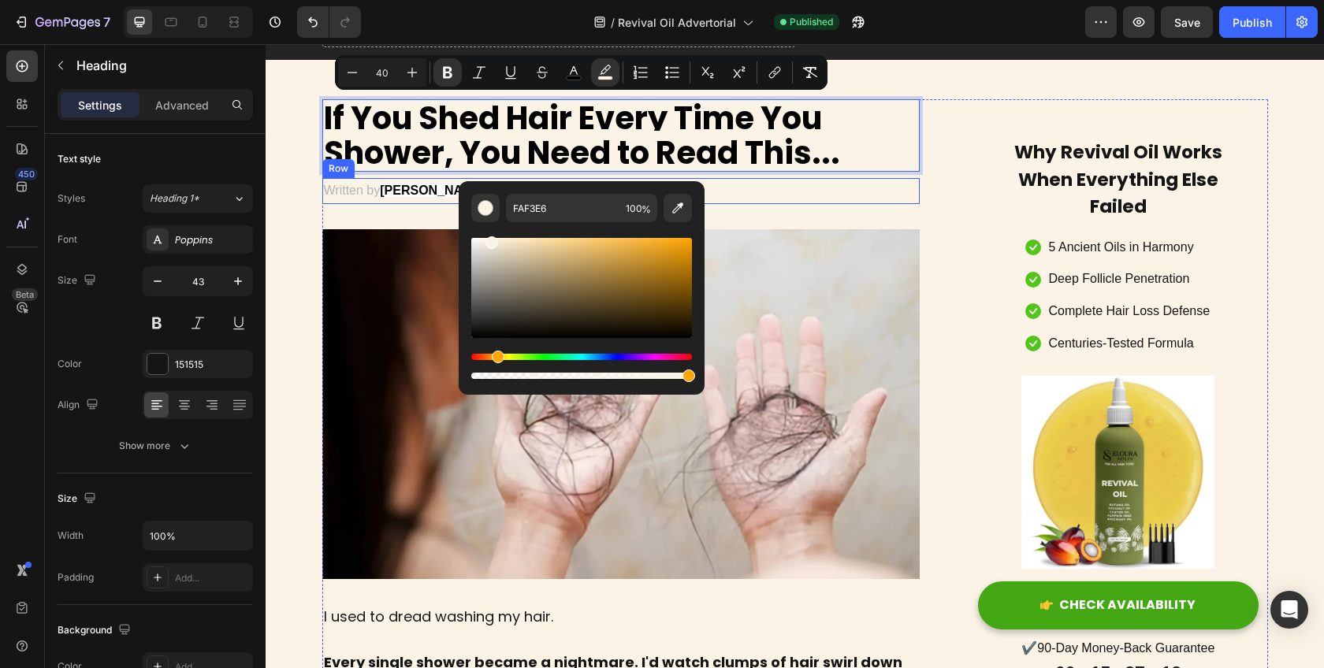
click at [746, 178] on div "Written by Maria Rodriguez Text block Published on June 15th, 2024 Text block R…" at bounding box center [621, 191] width 598 height 26
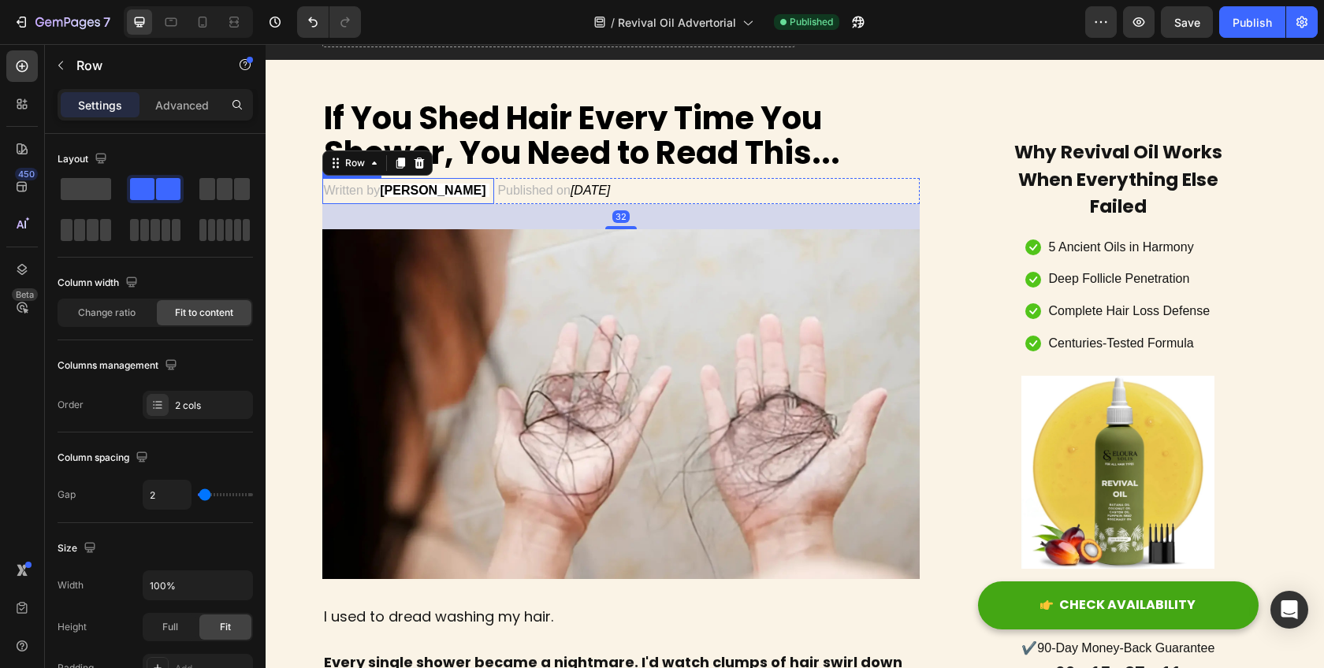
click at [439, 194] on strong "[PERSON_NAME]" at bounding box center [433, 190] width 106 height 13
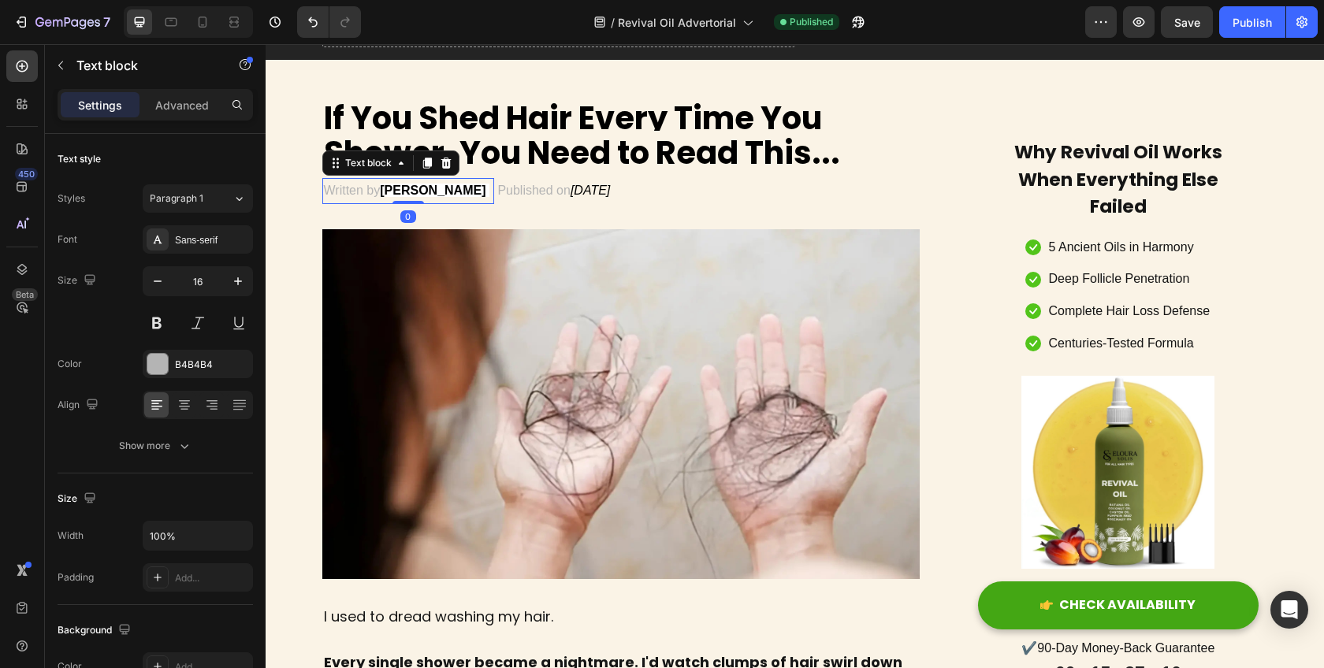
click at [439, 194] on strong "[PERSON_NAME]" at bounding box center [433, 190] width 106 height 13
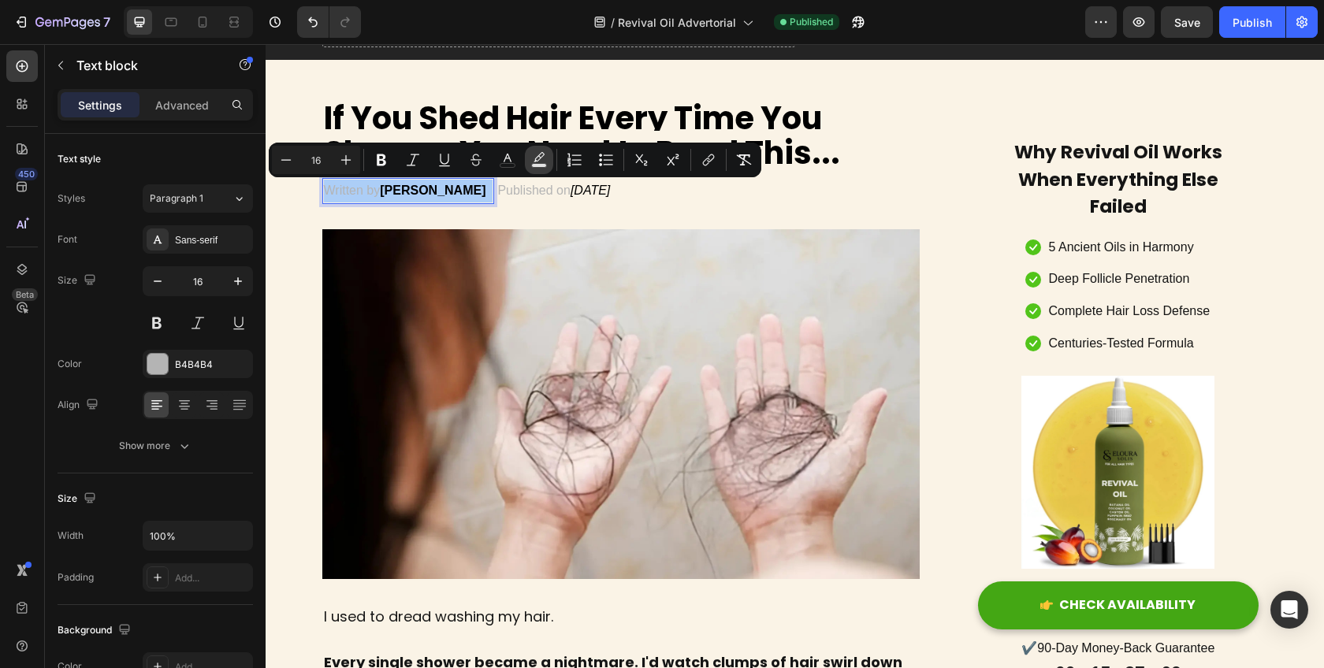
click at [545, 164] on rect "Editor contextual toolbar" at bounding box center [539, 166] width 15 height 4
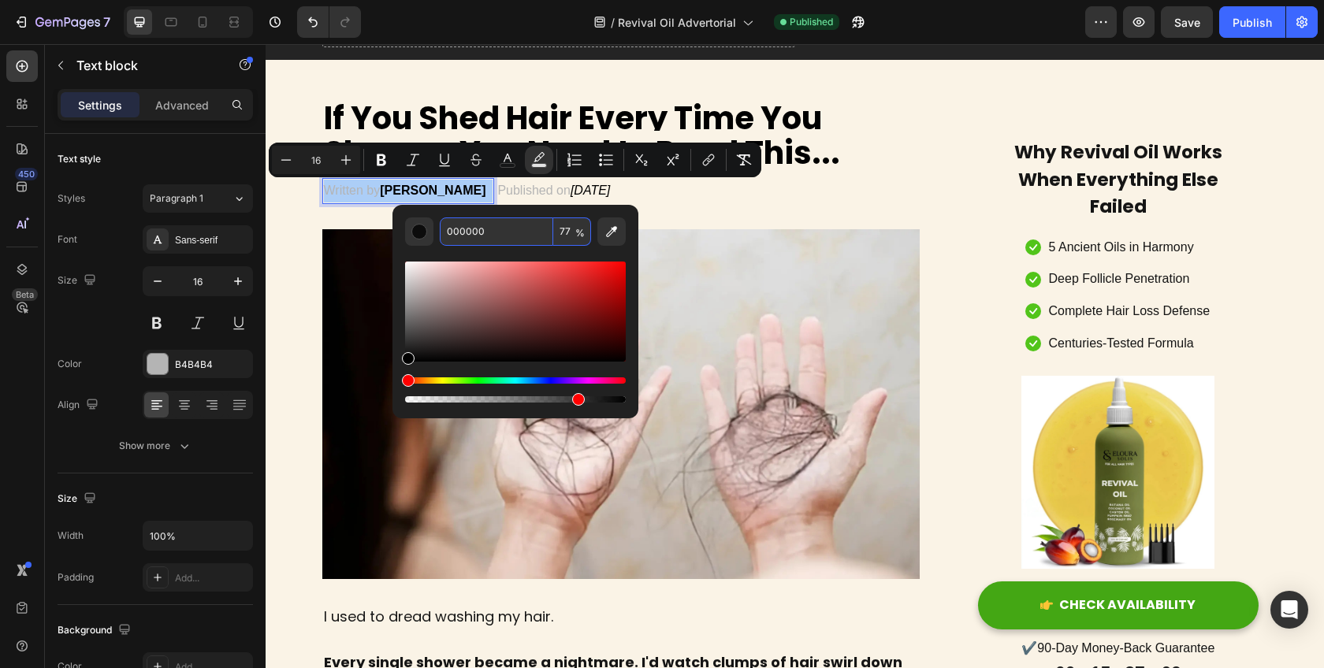
click at [494, 234] on input "000000" at bounding box center [497, 232] width 114 height 28
paste input "#FAF3E6"
type input "#FAF3E6"
click at [705, 180] on div "Written by [PERSON_NAME] Text block 0 Published on [DATE] Text block Row" at bounding box center [621, 191] width 598 height 26
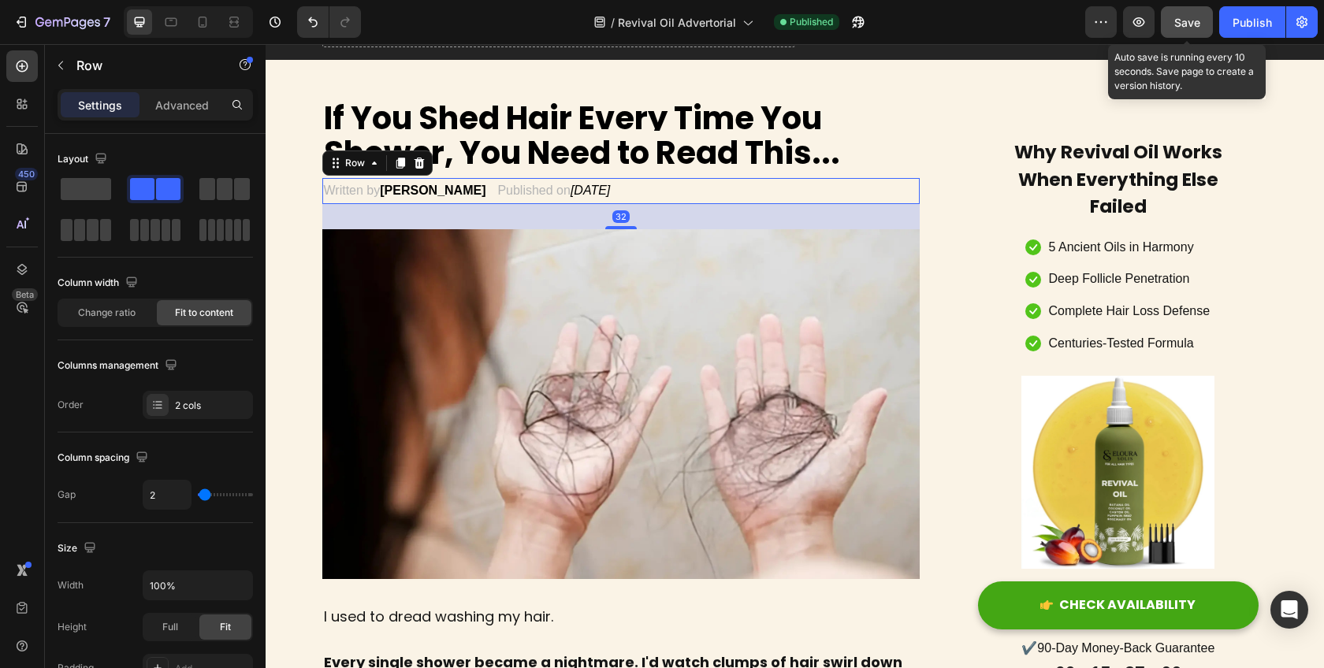
click at [1166, 32] on button "Save" at bounding box center [1187, 22] width 52 height 32
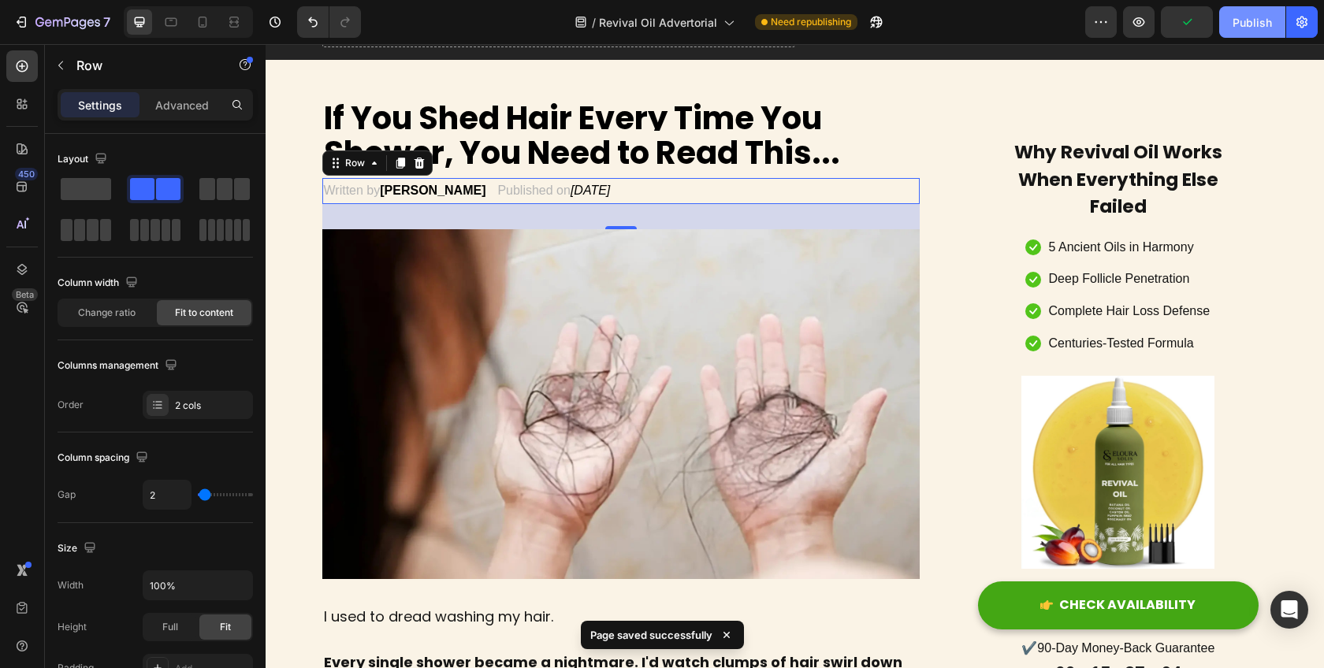
click at [1253, 24] on div "Publish" at bounding box center [1252, 22] width 39 height 17
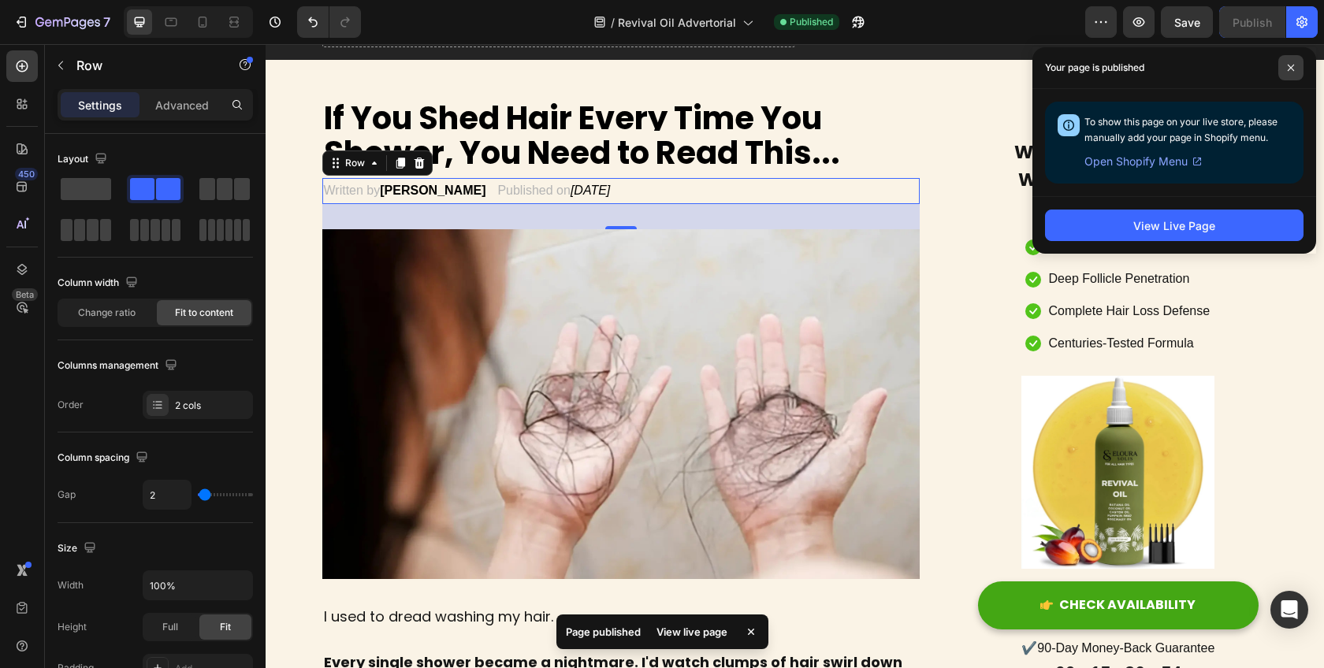
click at [1295, 74] on span at bounding box center [1291, 67] width 25 height 25
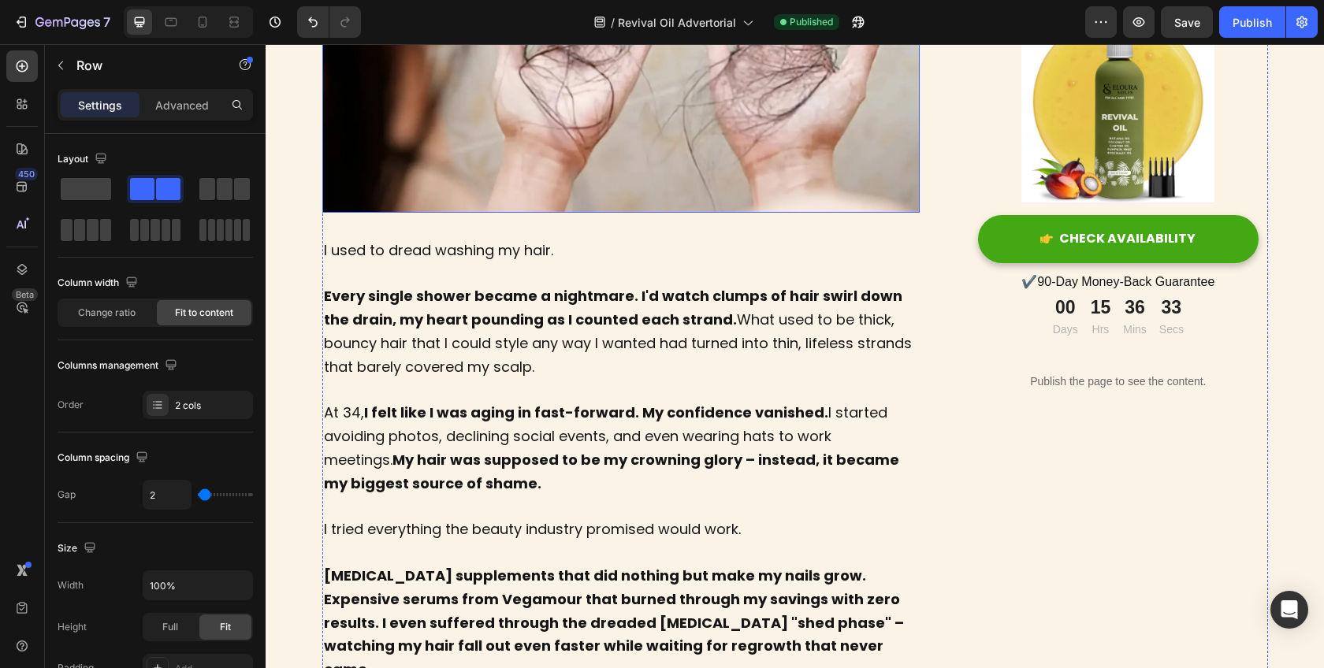
scroll to position [0, 0]
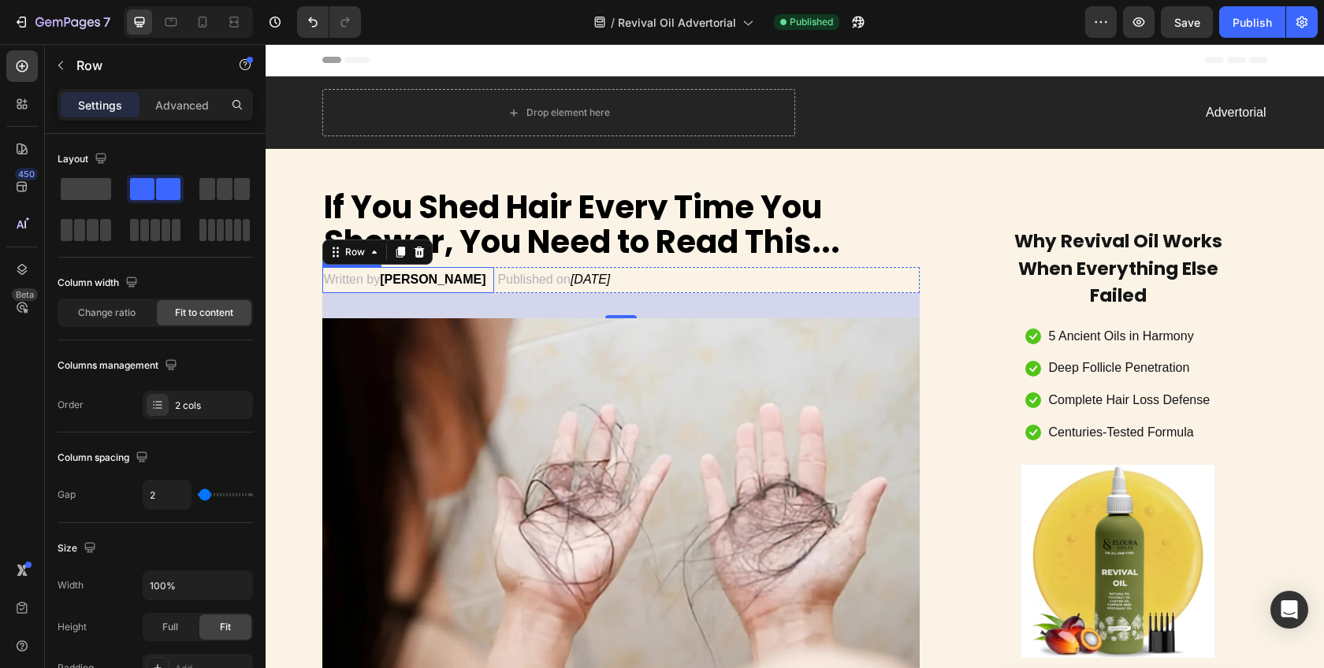
click at [406, 286] on strong "[PERSON_NAME]" at bounding box center [433, 279] width 106 height 13
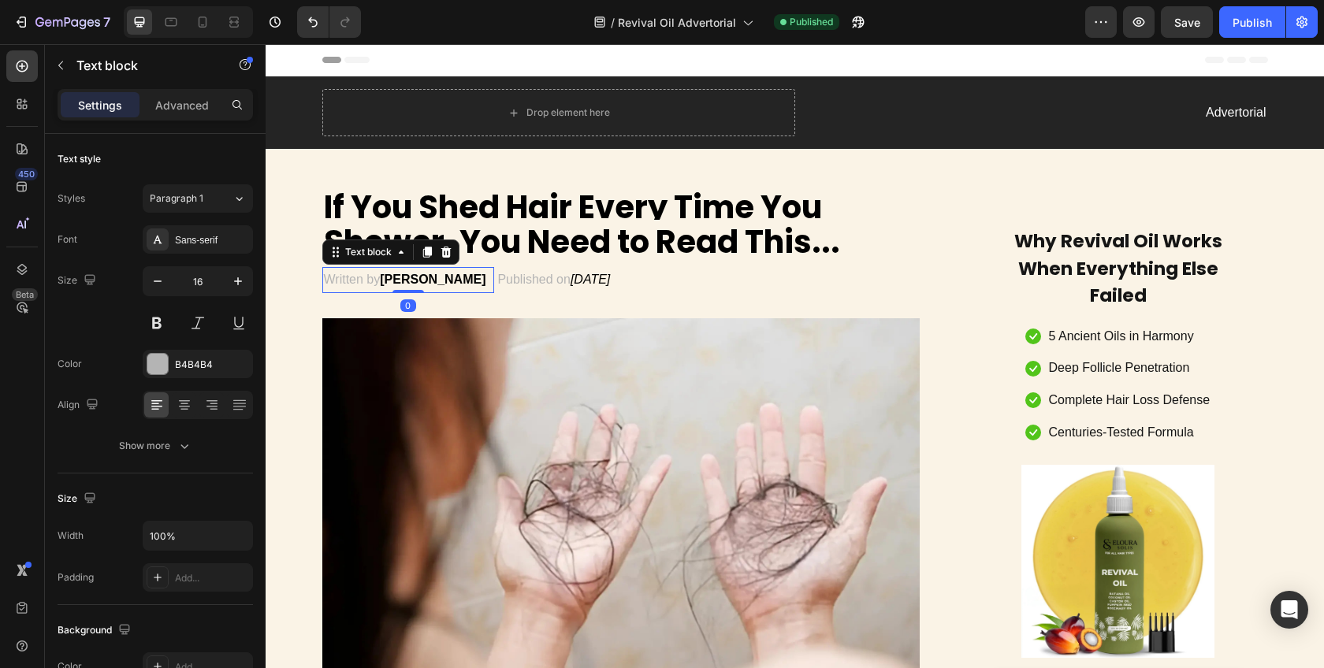
click at [436, 282] on strong "[PERSON_NAME]" at bounding box center [433, 279] width 106 height 13
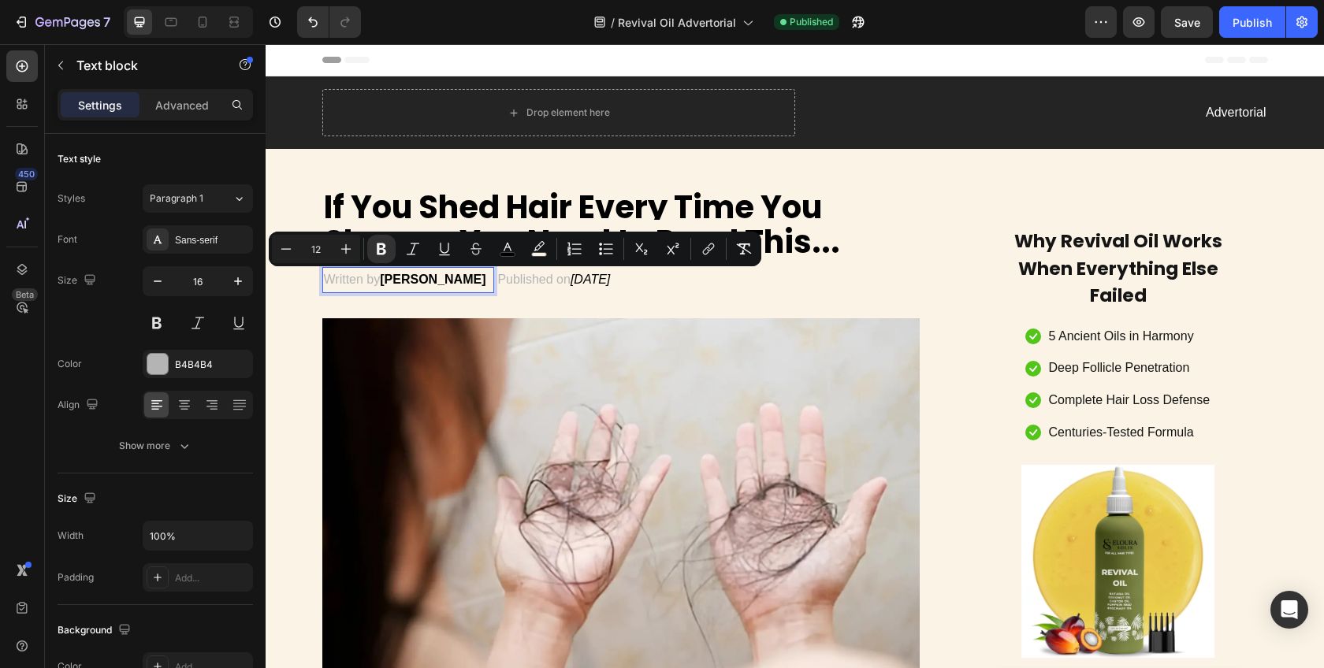
click at [432, 286] on strong "[PERSON_NAME]" at bounding box center [433, 279] width 106 height 13
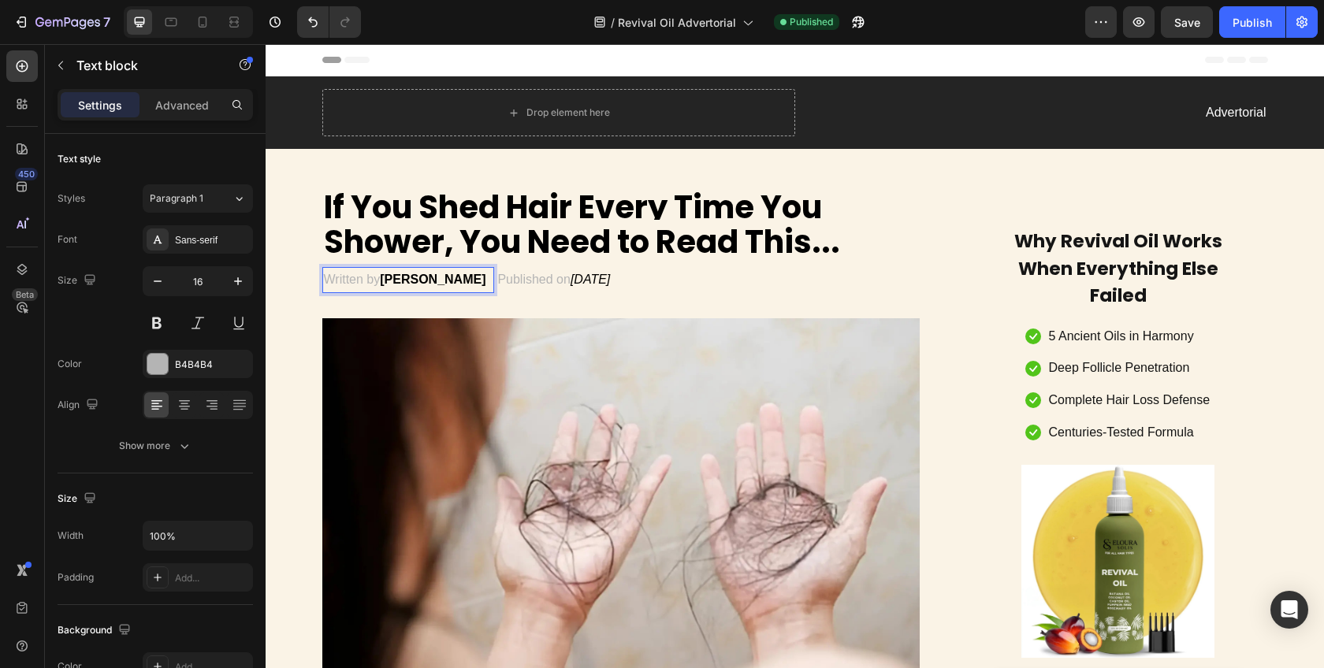
click at [414, 282] on strong "[PERSON_NAME]" at bounding box center [433, 279] width 106 height 13
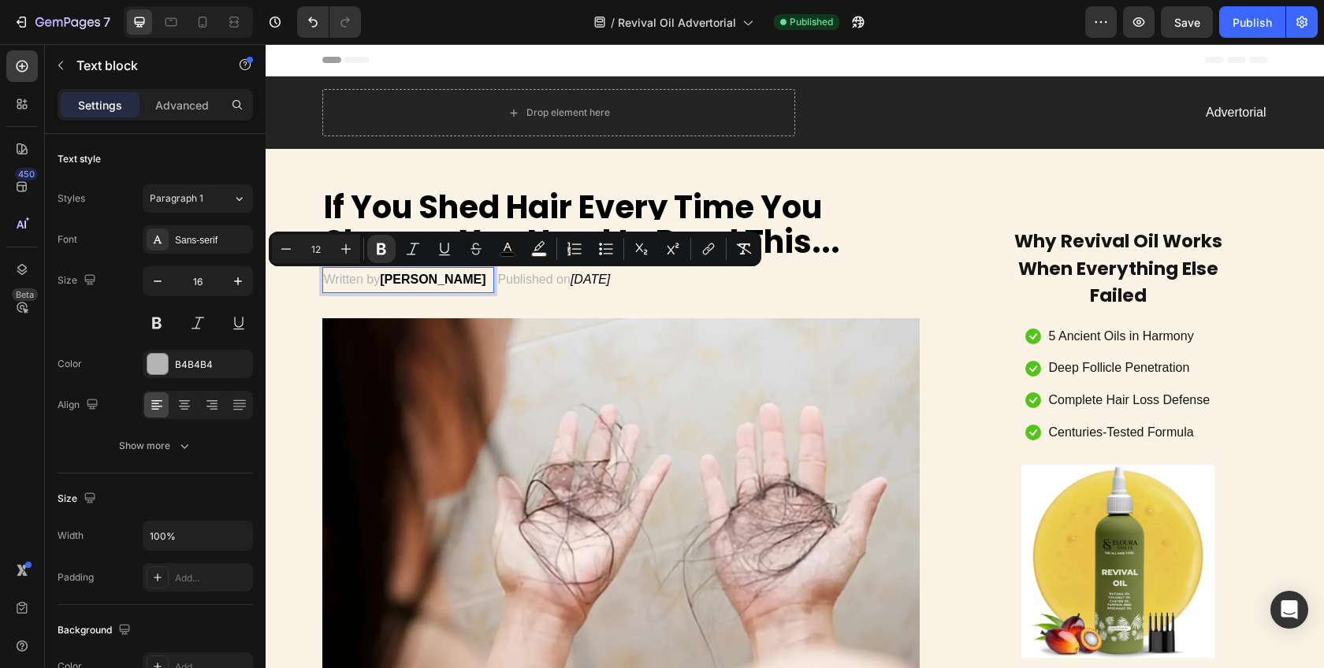
click at [404, 285] on strong "[PERSON_NAME]" at bounding box center [433, 279] width 106 height 13
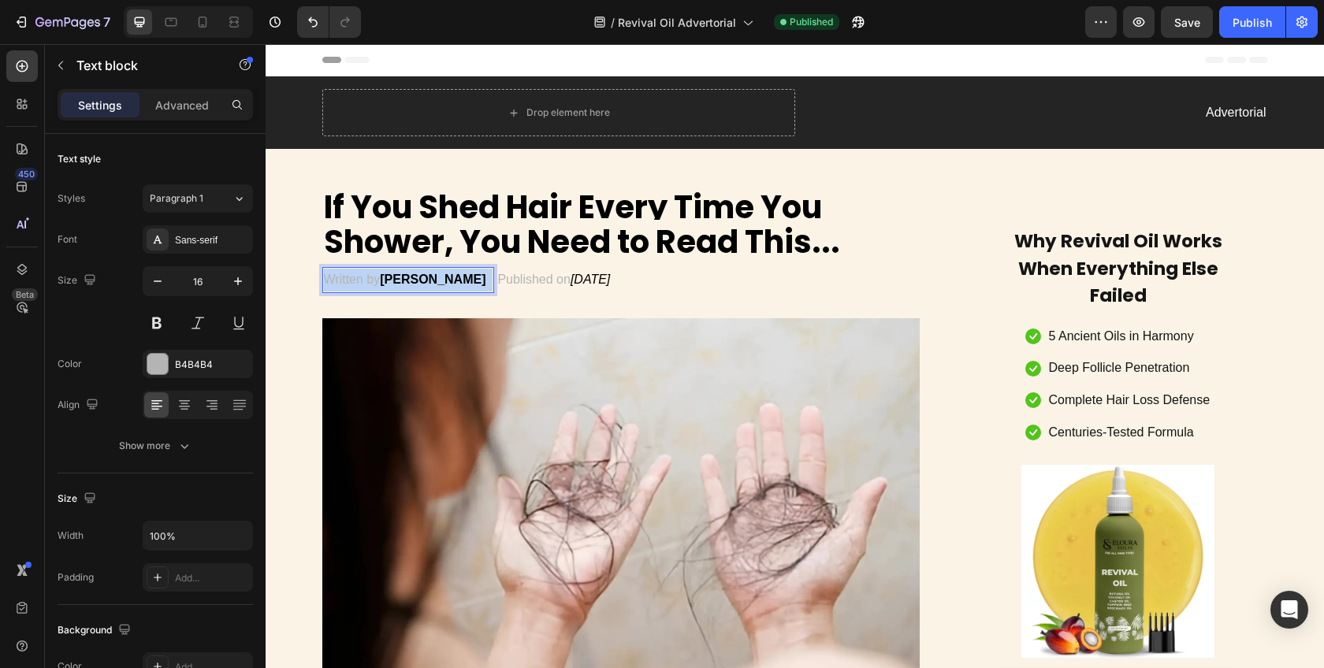
click at [404, 285] on strong "[PERSON_NAME]" at bounding box center [433, 279] width 106 height 13
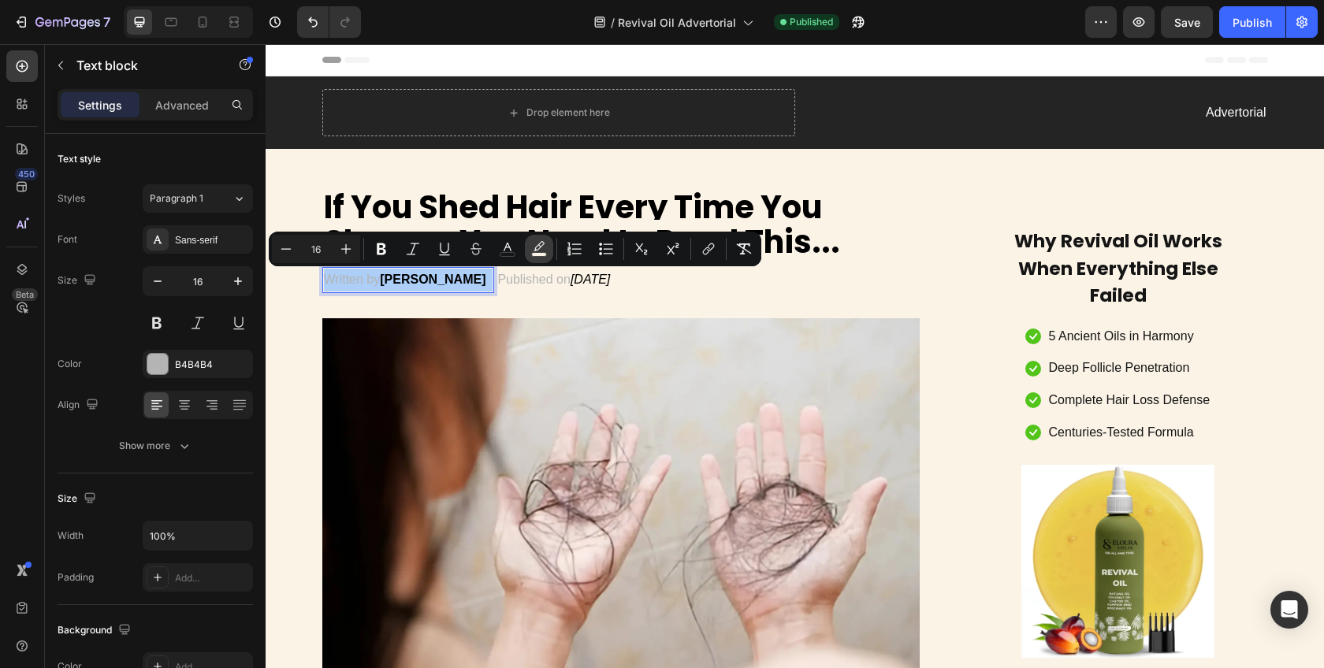
click at [543, 251] on icon "Editor contextual toolbar" at bounding box center [539, 249] width 16 height 16
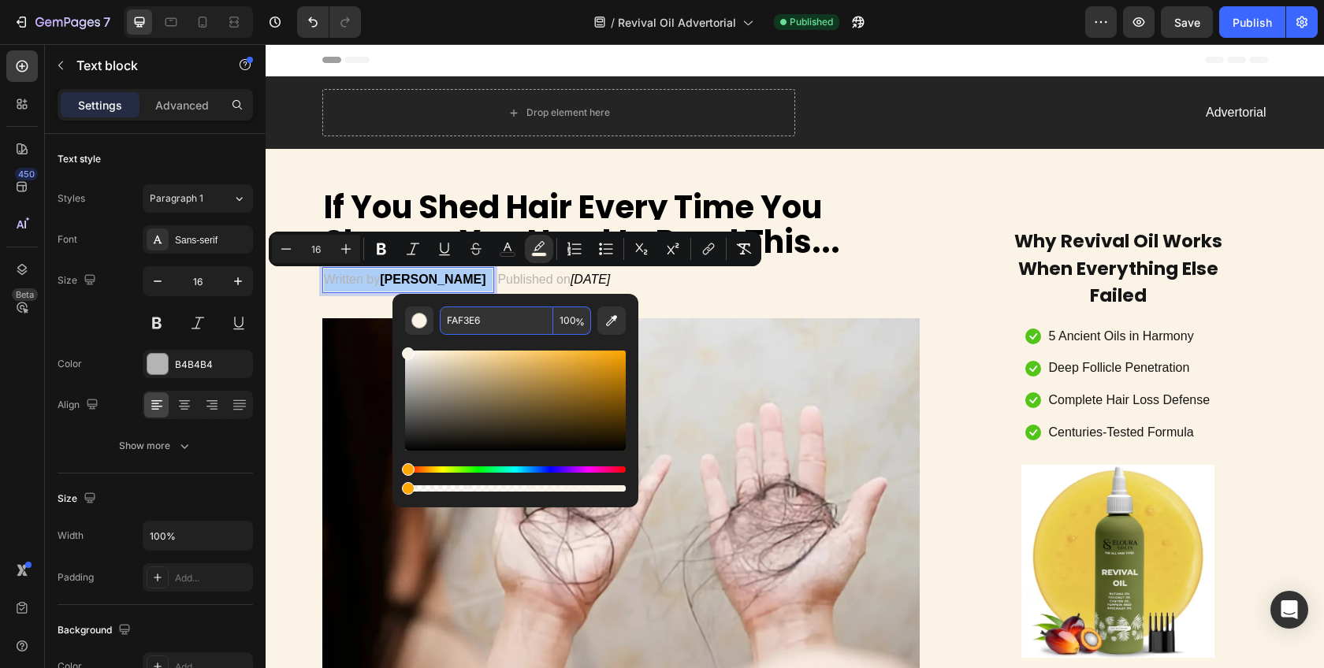
click at [481, 325] on input "FAF3E6" at bounding box center [497, 321] width 114 height 28
paste input "#"
type input "FAF3E6"
click at [686, 292] on div "Written by [PERSON_NAME] Text block 0 Published on [DATE] Text block Row" at bounding box center [621, 280] width 598 height 26
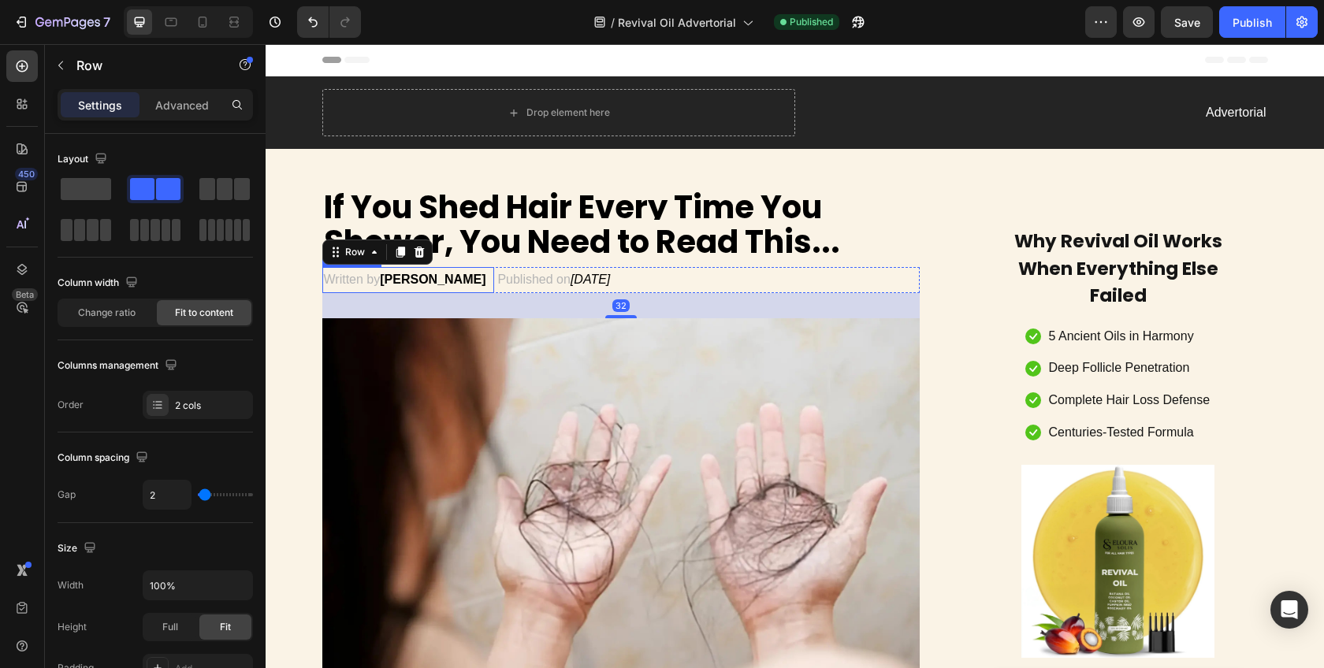
click at [452, 286] on strong "[PERSON_NAME]" at bounding box center [433, 279] width 106 height 13
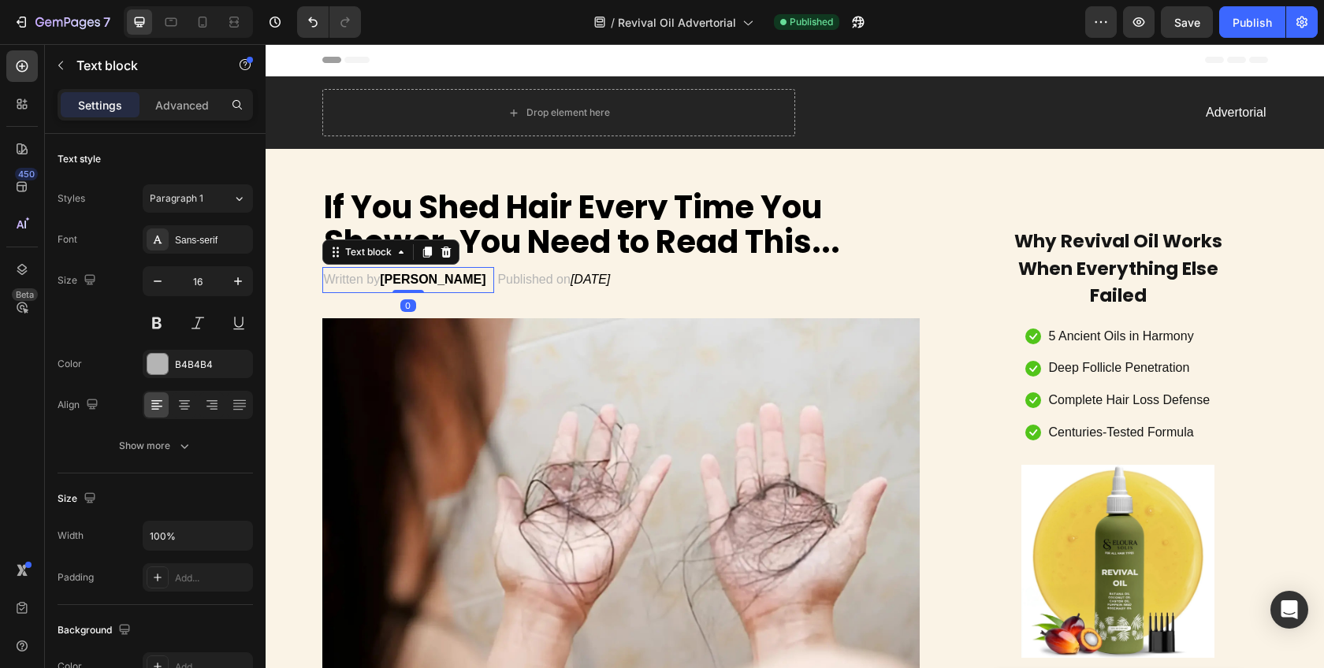
click at [453, 286] on strong "[PERSON_NAME]" at bounding box center [433, 279] width 106 height 13
drag, startPoint x: 392, startPoint y: 285, endPoint x: 419, endPoint y: 287, distance: 26.9
click at [420, 286] on strong "[PERSON_NAME]" at bounding box center [433, 279] width 106 height 13
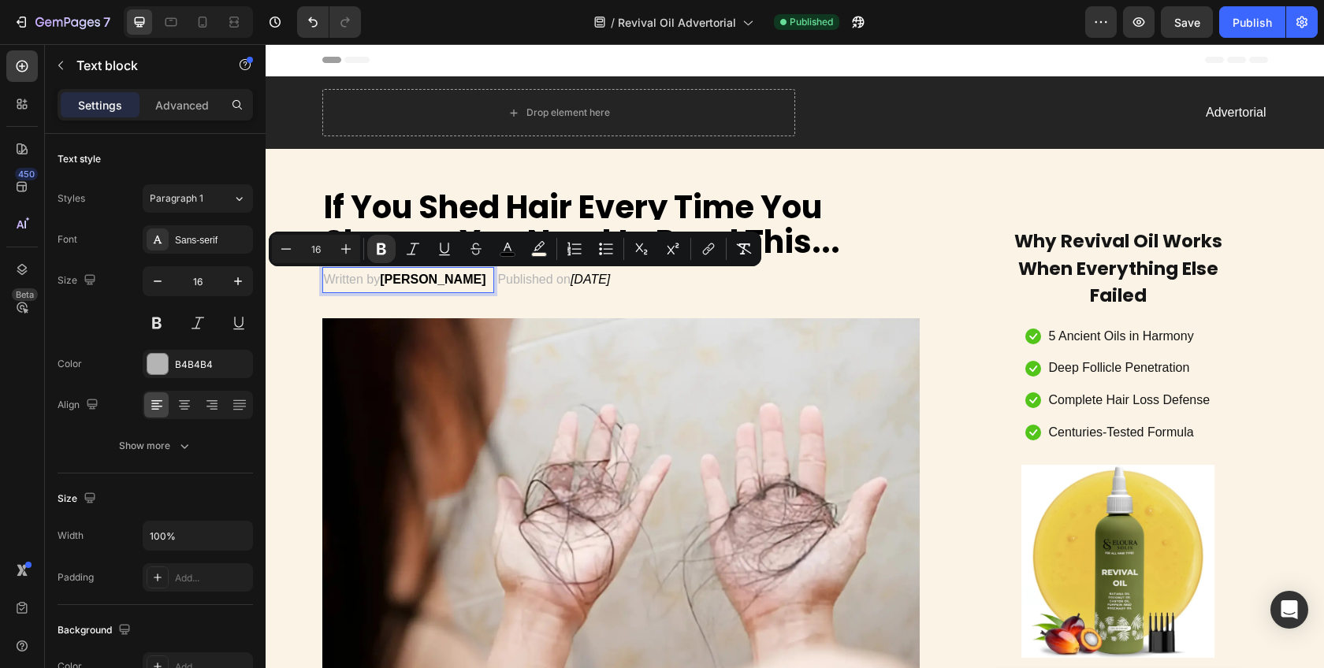
type input "12"
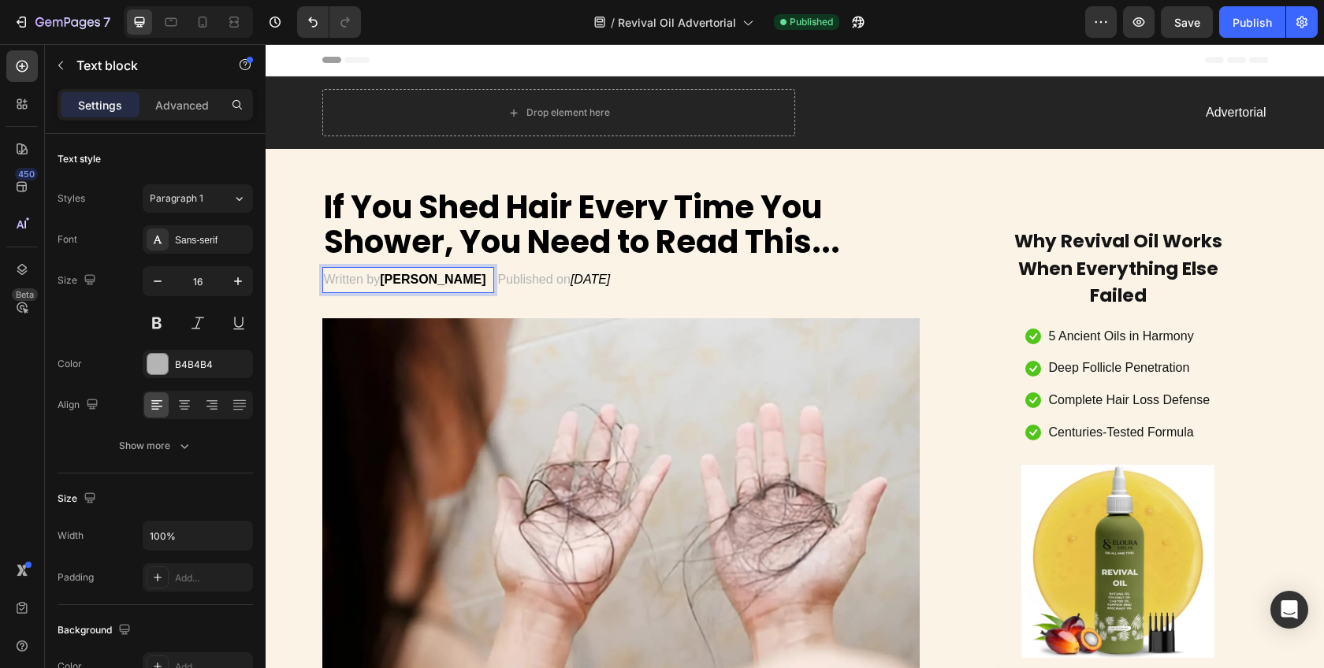
drag, startPoint x: 379, startPoint y: 283, endPoint x: 475, endPoint y: 284, distance: 95.4
click at [475, 284] on strong "[PERSON_NAME]" at bounding box center [433, 279] width 106 height 13
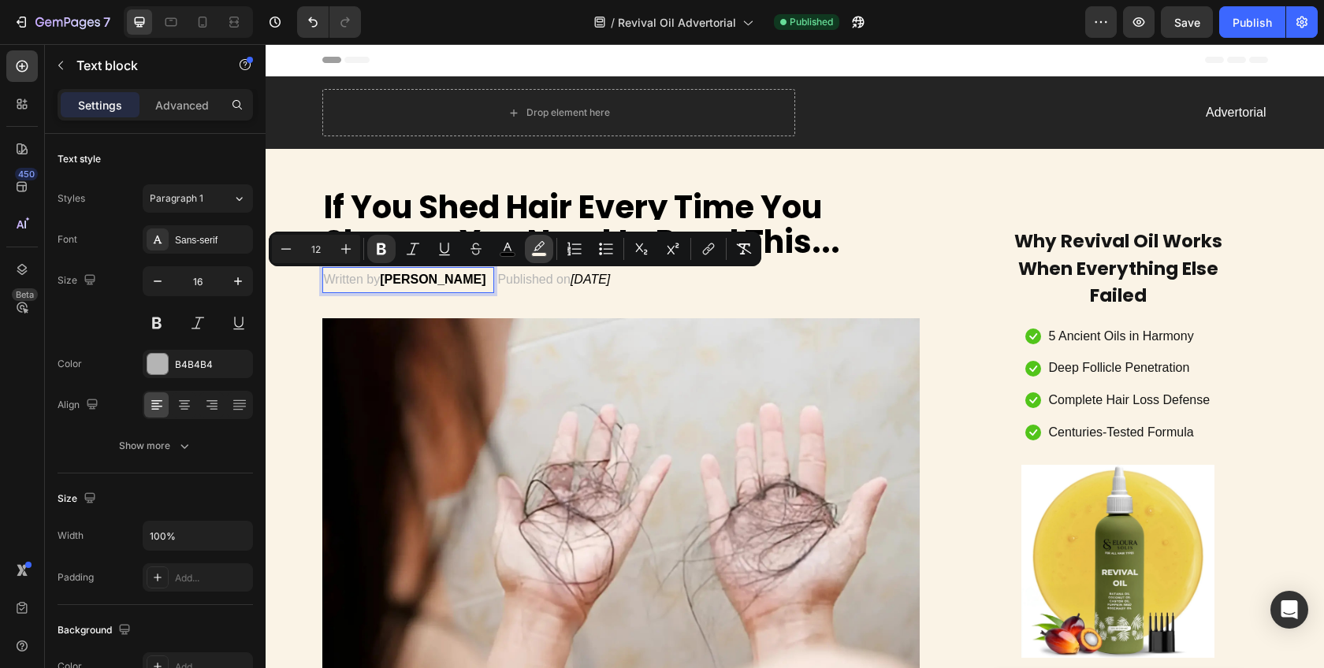
click at [538, 250] on icon "Editor contextual toolbar" at bounding box center [539, 249] width 16 height 16
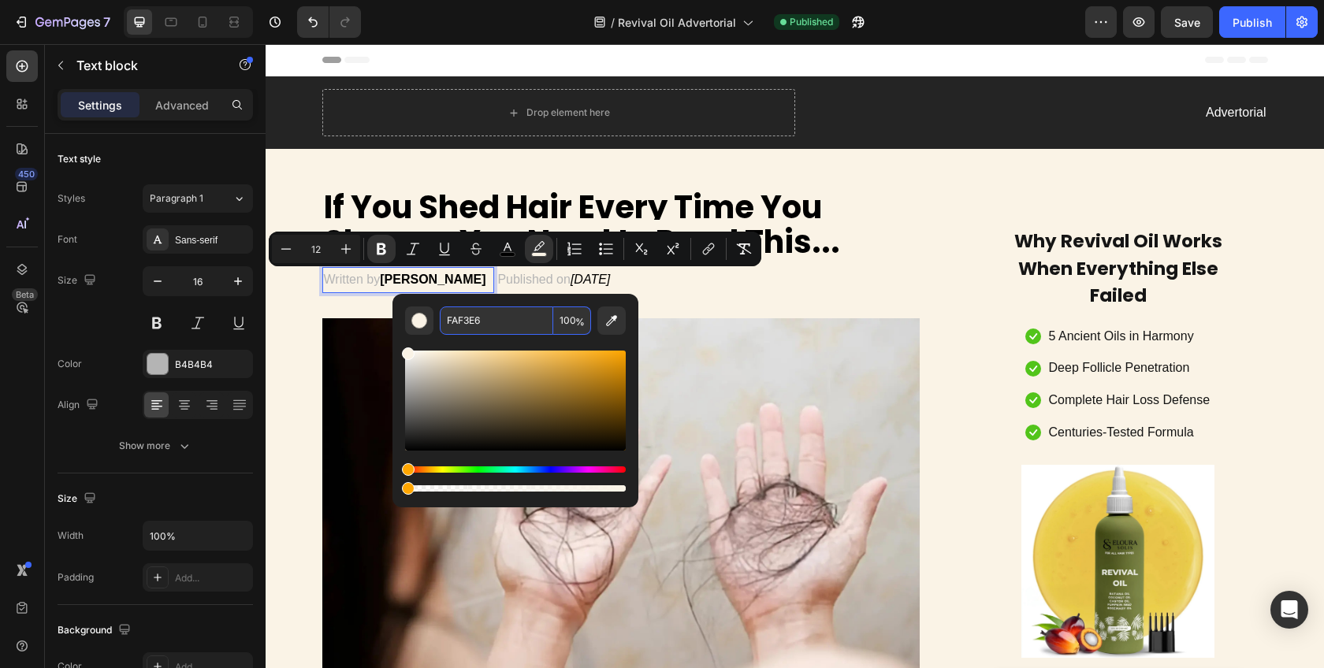
click at [476, 312] on input "FAF3E6" at bounding box center [497, 321] width 114 height 28
paste input "#"
type input "FAF3E6"
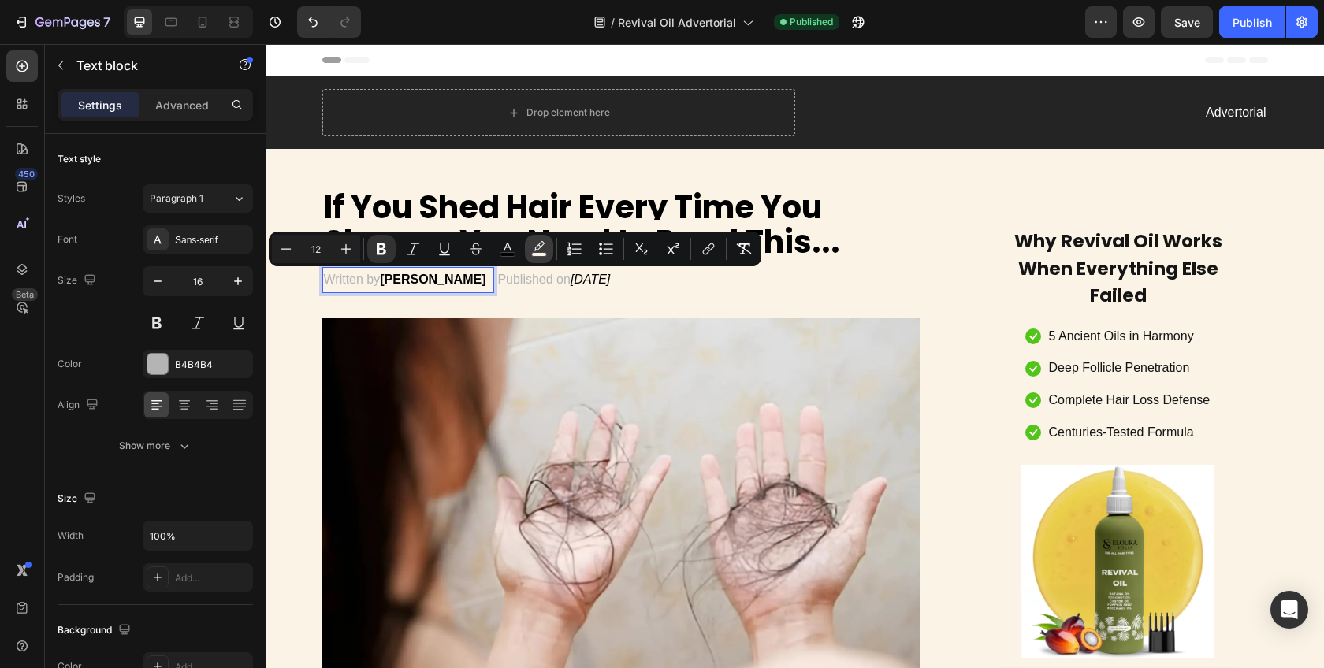
click at [544, 251] on icon "Editor contextual toolbar" at bounding box center [539, 249] width 16 height 16
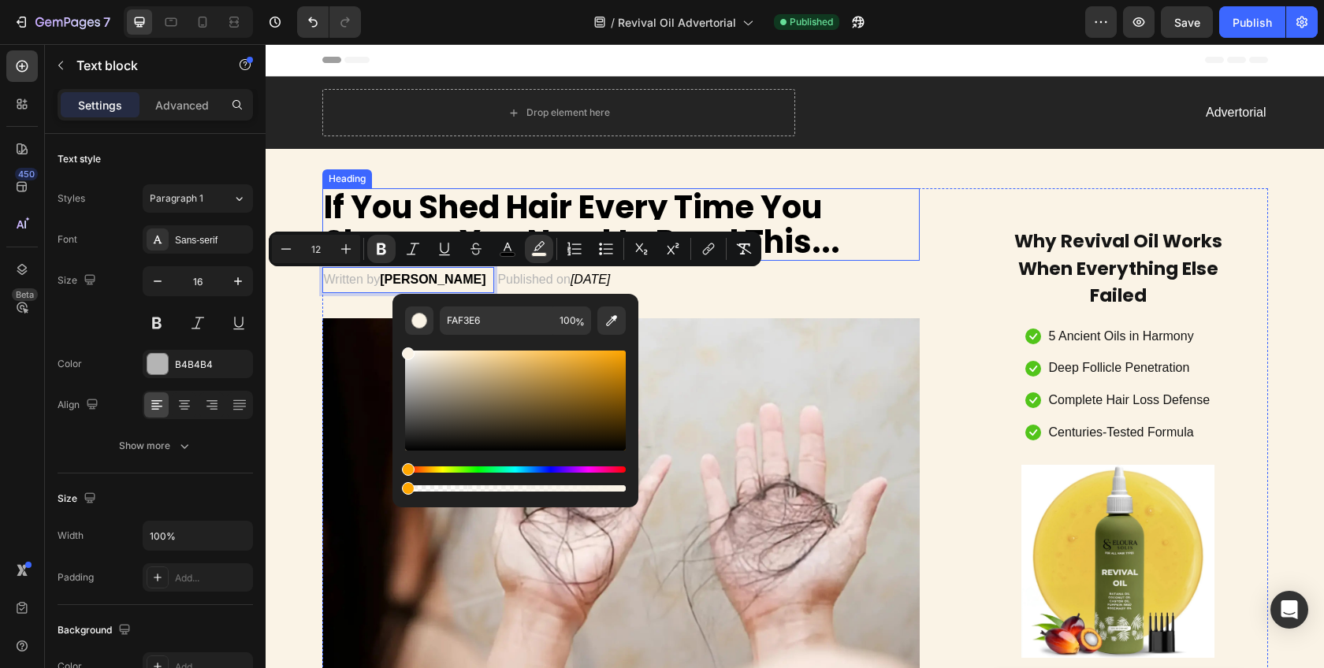
click at [553, 213] on strong "If You Shed Hair Every Time You Shower, You Need to Read This..." at bounding box center [582, 224] width 516 height 79
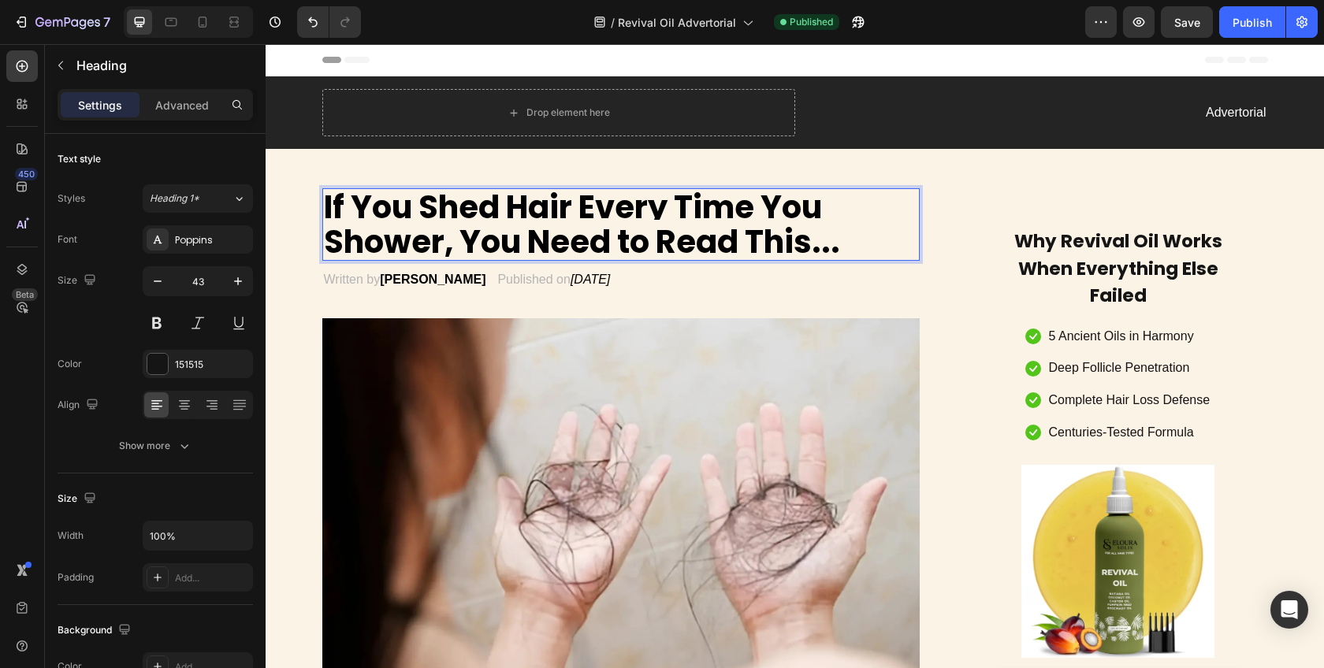
click at [483, 216] on strong "If You Shed Hair Every Time You Shower, You Need to Read This..." at bounding box center [582, 224] width 516 height 79
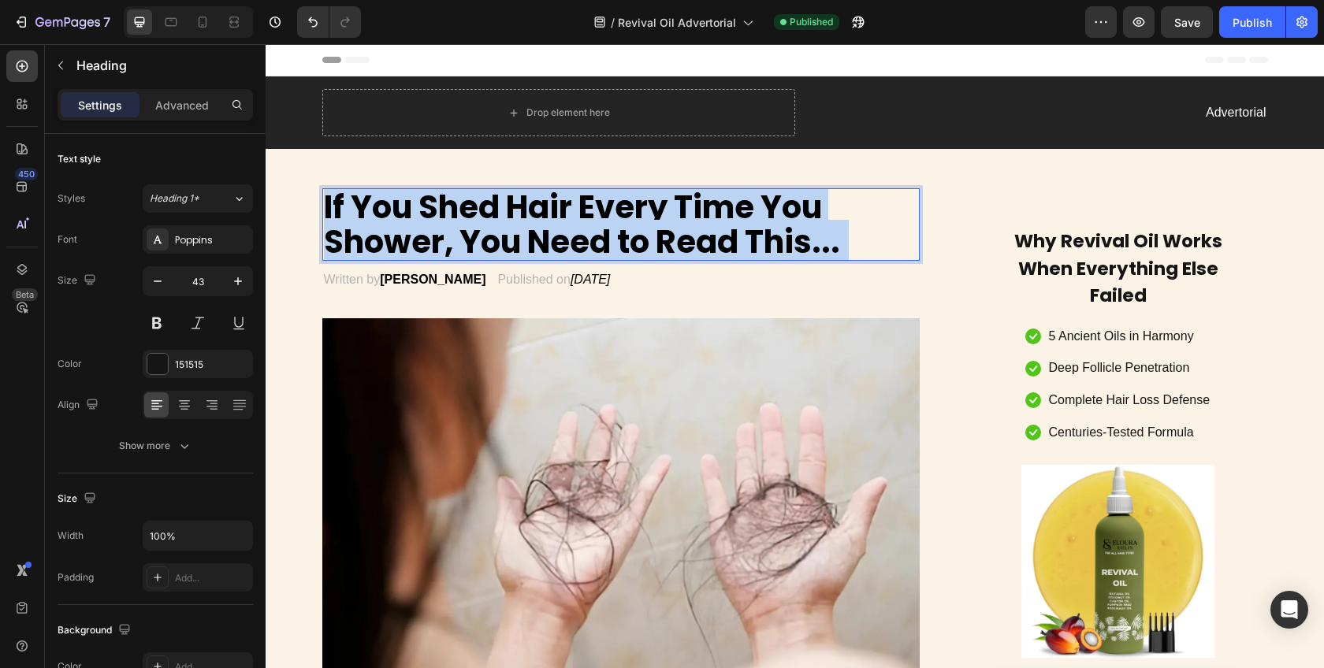
click at [483, 216] on strong "If You Shed Hair Every Time You Shower, You Need to Read This..." at bounding box center [582, 224] width 516 height 79
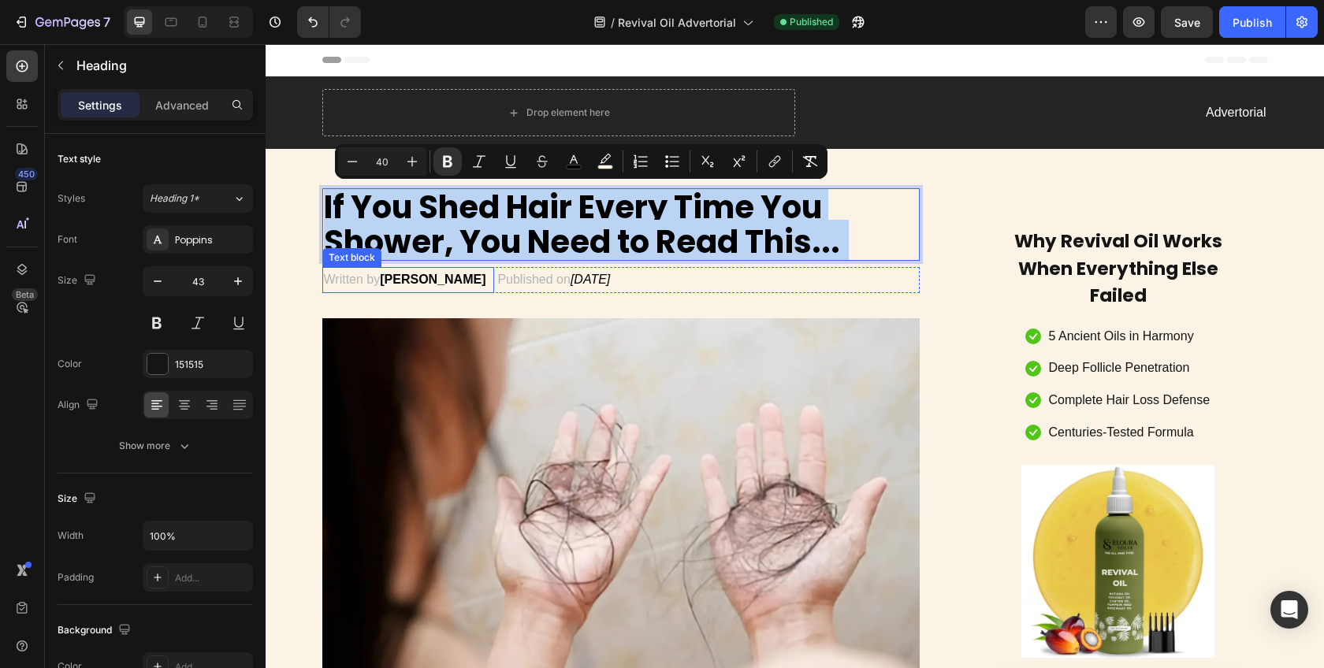
click at [426, 286] on strong "[PERSON_NAME]" at bounding box center [433, 279] width 106 height 13
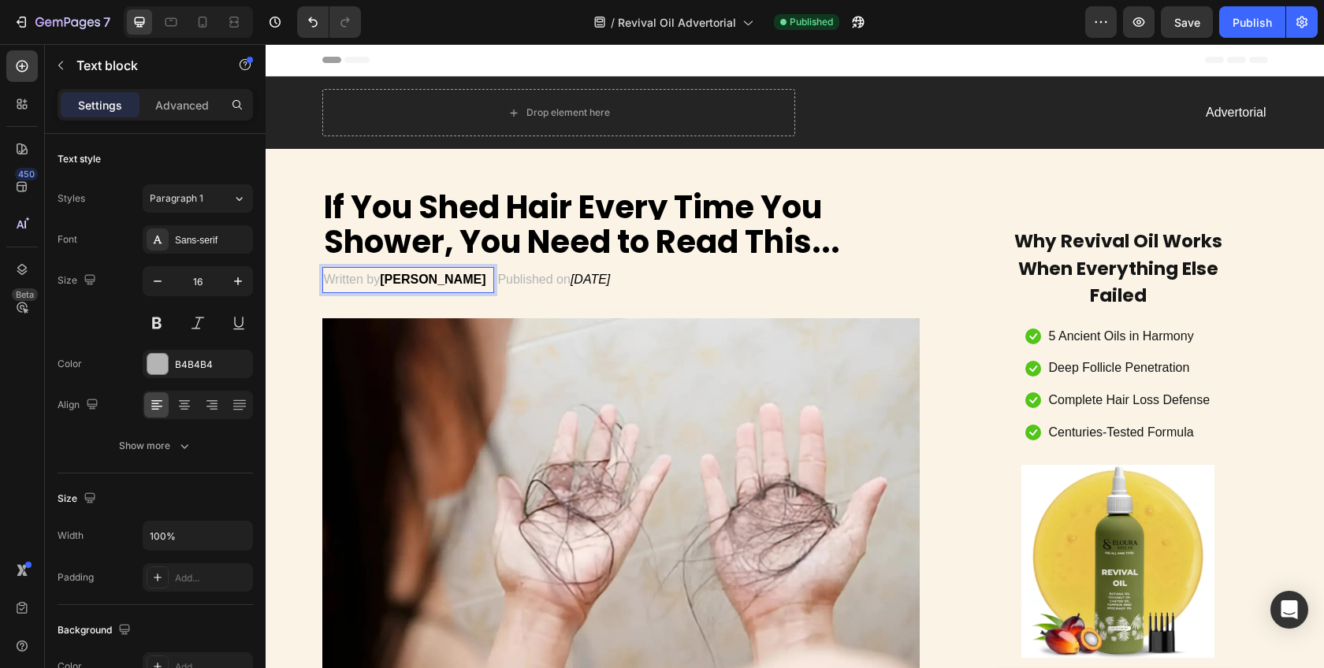
click at [430, 281] on strong "[PERSON_NAME]" at bounding box center [433, 279] width 106 height 13
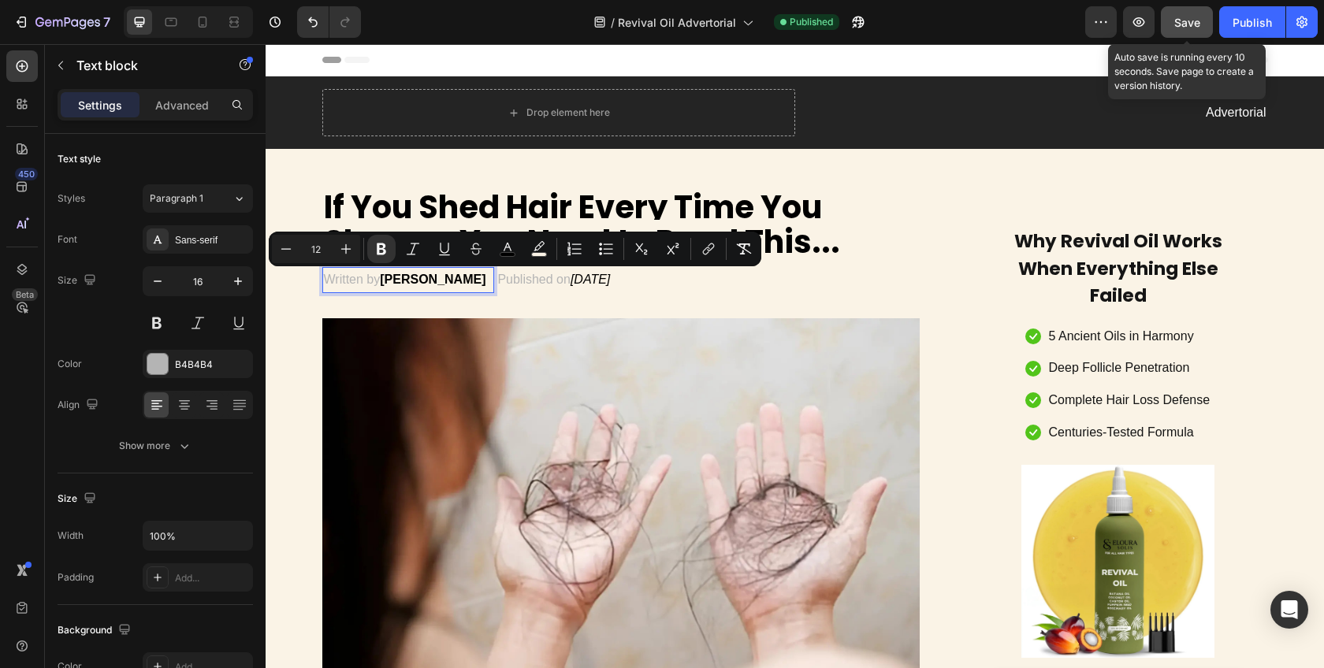
click at [1173, 29] on button "Save" at bounding box center [1187, 22] width 52 height 32
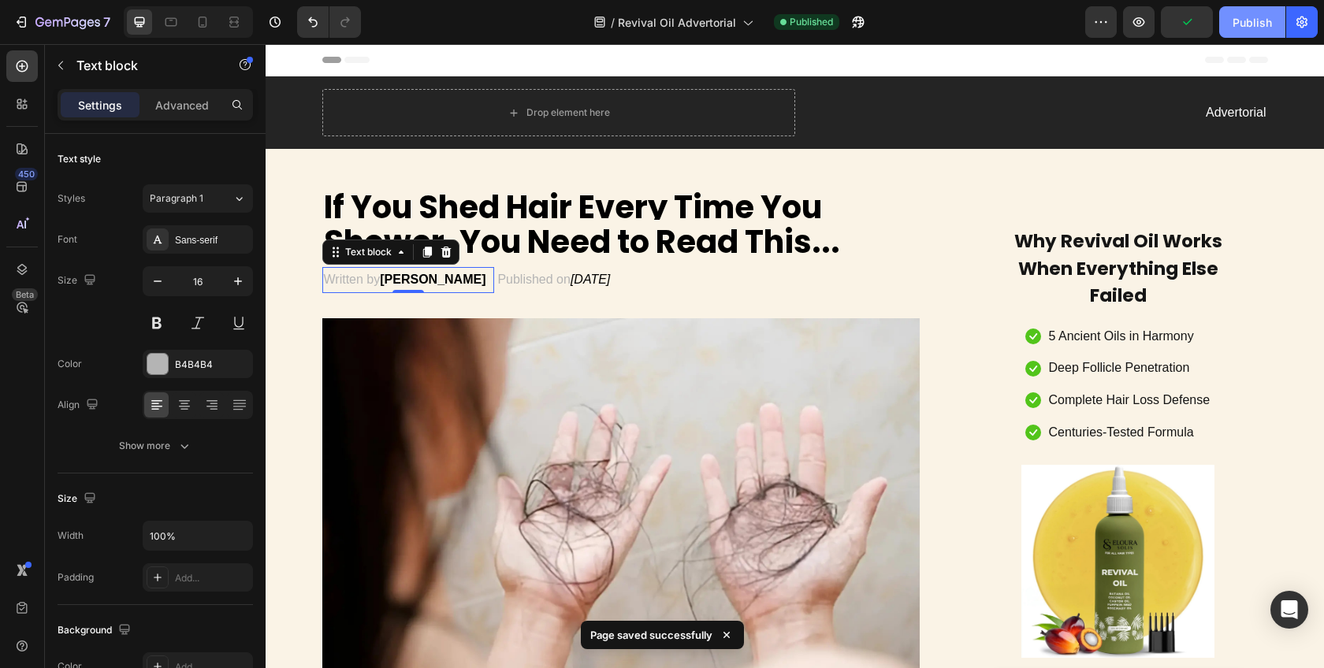
click at [1237, 25] on div "Publish" at bounding box center [1252, 22] width 39 height 17
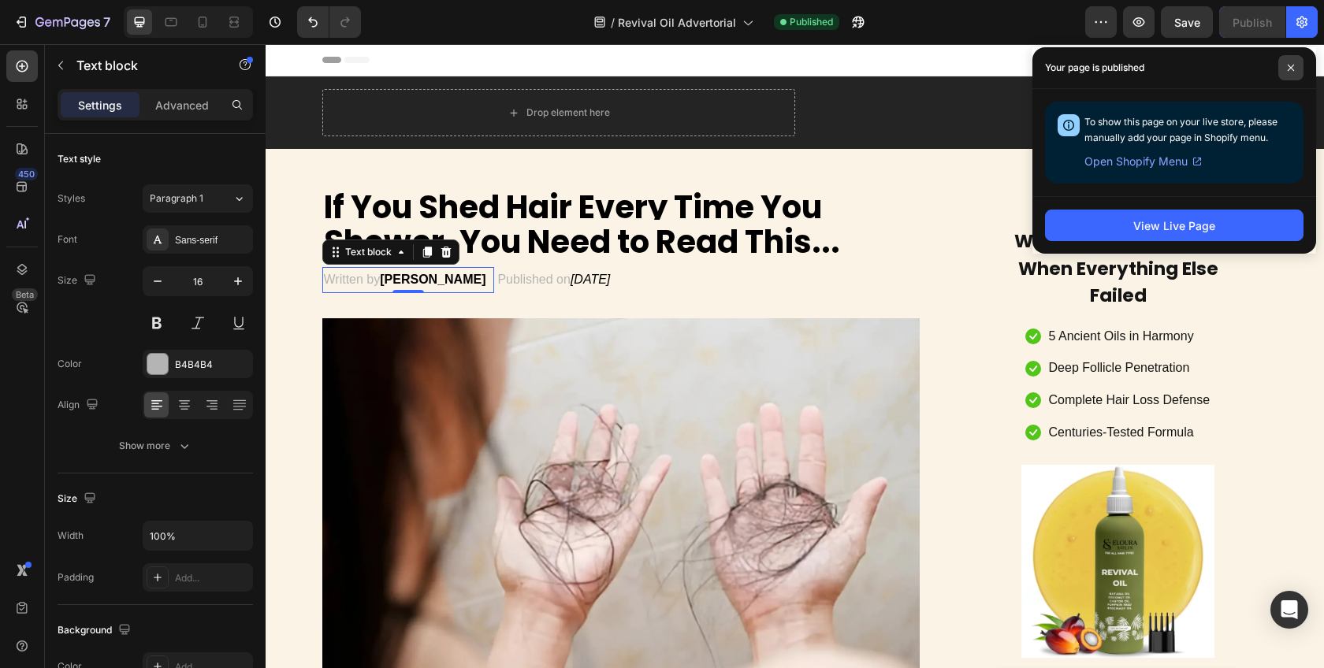
click at [1288, 68] on icon at bounding box center [1291, 68] width 8 height 8
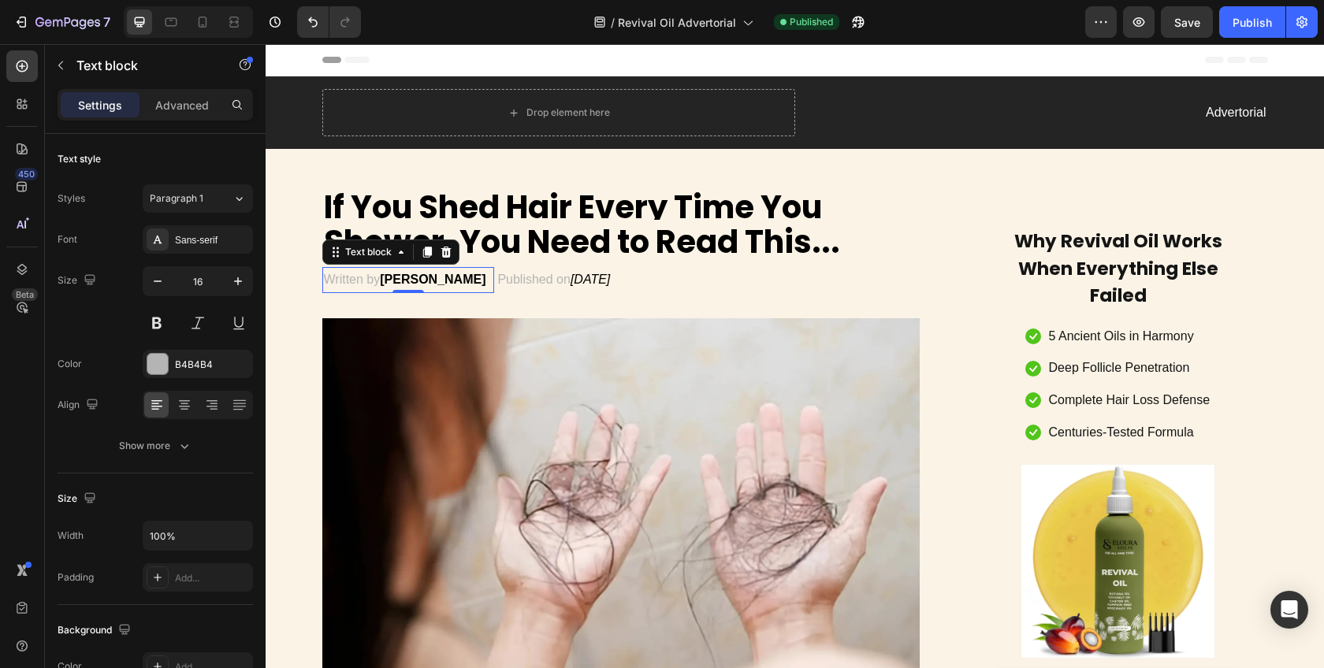
click at [434, 277] on strong "[PERSON_NAME]" at bounding box center [433, 279] width 106 height 13
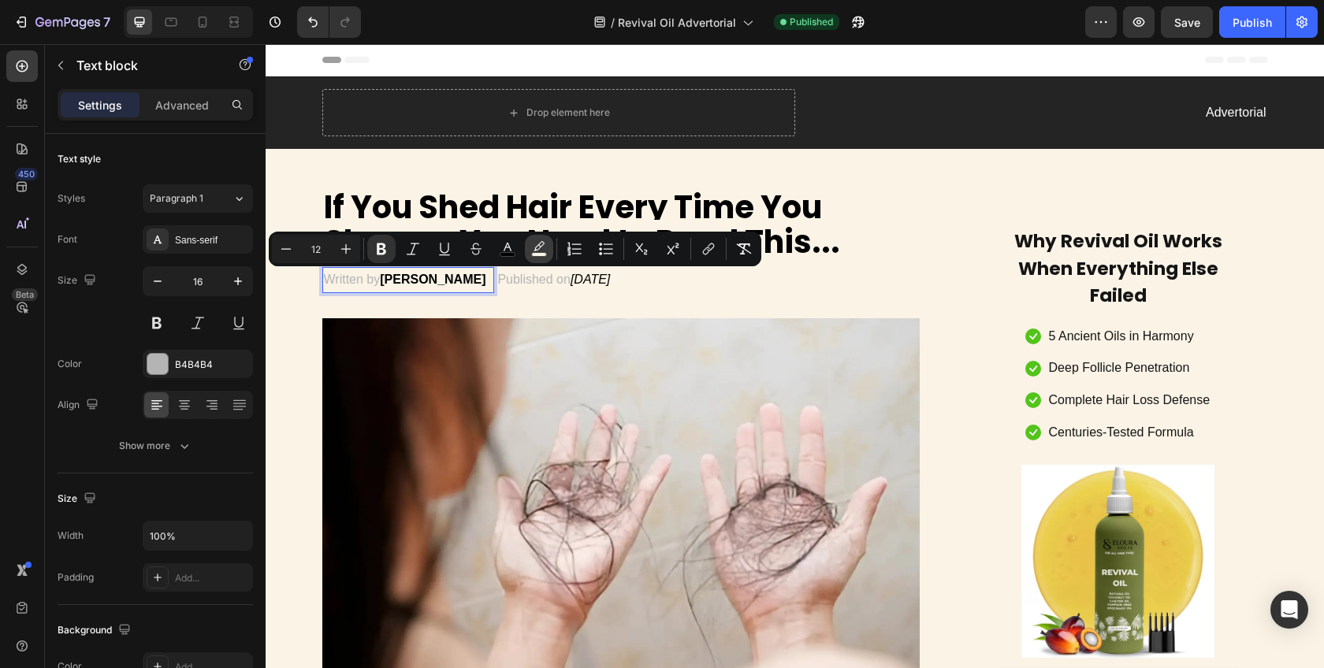
click at [545, 246] on icon "Editor contextual toolbar" at bounding box center [539, 249] width 16 height 16
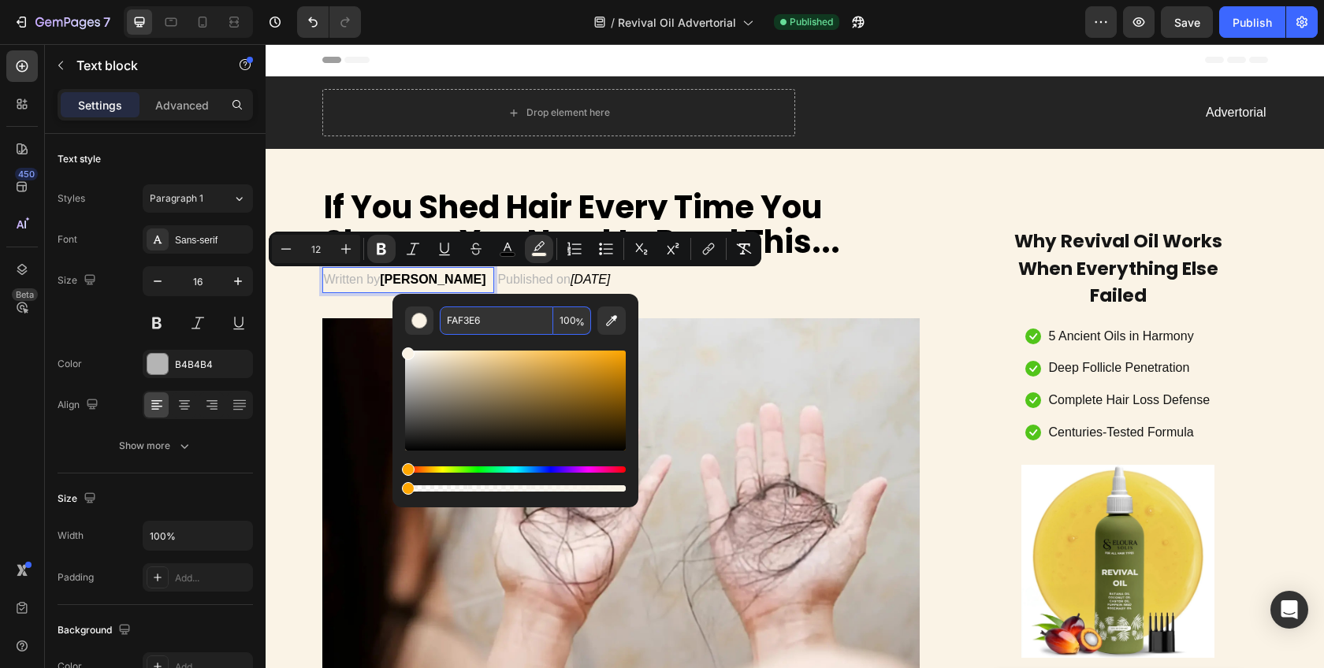
click at [495, 326] on input "FAF3E6" at bounding box center [497, 321] width 114 height 28
click at [495, 325] on input "FAF3E6" at bounding box center [497, 321] width 114 height 28
click at [592, 385] on div "Editor contextual toolbar" at bounding box center [515, 401] width 221 height 100
type input "A5751A"
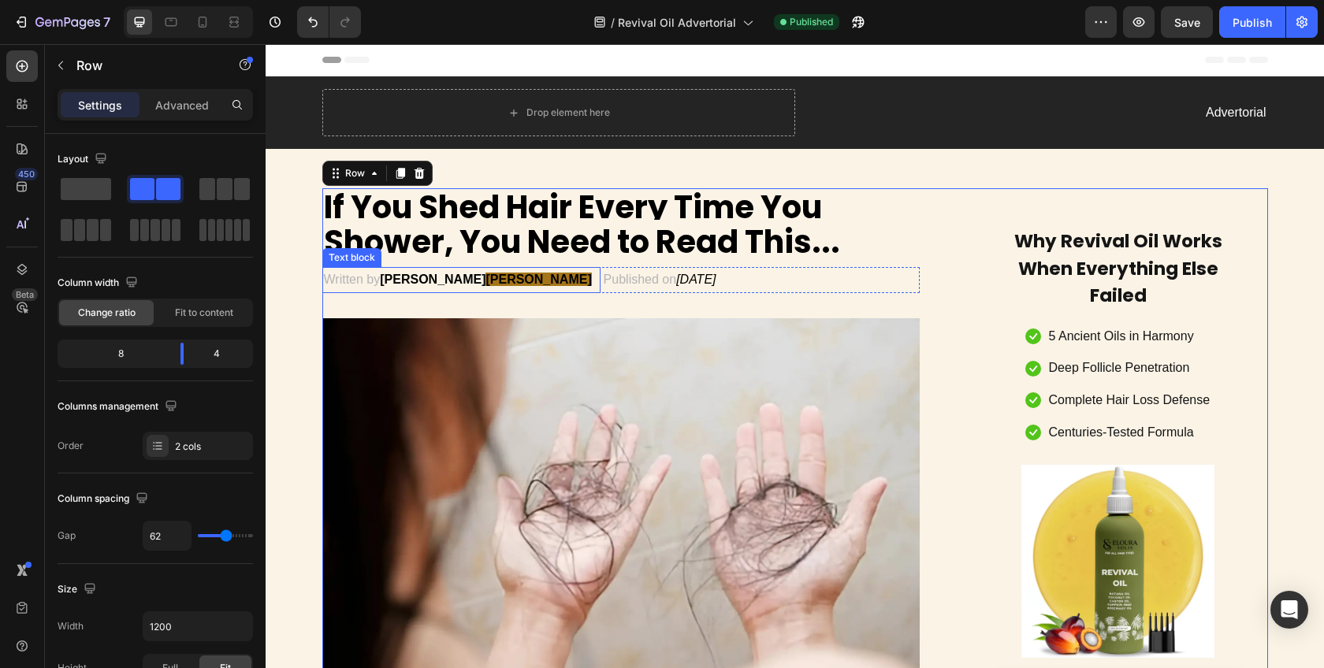
click at [391, 285] on strong "Maria" at bounding box center [433, 279] width 106 height 13
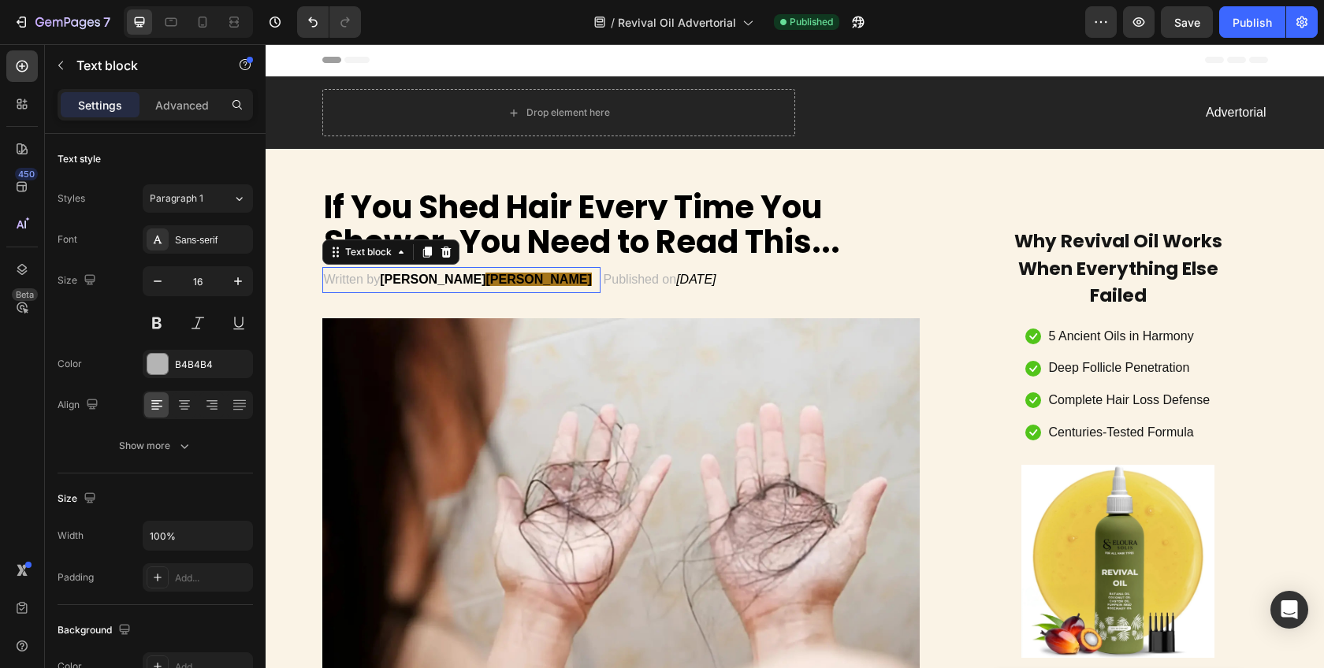
click at [385, 283] on strong "Maria" at bounding box center [433, 279] width 106 height 13
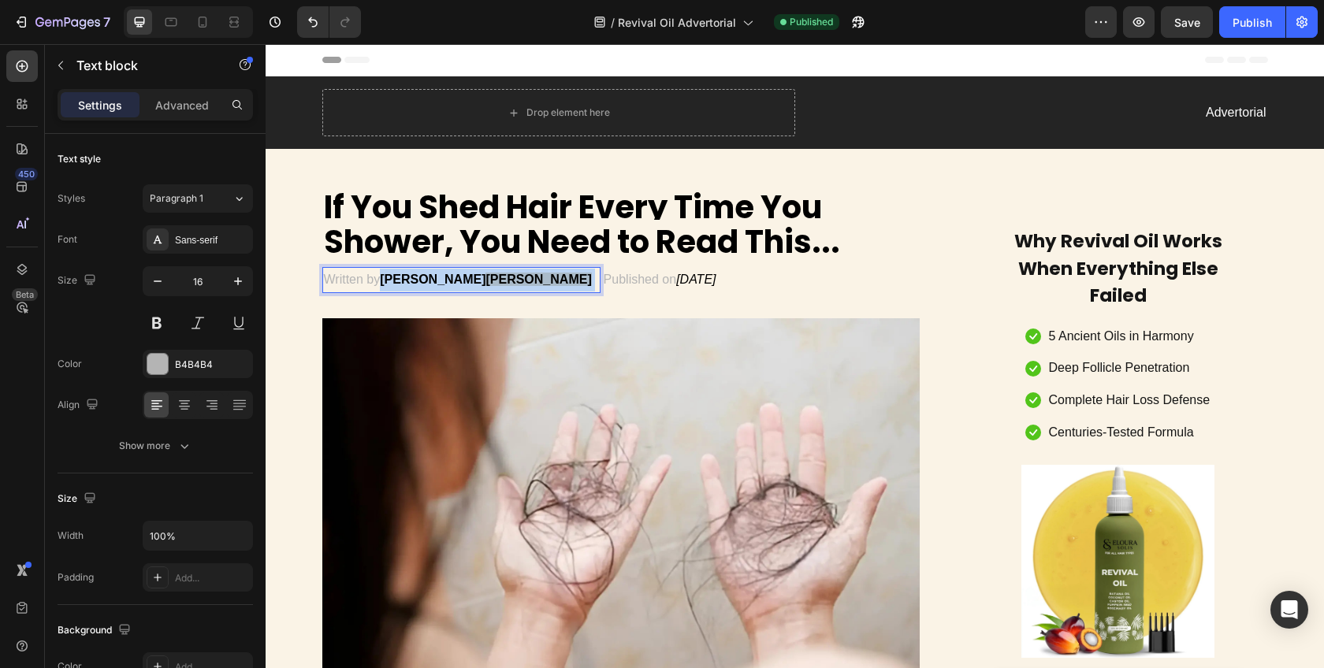
drag, startPoint x: 379, startPoint y: 281, endPoint x: 480, endPoint y: 285, distance: 100.9
click at [480, 285] on p "Written by Maria Rodriguez" at bounding box center [461, 280] width 275 height 23
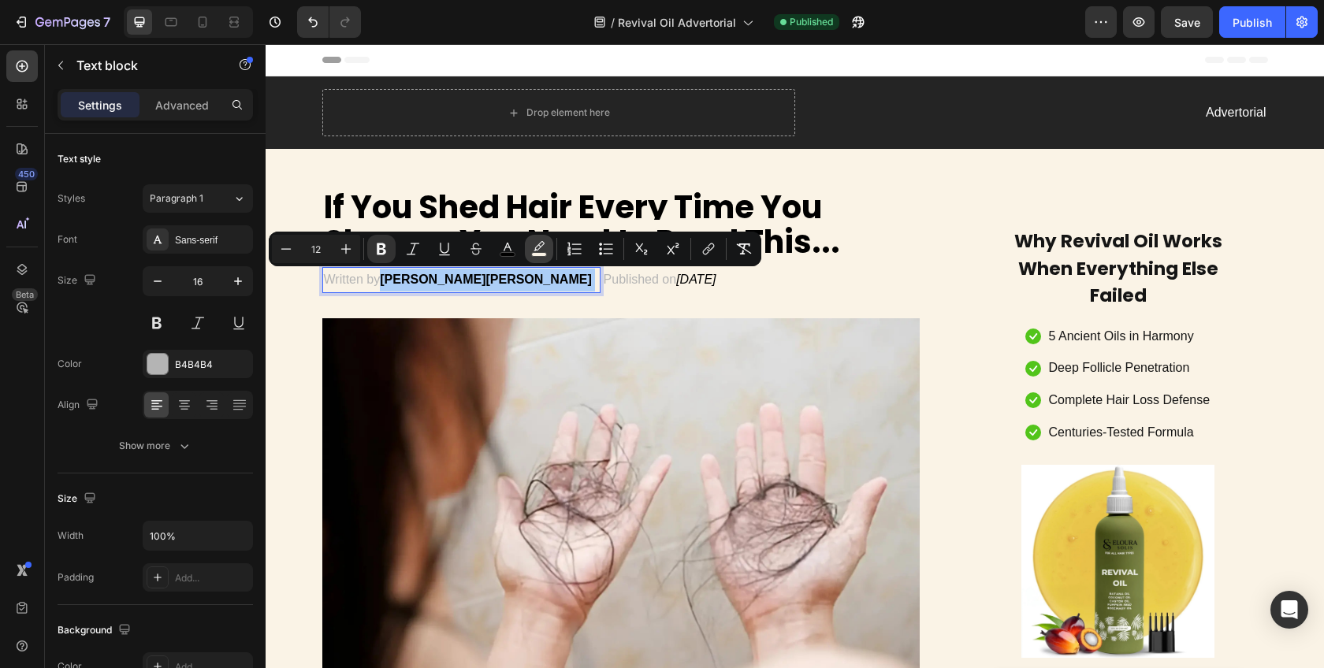
click at [537, 251] on icon "Editor contextual toolbar" at bounding box center [539, 249] width 16 height 16
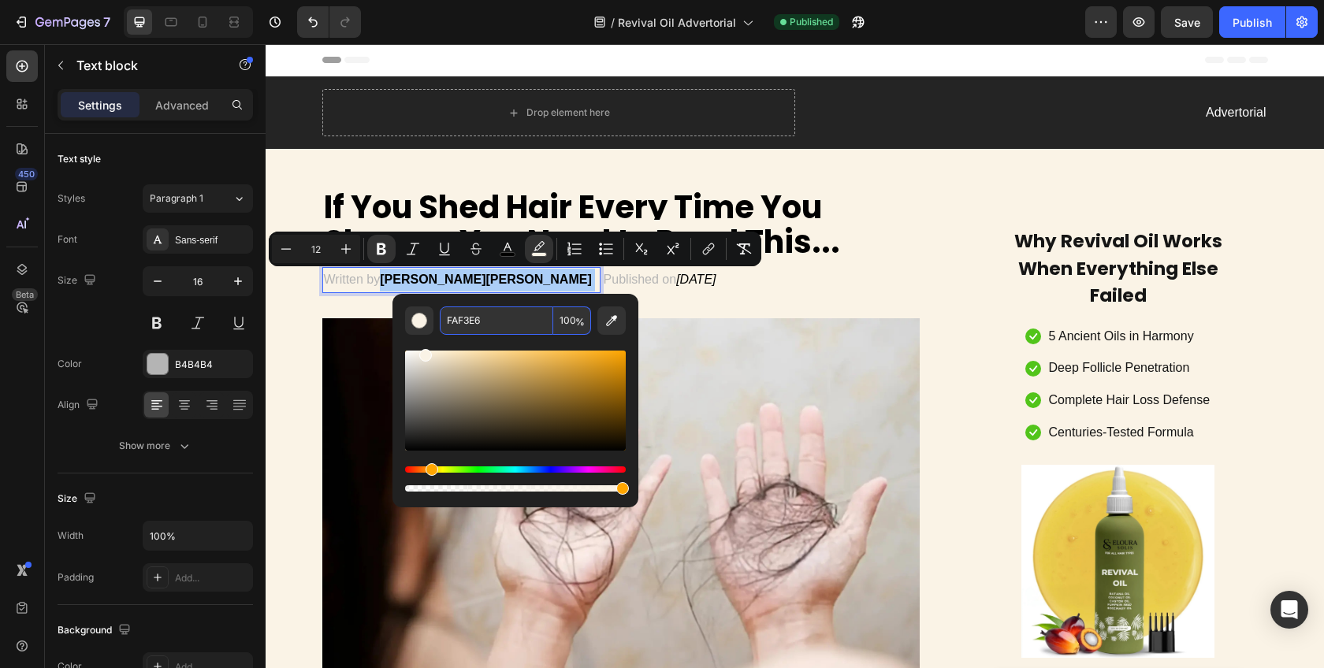
click at [506, 321] on input "FAF3E6" at bounding box center [497, 321] width 114 height 28
paste input "#"
type input "FAF3E6"
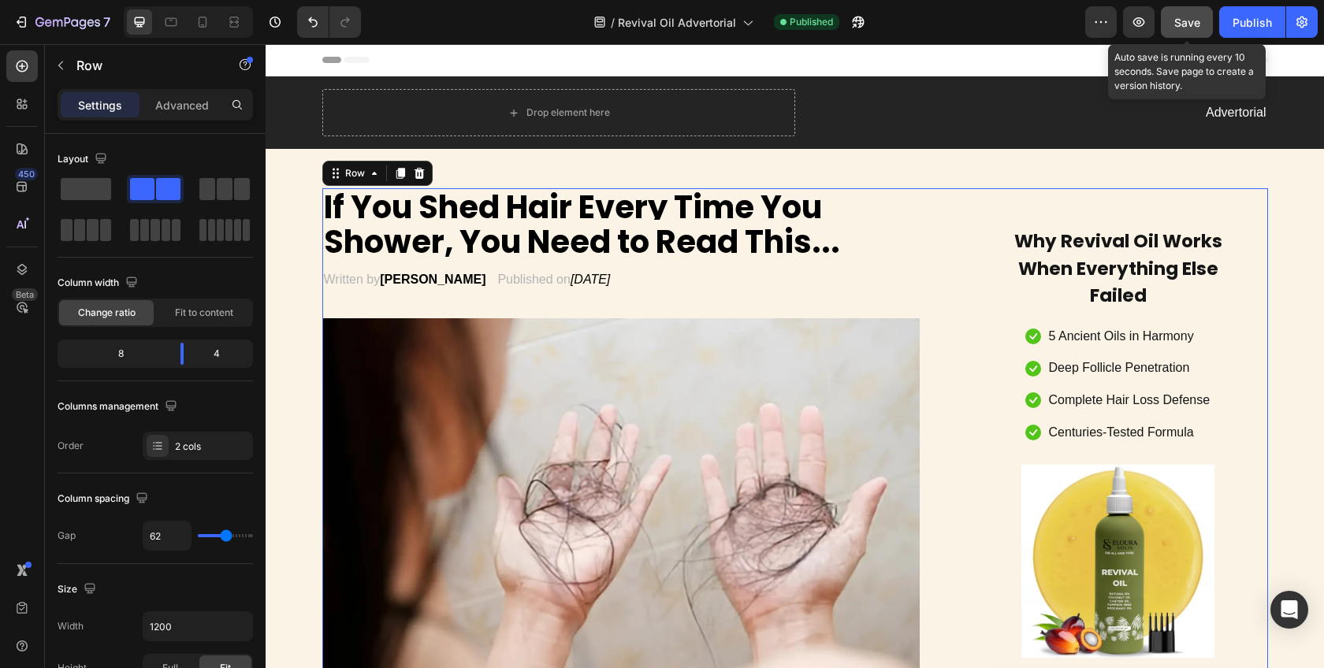
click at [1195, 24] on span "Save" at bounding box center [1187, 22] width 26 height 13
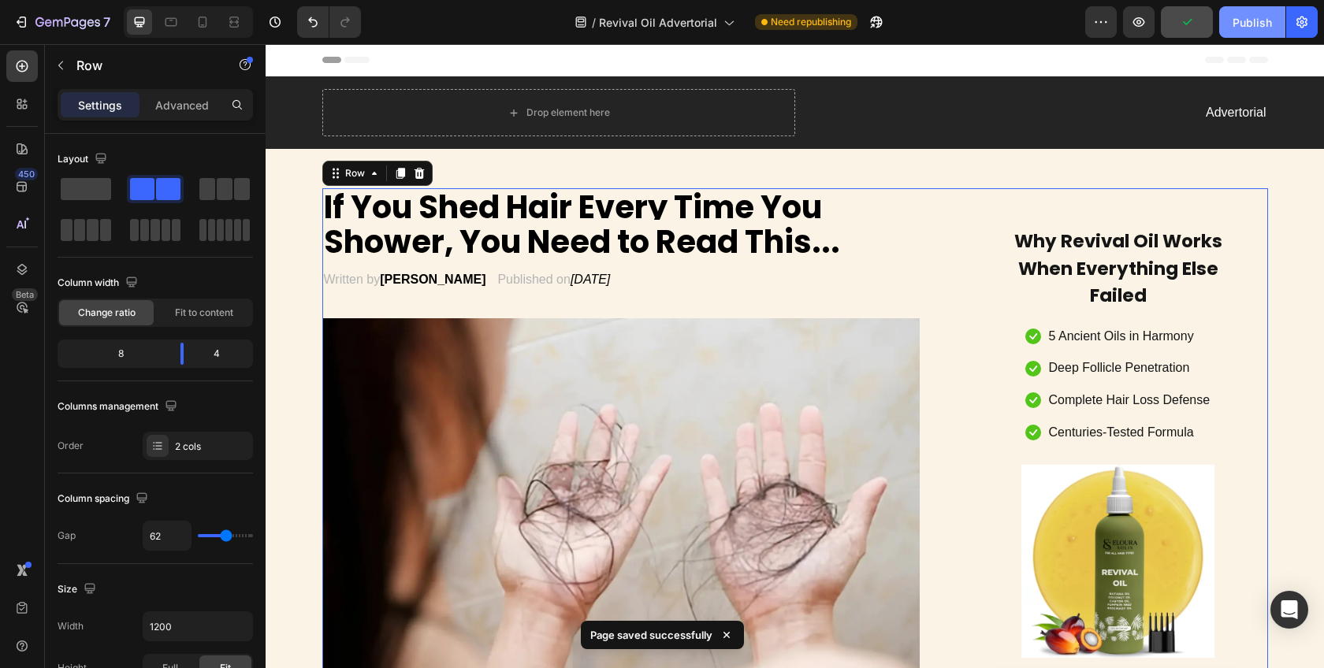
click at [1246, 18] on div "Publish" at bounding box center [1252, 22] width 39 height 17
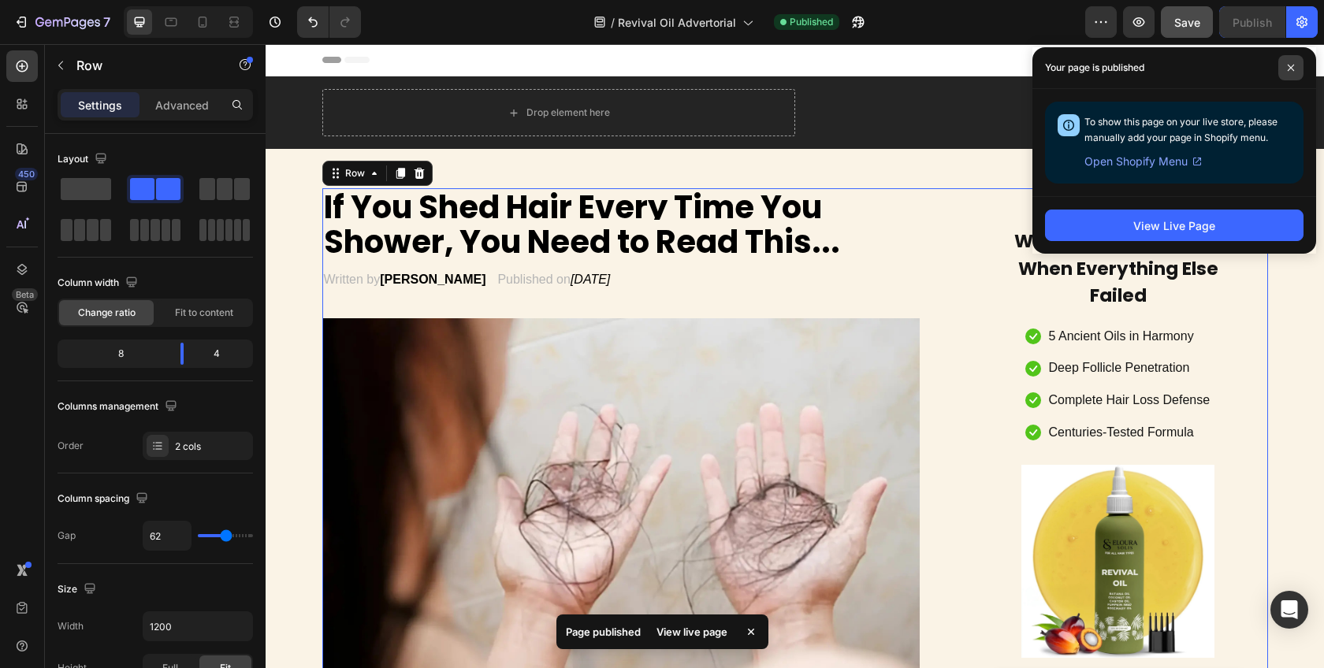
click at [1290, 72] on span at bounding box center [1291, 67] width 25 height 25
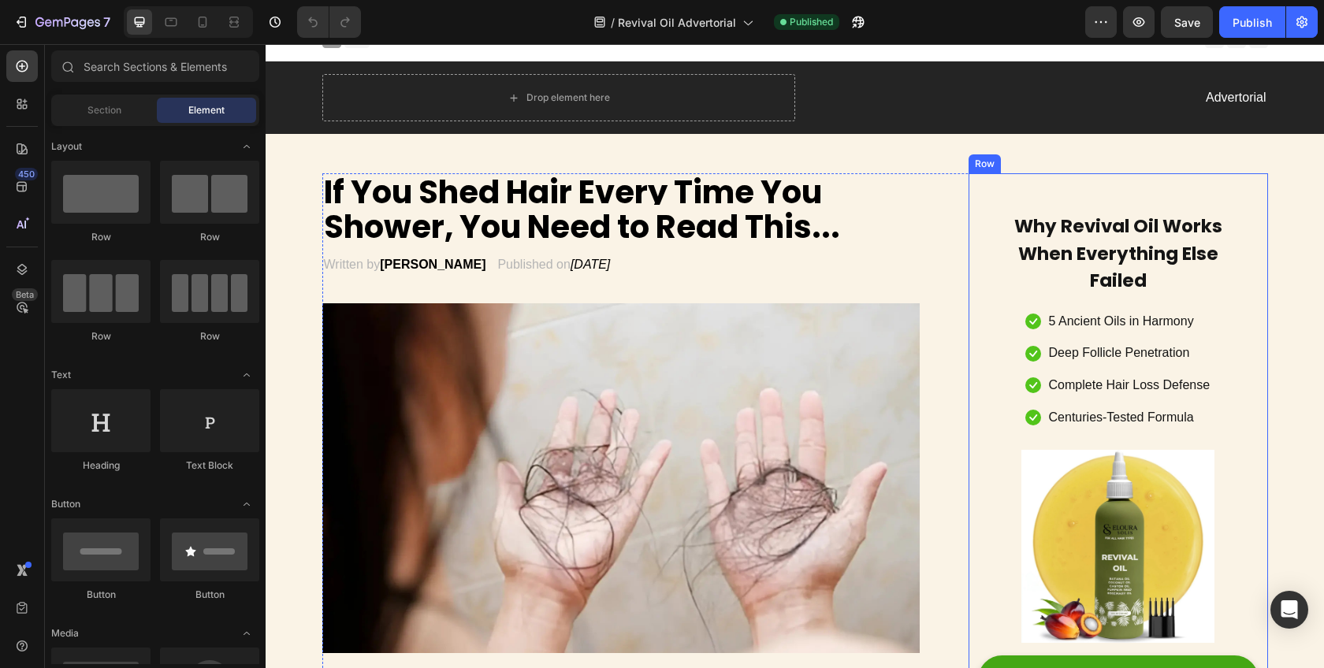
scroll to position [142, 0]
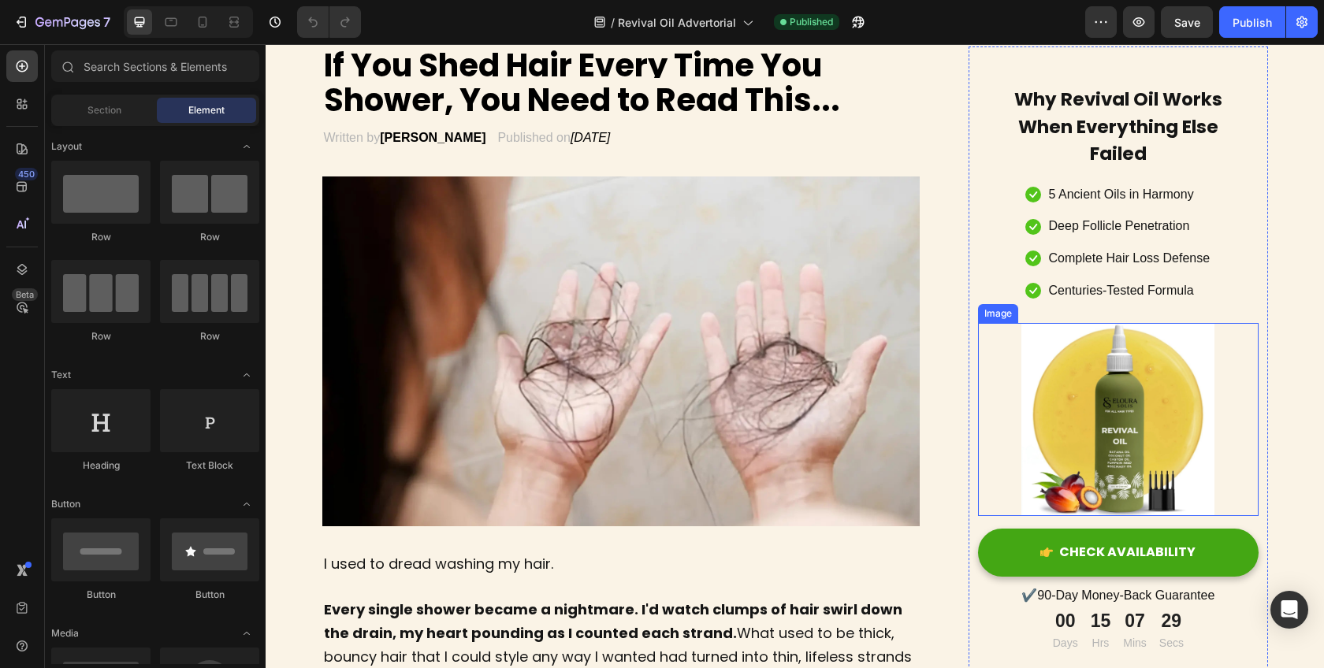
click at [1110, 380] on img at bounding box center [1118, 419] width 193 height 193
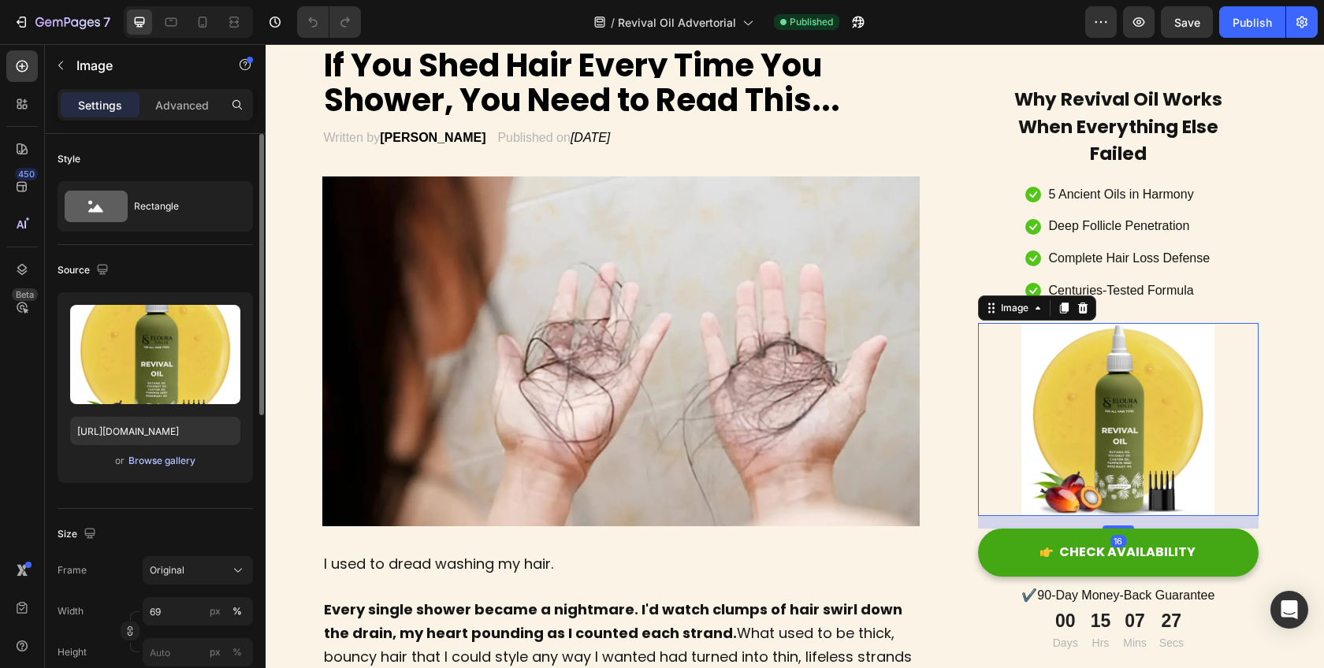
click at [167, 460] on div "Browse gallery" at bounding box center [161, 461] width 67 height 14
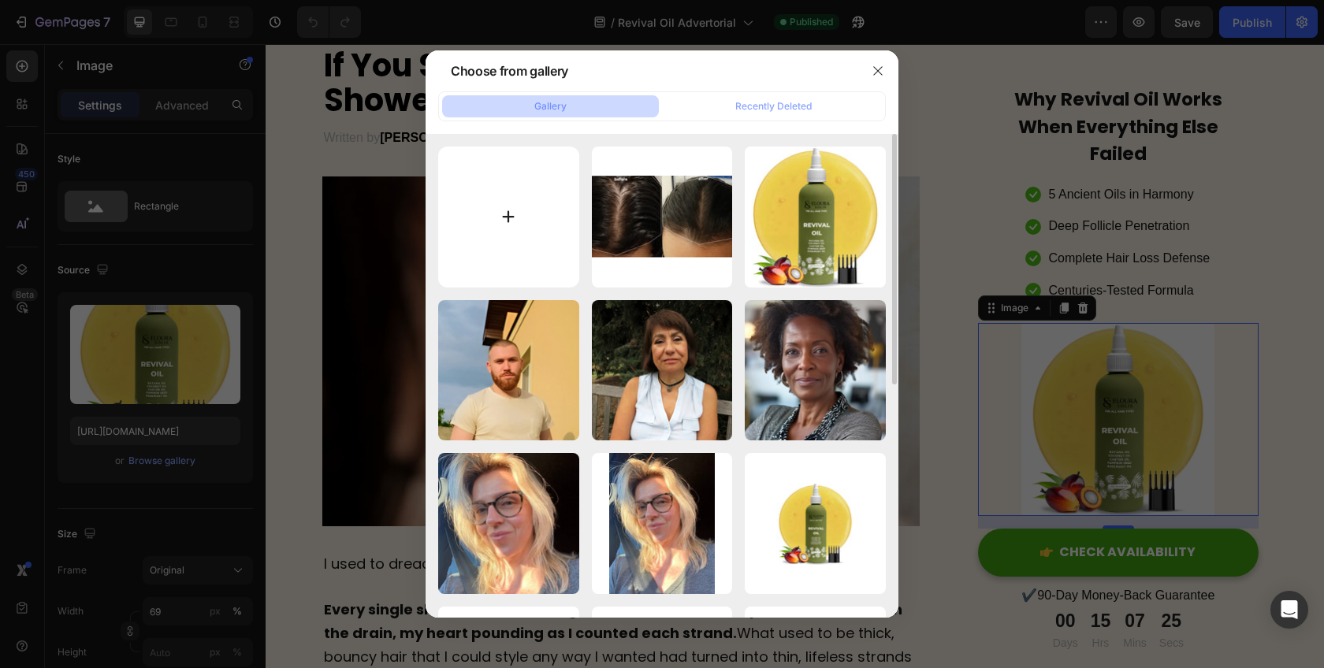
click at [537, 221] on input "file" at bounding box center [508, 217] width 141 height 141
type input "C:\fakepath\1.webp"
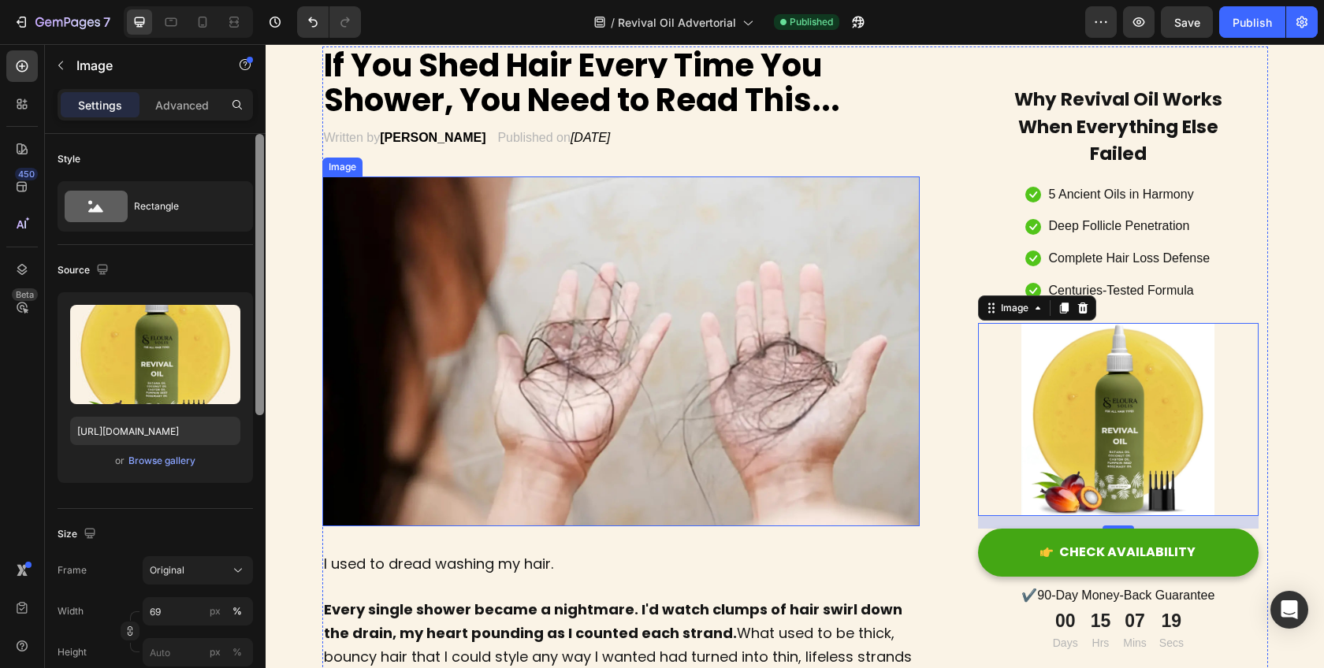
type input "https://cdn.shopify.com/s/files/1/0777/6668/9026/files/gempages_586387945112470…"
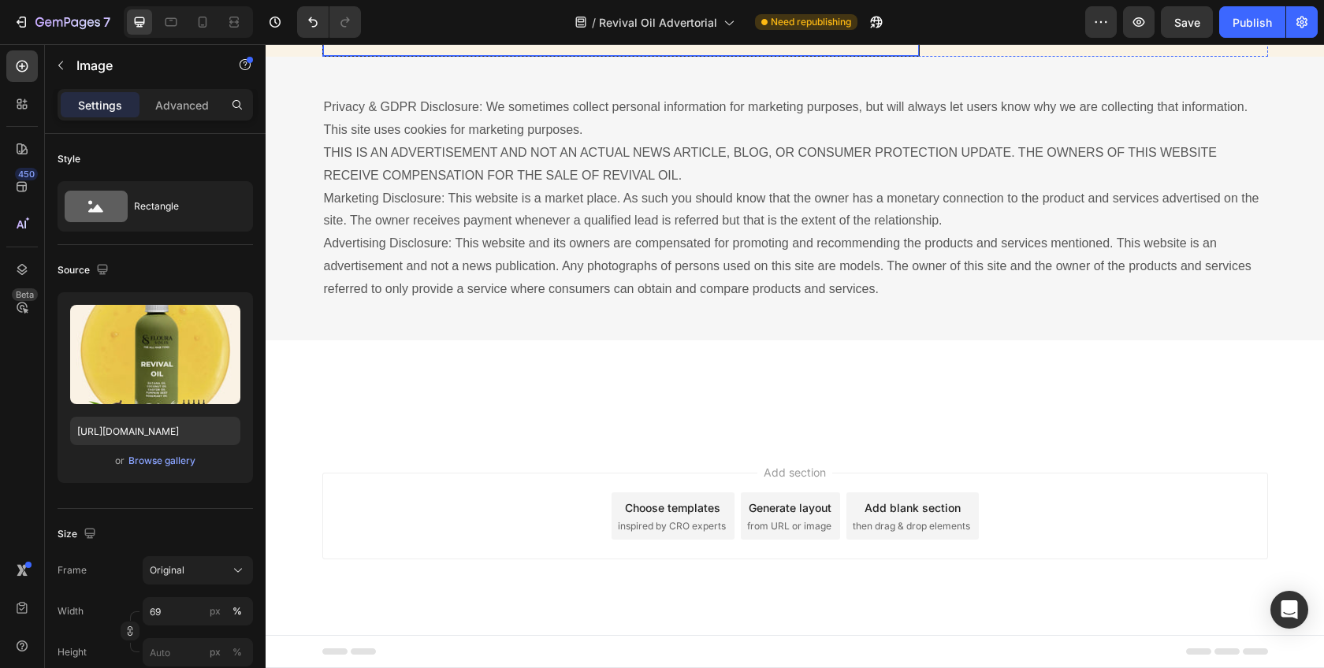
scroll to position [7688, 0]
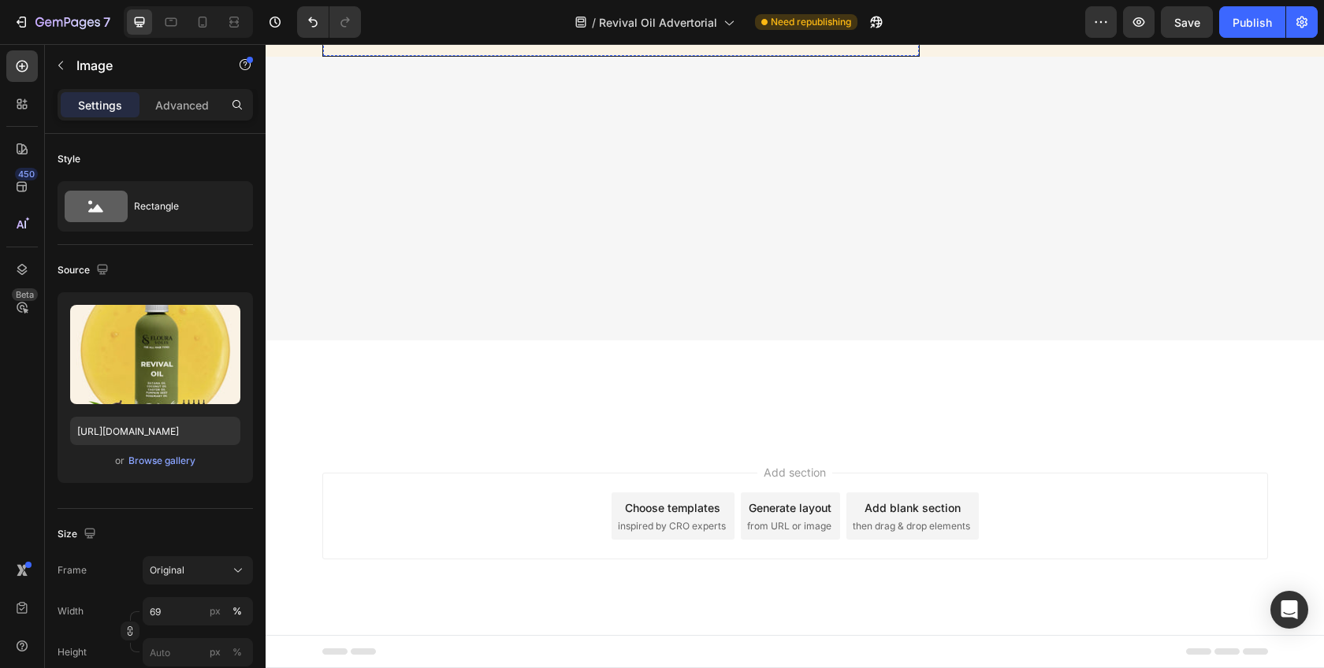
click at [159, 465] on div "Browse gallery" at bounding box center [161, 461] width 67 height 14
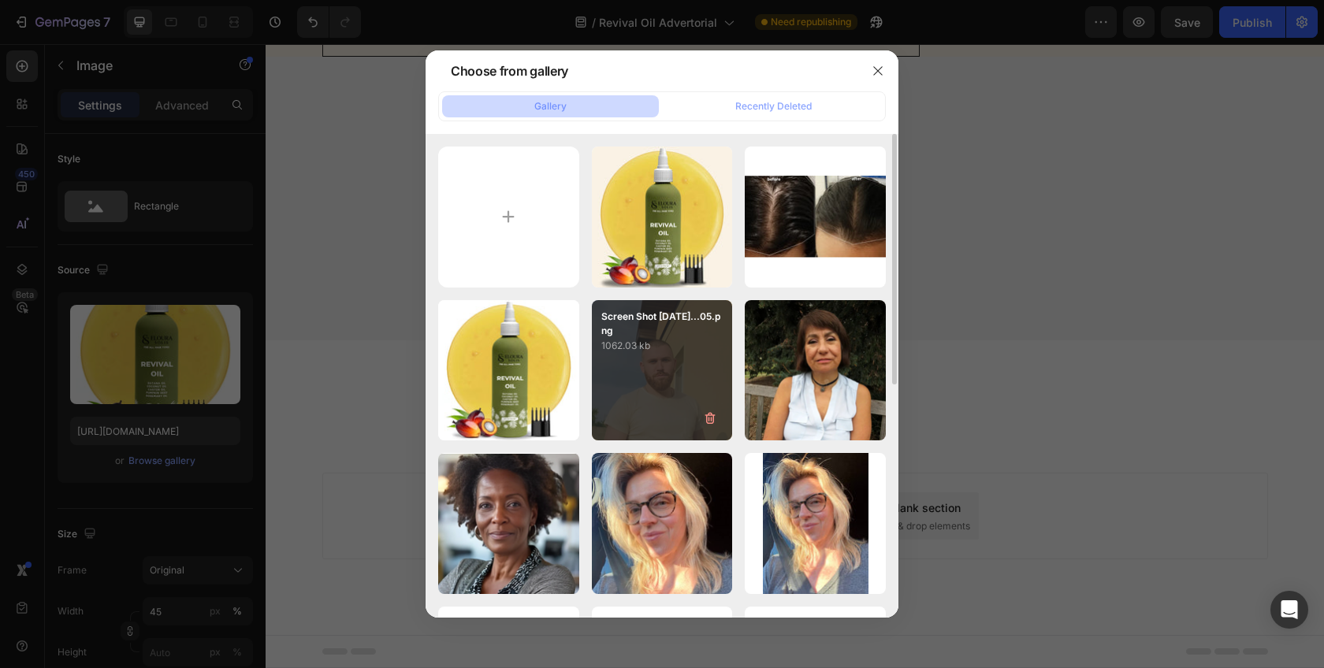
click at [0, 0] on div "1.webp 52.67 kb" at bounding box center [0, 0] width 0 height 0
type input "https://cdn.shopify.com/s/files/1/0777/6668/9026/files/gempages_586387945112470…"
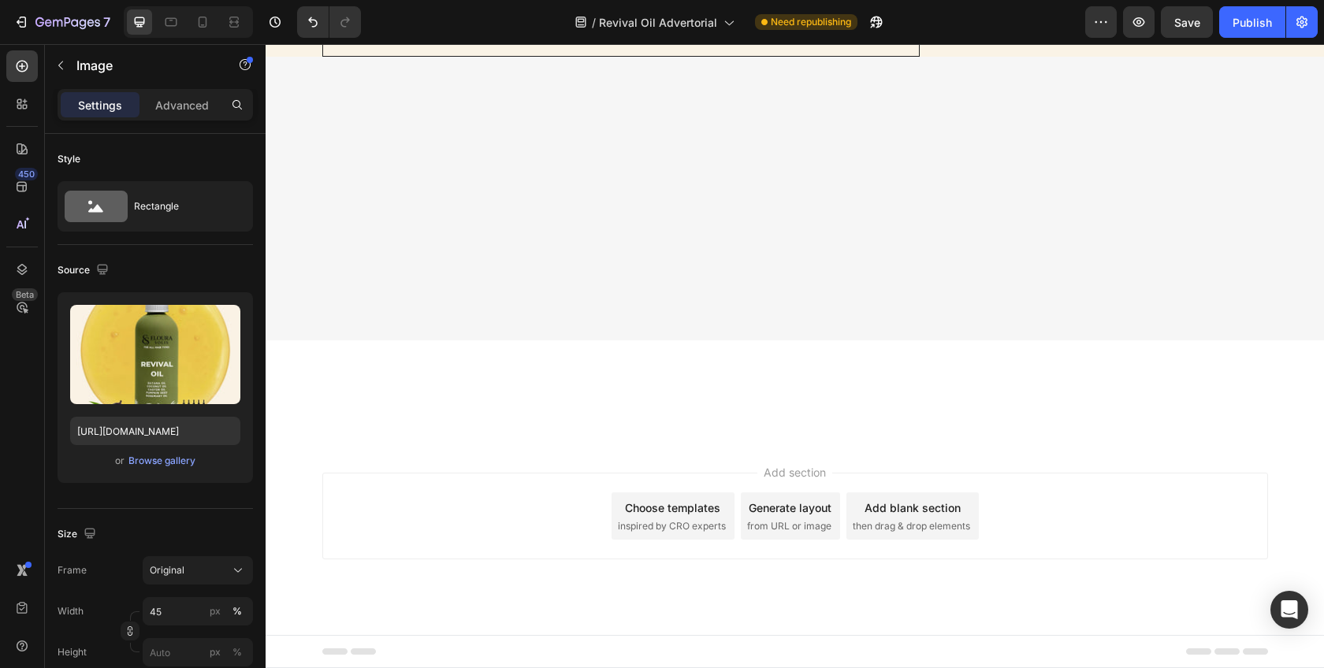
scroll to position [7596, 0]
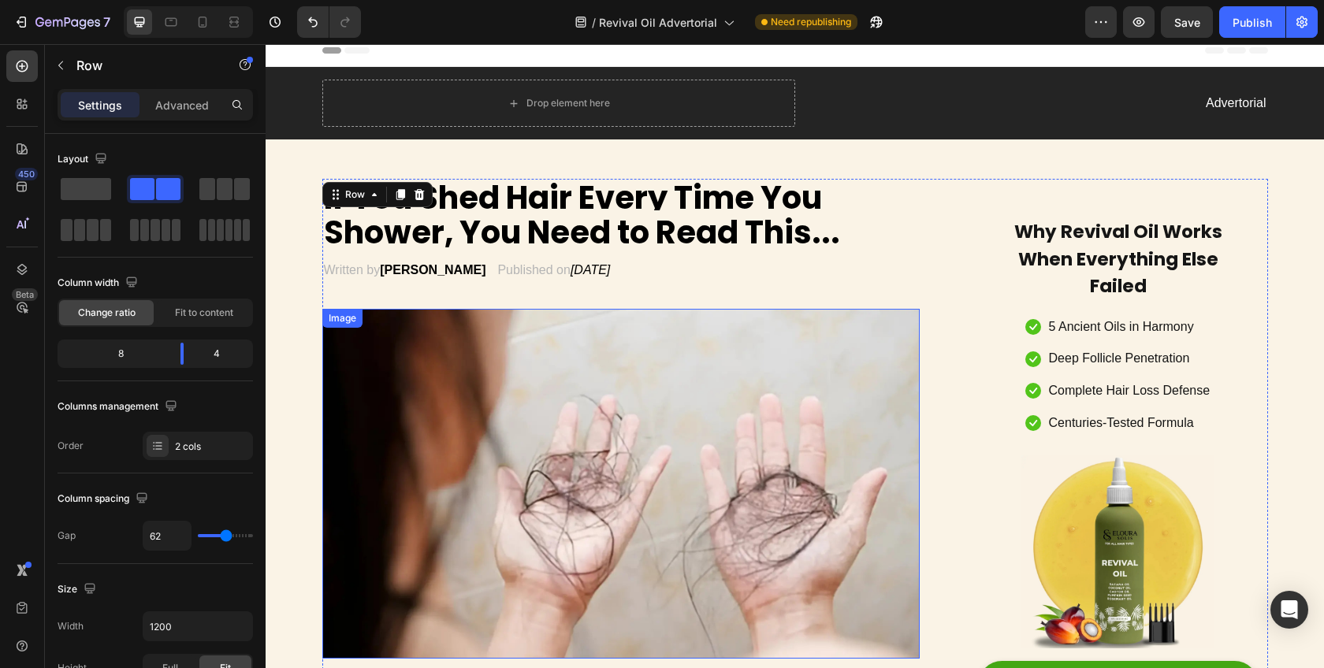
scroll to position [0, 0]
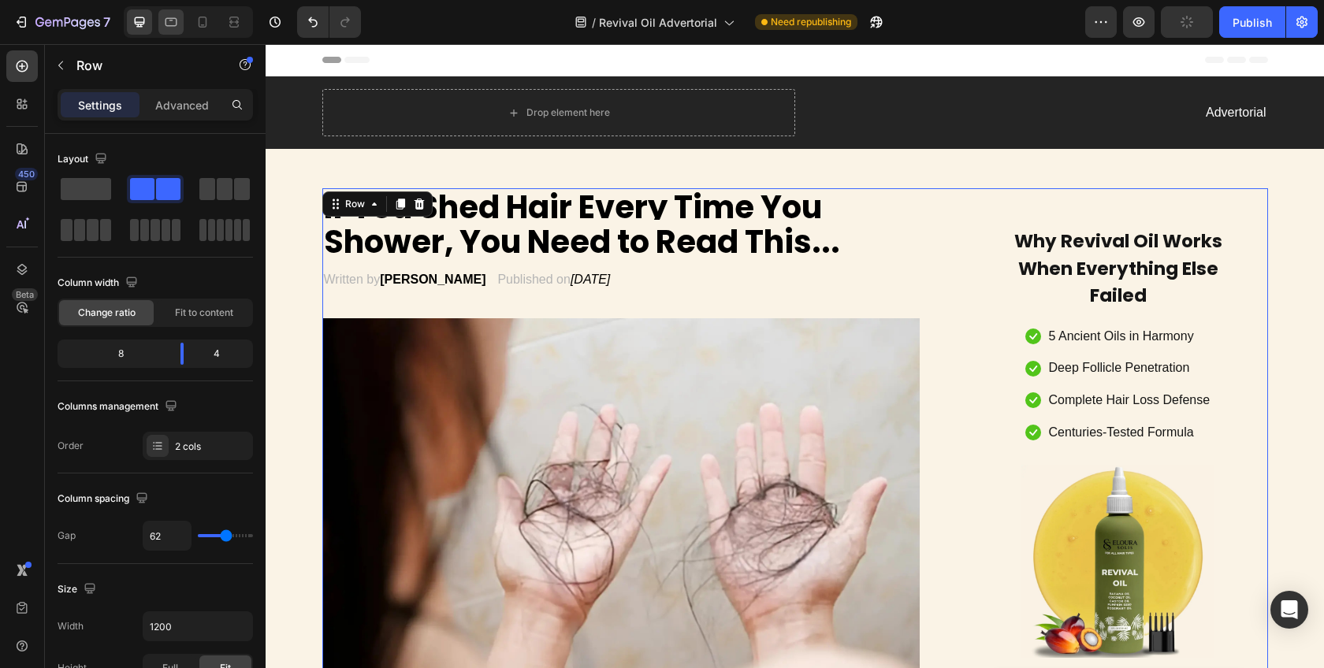
click at [172, 25] on icon at bounding box center [172, 22] width 12 height 9
type input "0"
type input "100%"
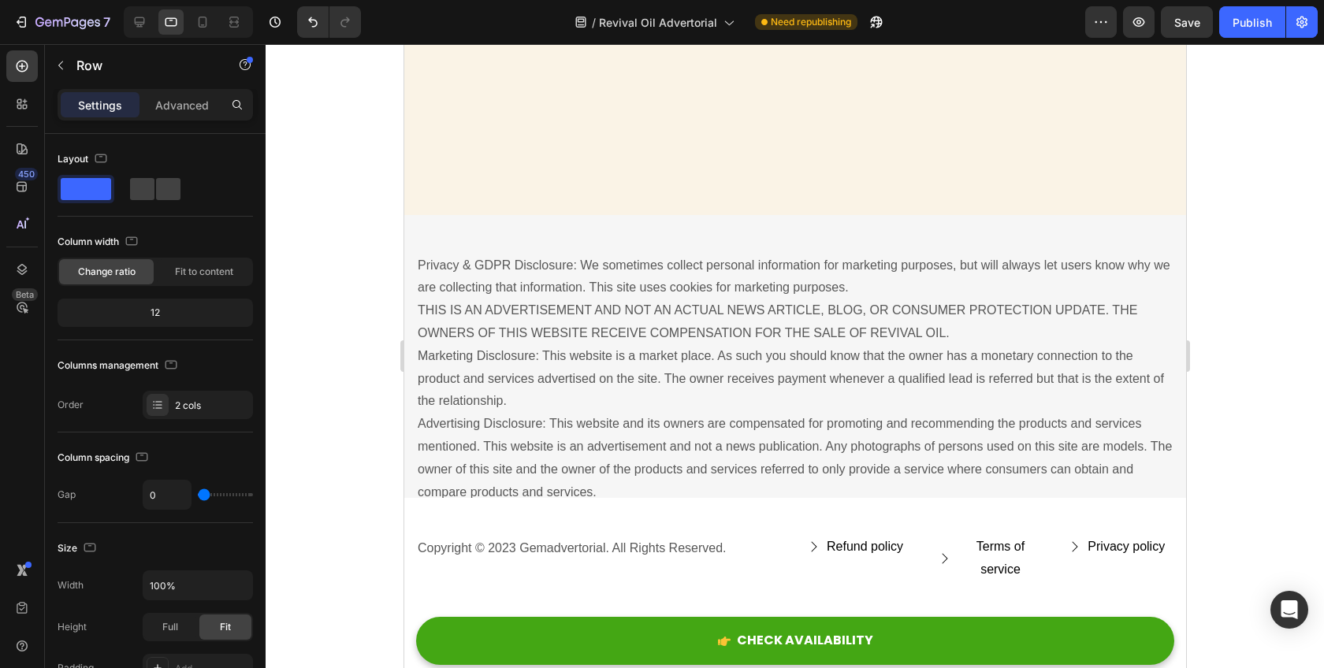
scroll to position [8664, 0]
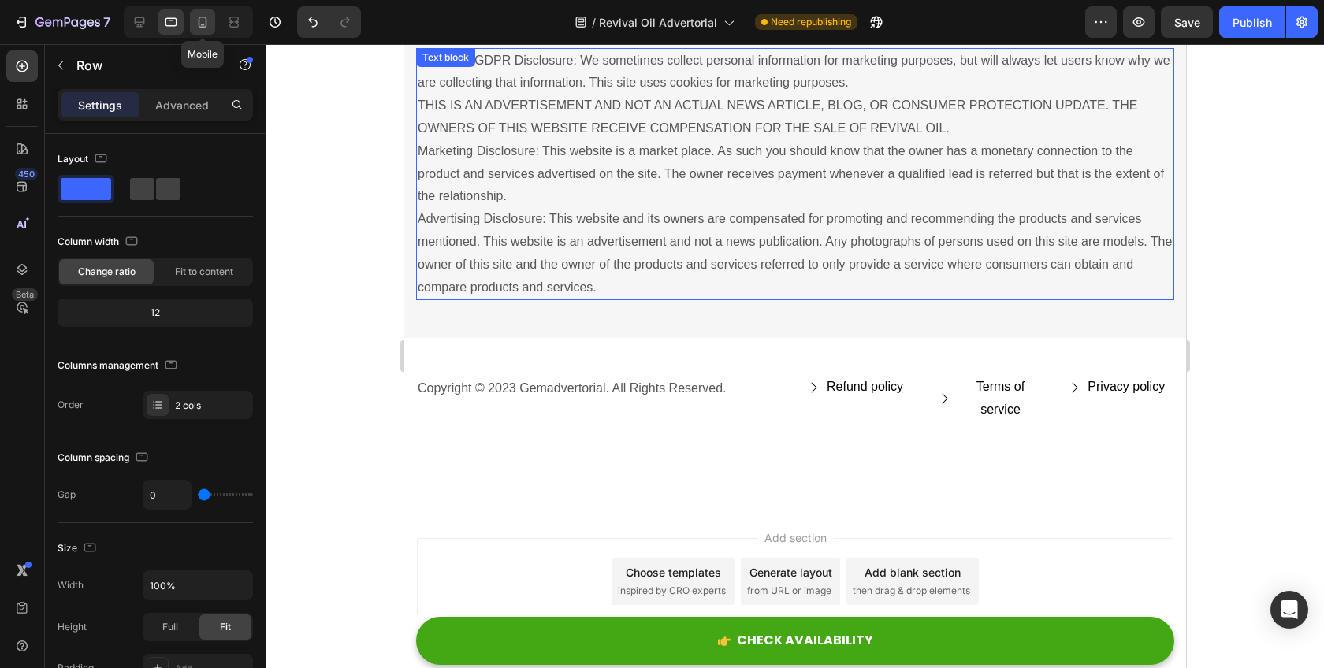
click at [209, 29] on icon at bounding box center [203, 22] width 16 height 16
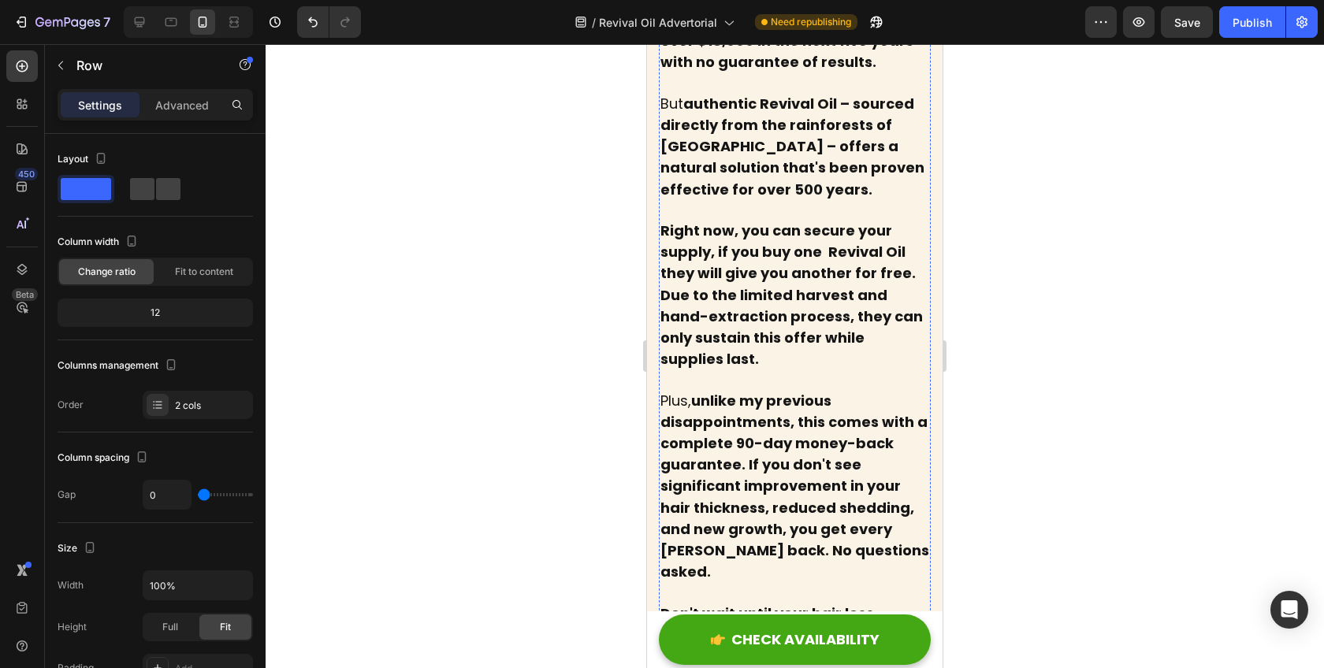
scroll to position [8186, 0]
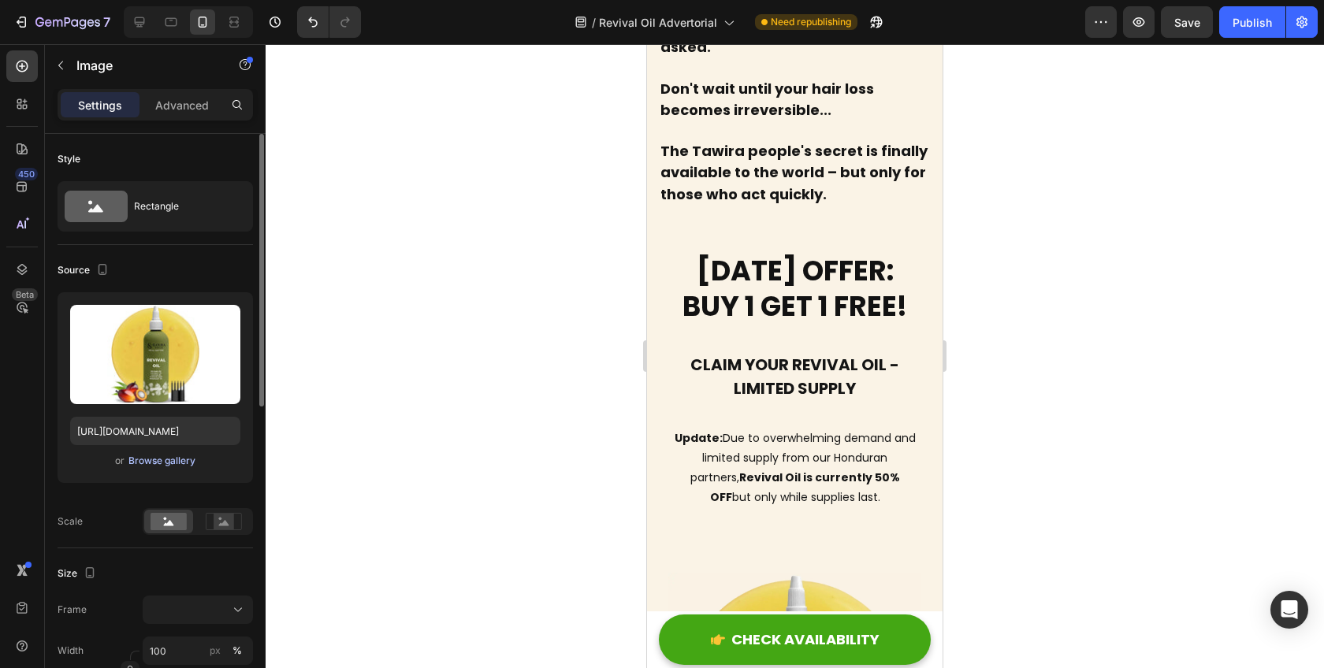
click at [175, 459] on div "Browse gallery" at bounding box center [161, 461] width 67 height 14
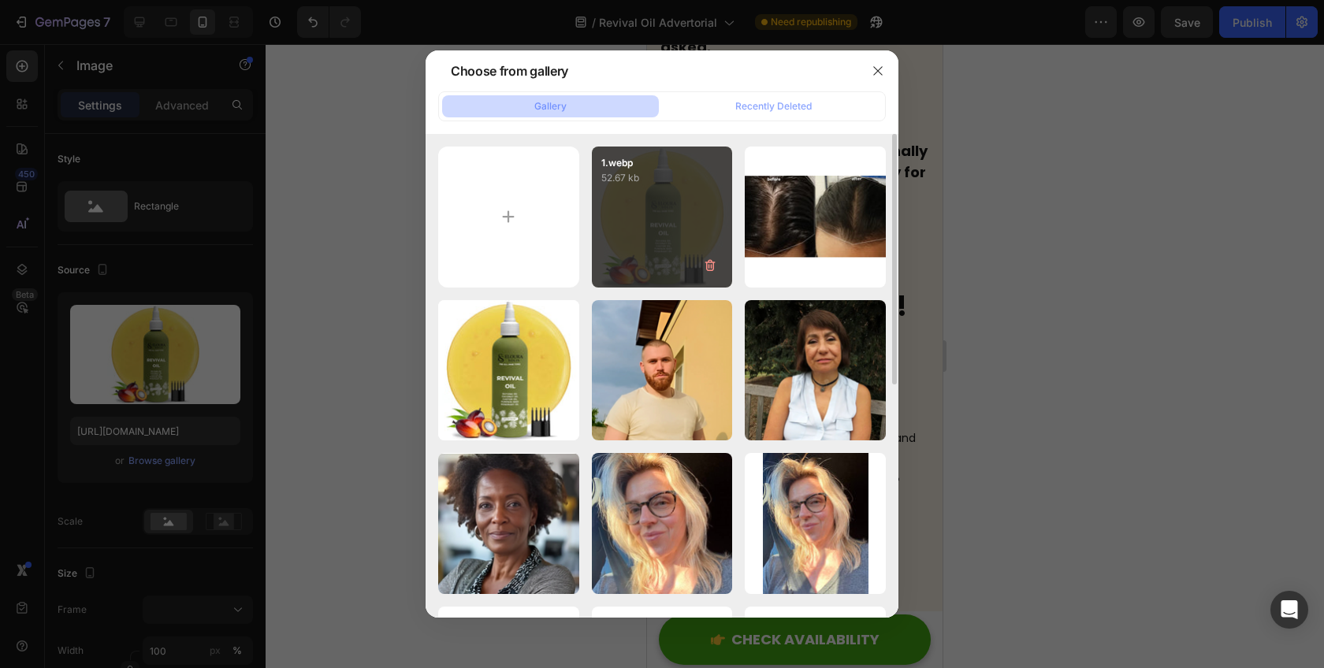
click at [641, 220] on div "1.webp 52.67 kb" at bounding box center [662, 217] width 141 height 141
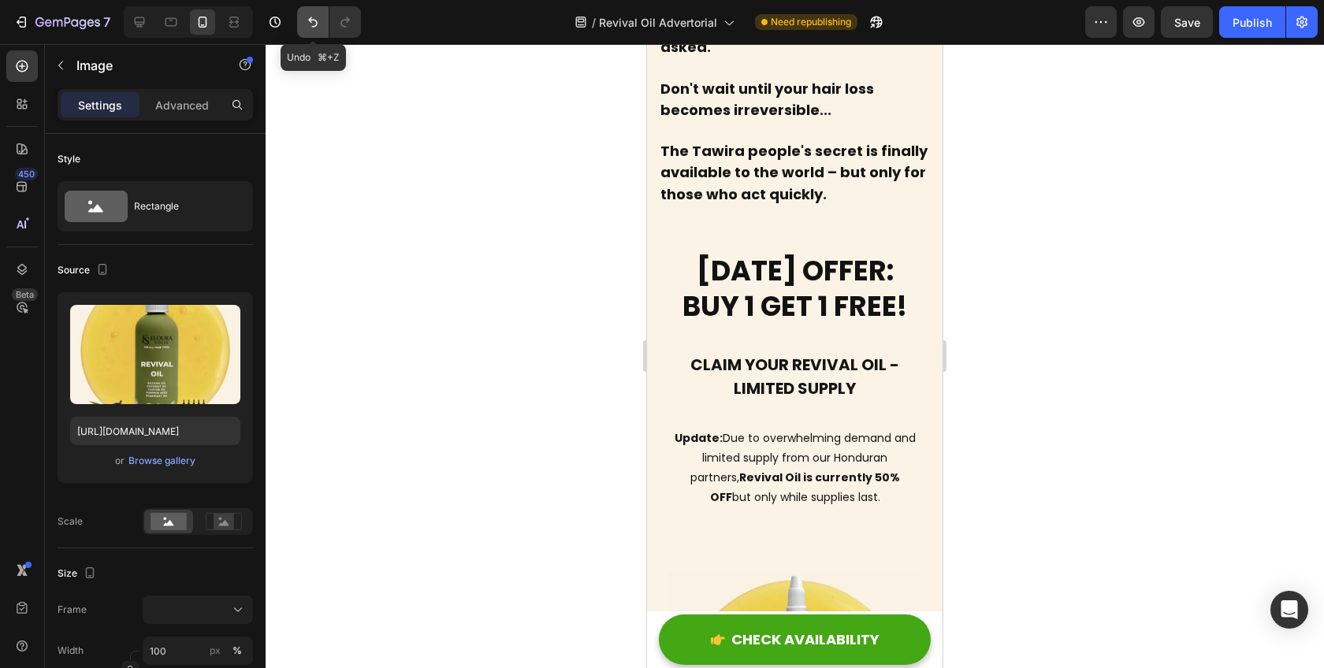
click at [311, 28] on icon "Undo/Redo" at bounding box center [313, 22] width 16 height 16
type input "https://cdn.shopify.com/s/files/1/0777/6668/9026/files/gempages_586387945112470…"
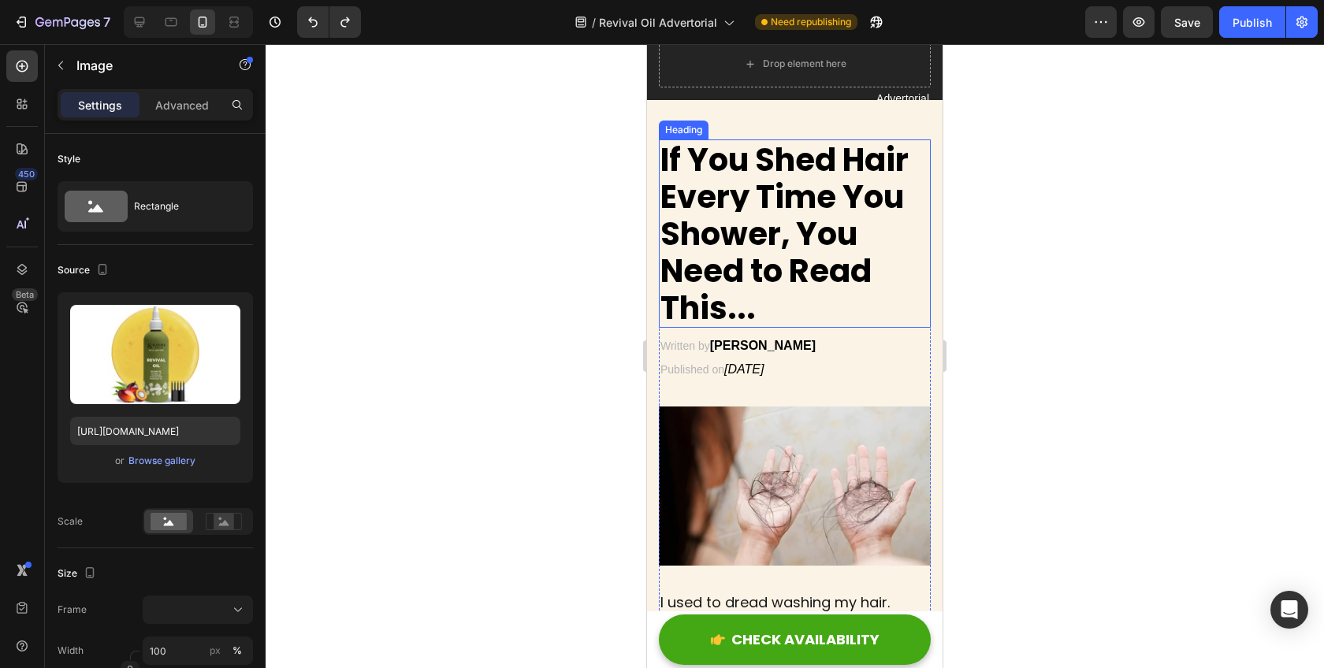
scroll to position [0, 0]
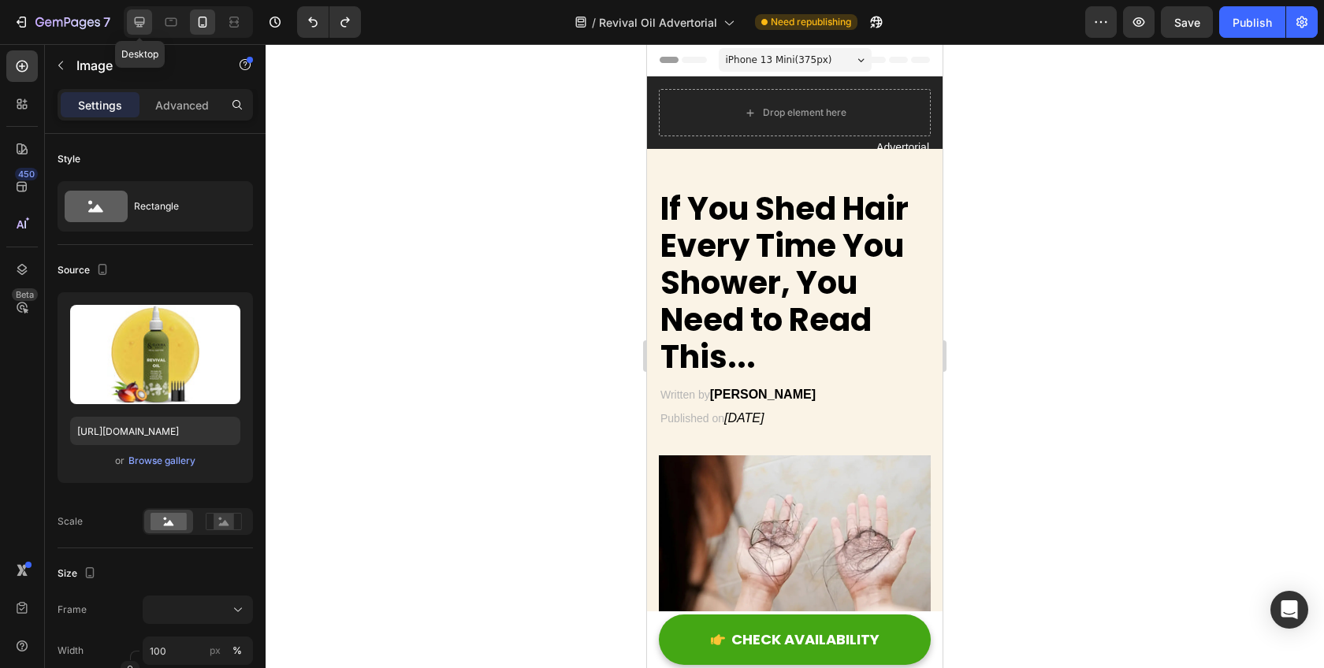
click at [142, 29] on icon at bounding box center [140, 22] width 16 height 16
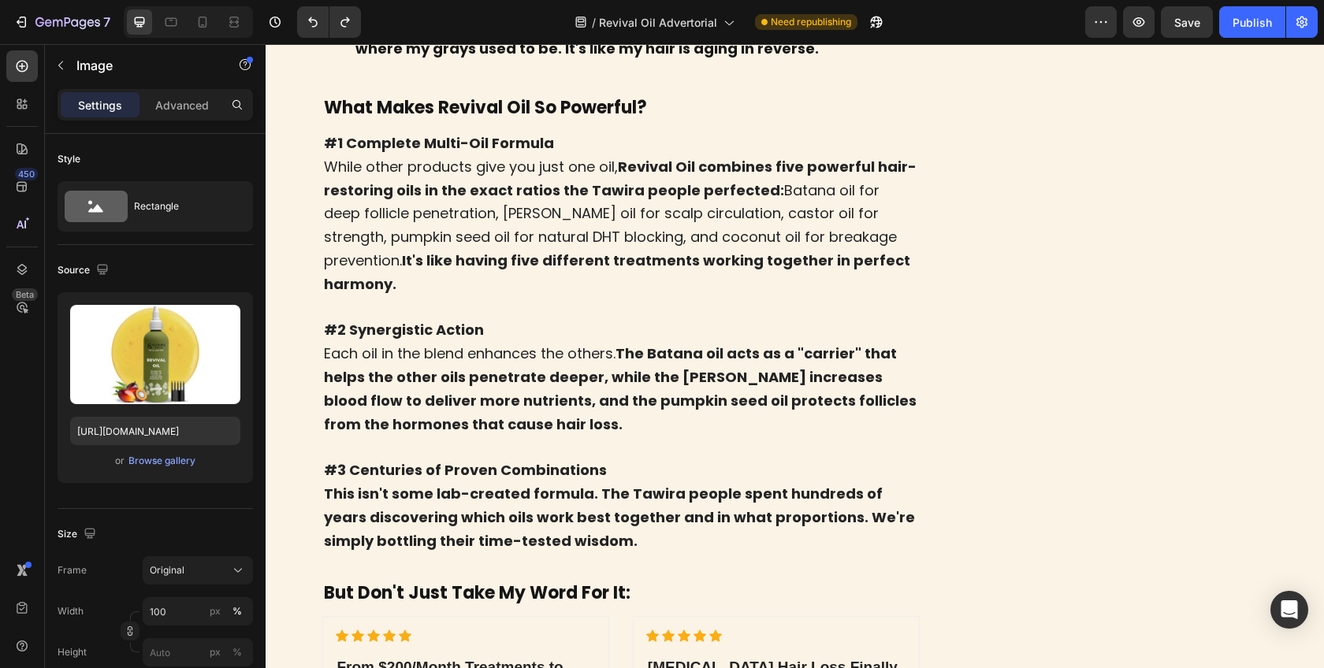
scroll to position [6818, 0]
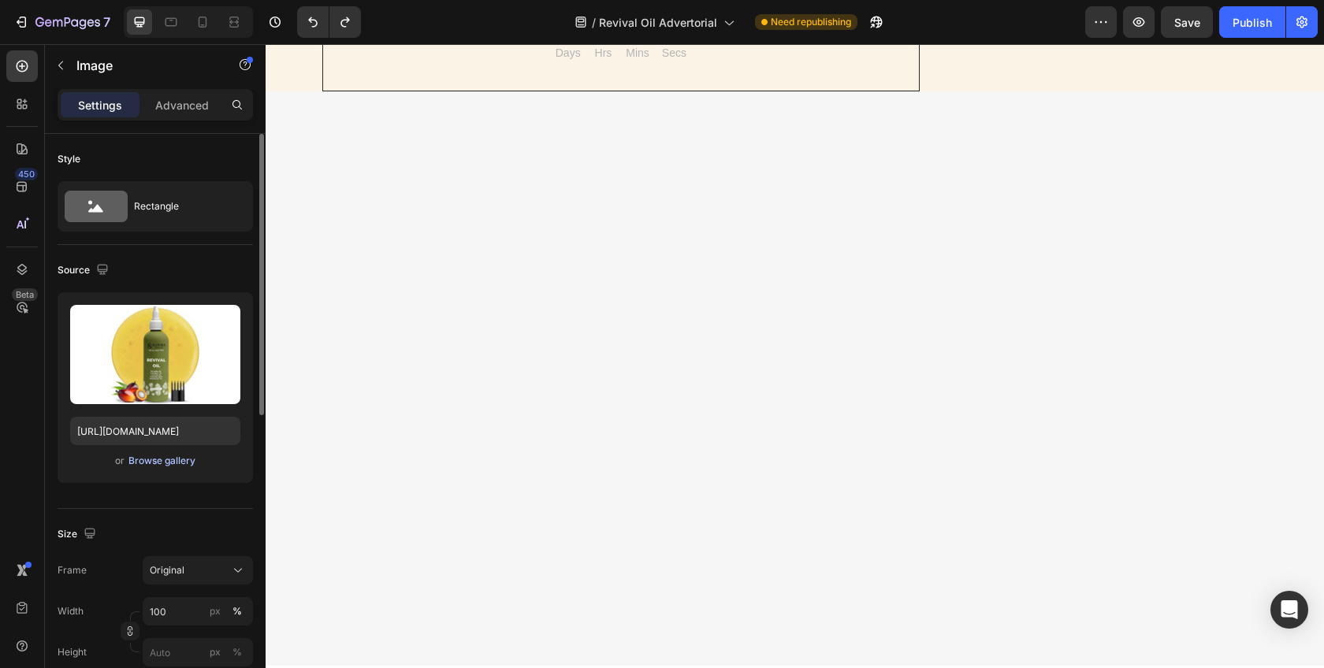
click at [158, 463] on div "Browse gallery" at bounding box center [161, 461] width 67 height 14
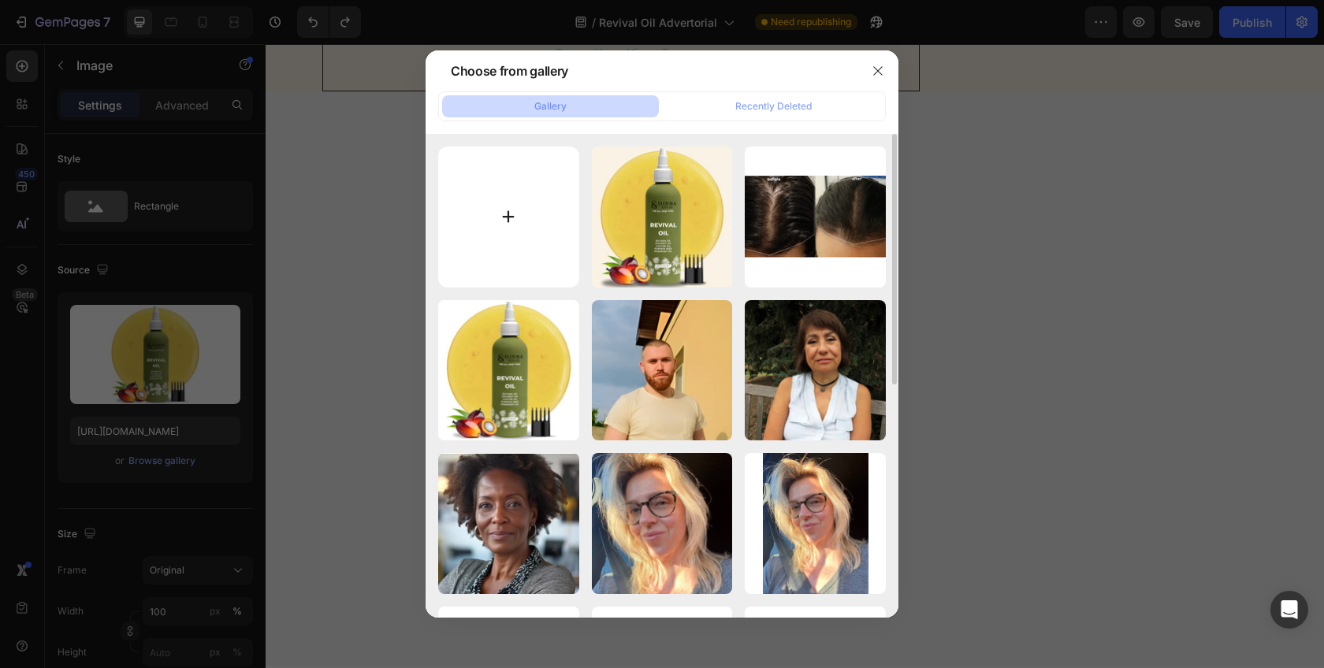
click at [521, 218] on input "file" at bounding box center [508, 217] width 141 height 141
type input "C:\fakepath\CTA.webp"
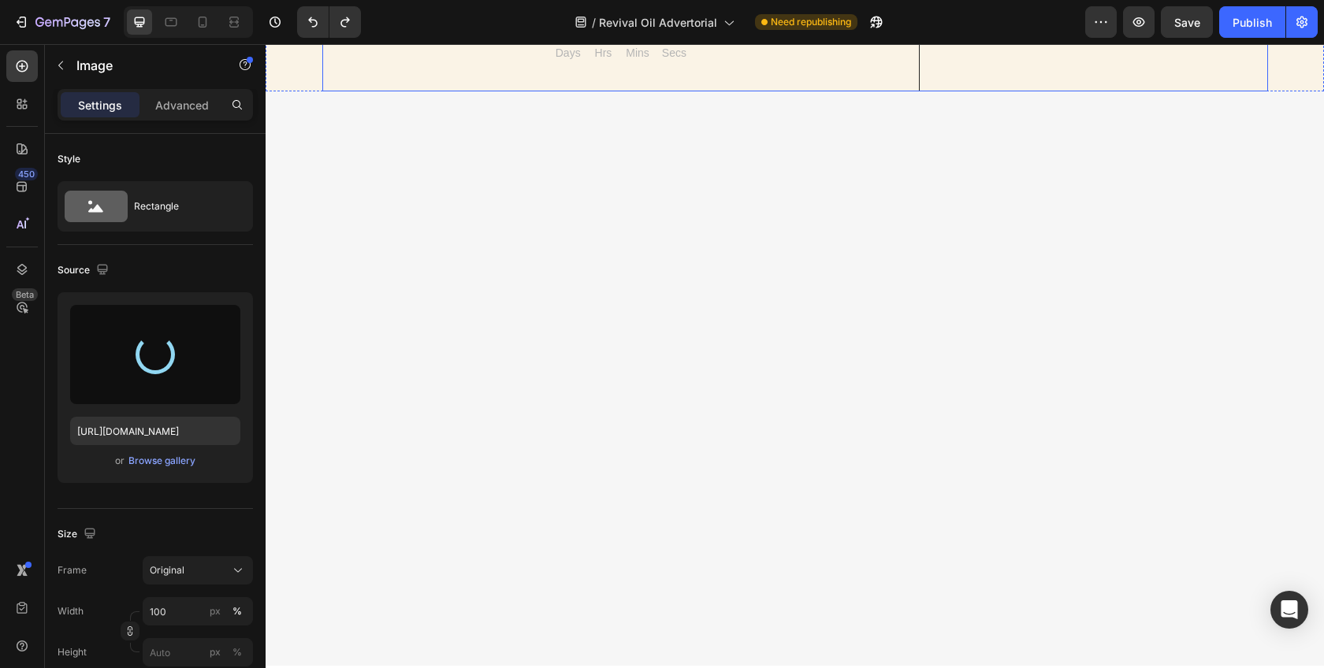
type input "https://cdn.shopify.com/s/files/1/0777/6668/9026/files/gempages_586387945112470…"
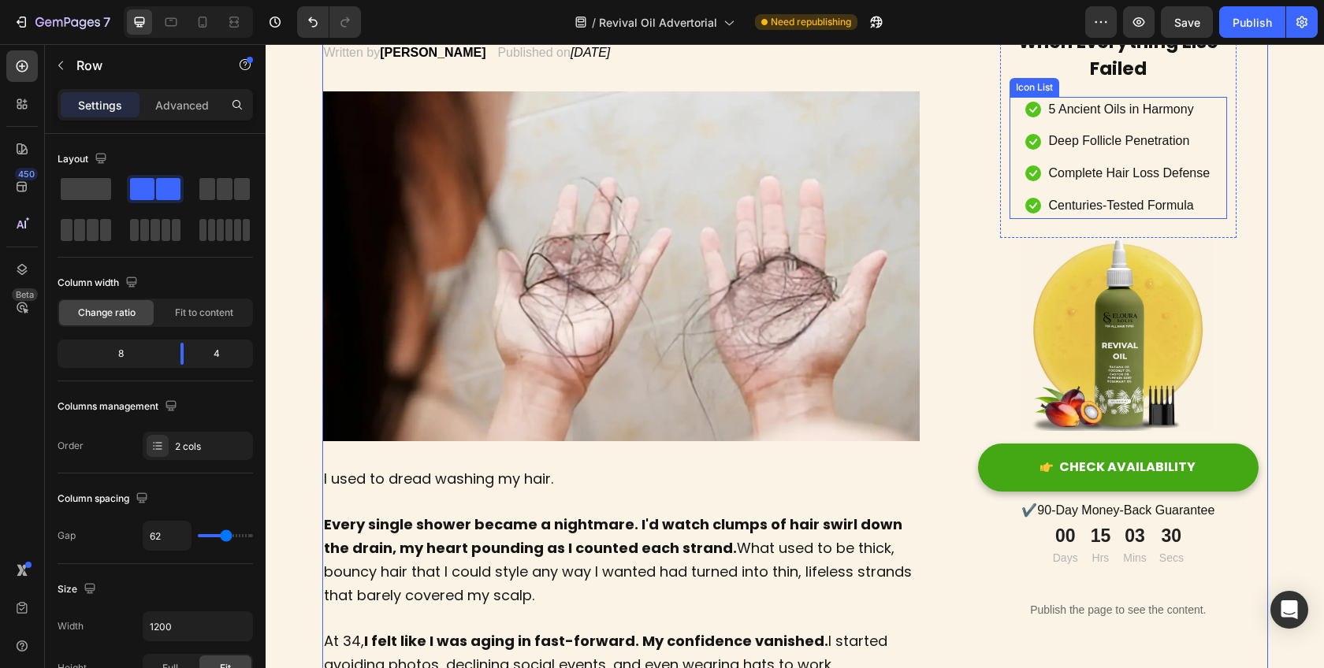
scroll to position [0, 0]
